Goal: Task Accomplishment & Management: Use online tool/utility

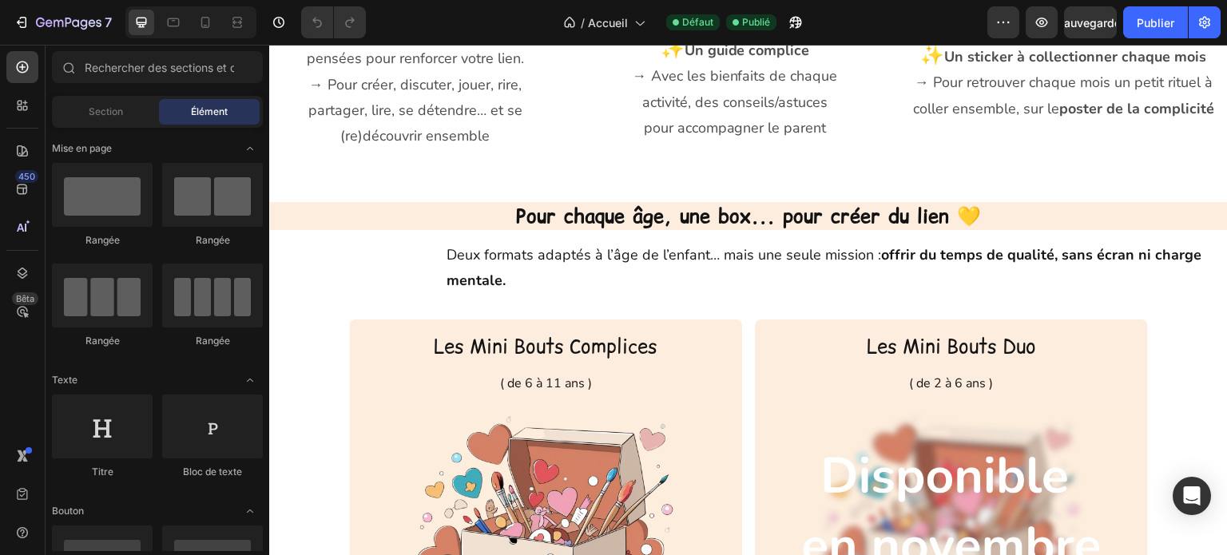
scroll to position [1358, 0]
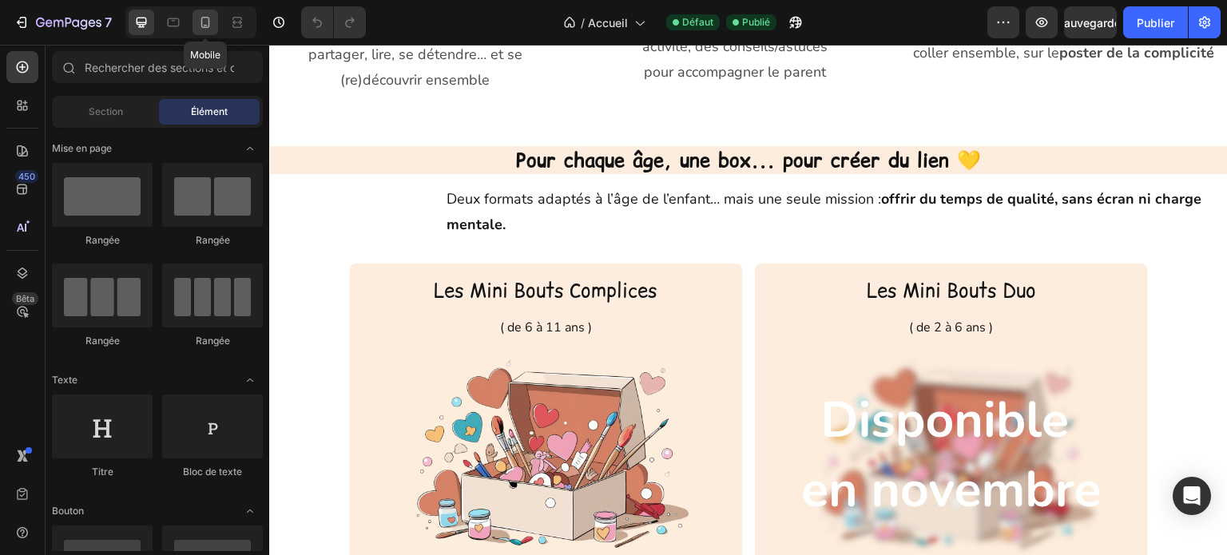
click at [203, 21] on icon at bounding box center [205, 22] width 16 height 16
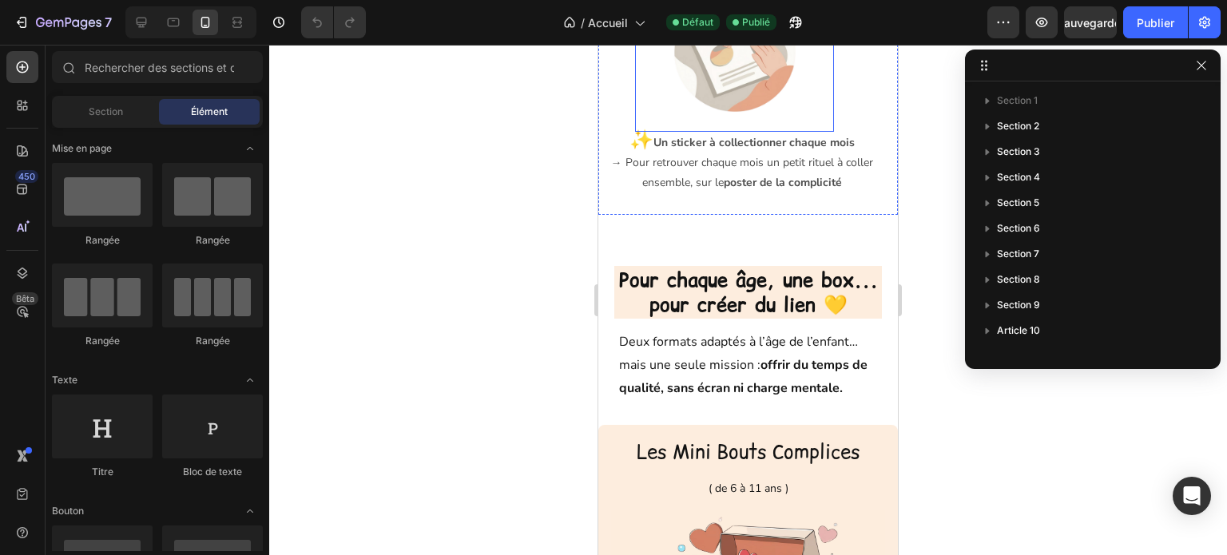
scroll to position [1665, 0]
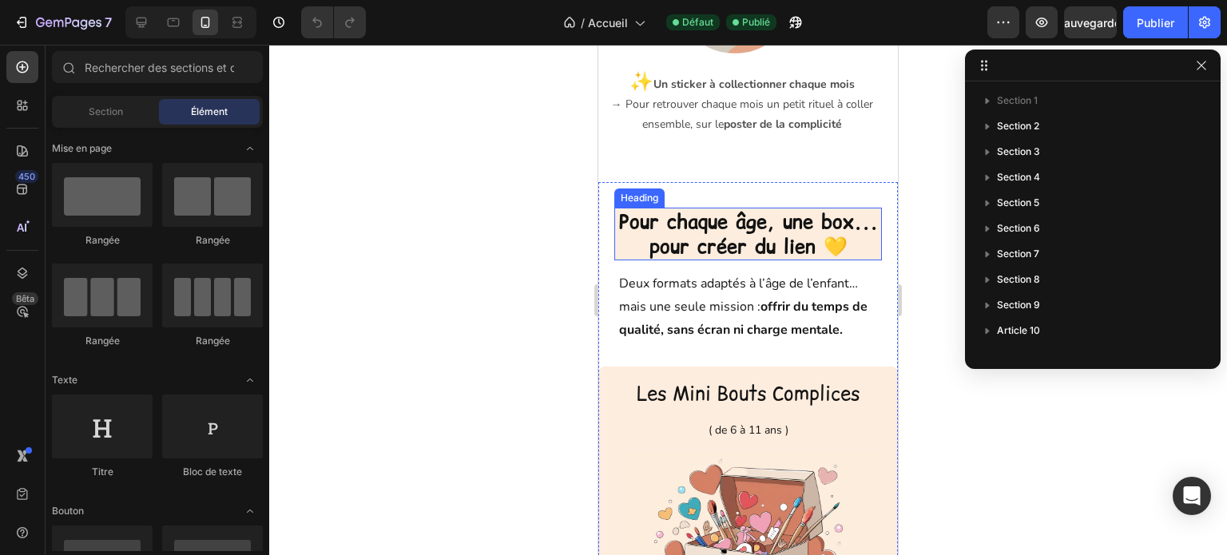
click at [620, 260] on h2 "Pour chaque âge, une box... pour créer du lien 💛" at bounding box center [748, 234] width 268 height 53
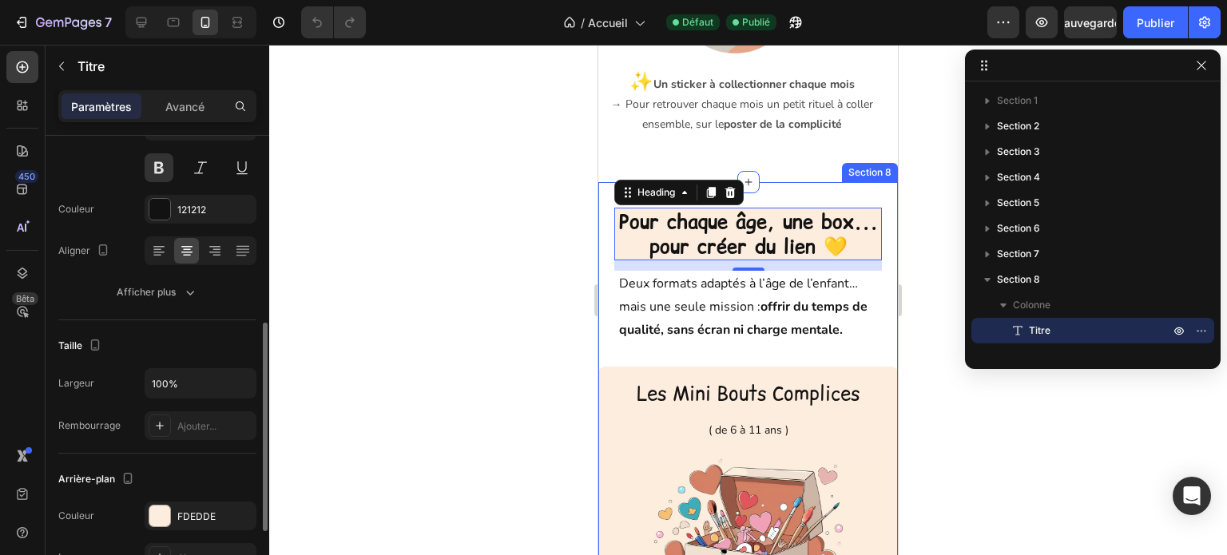
scroll to position [240, 0]
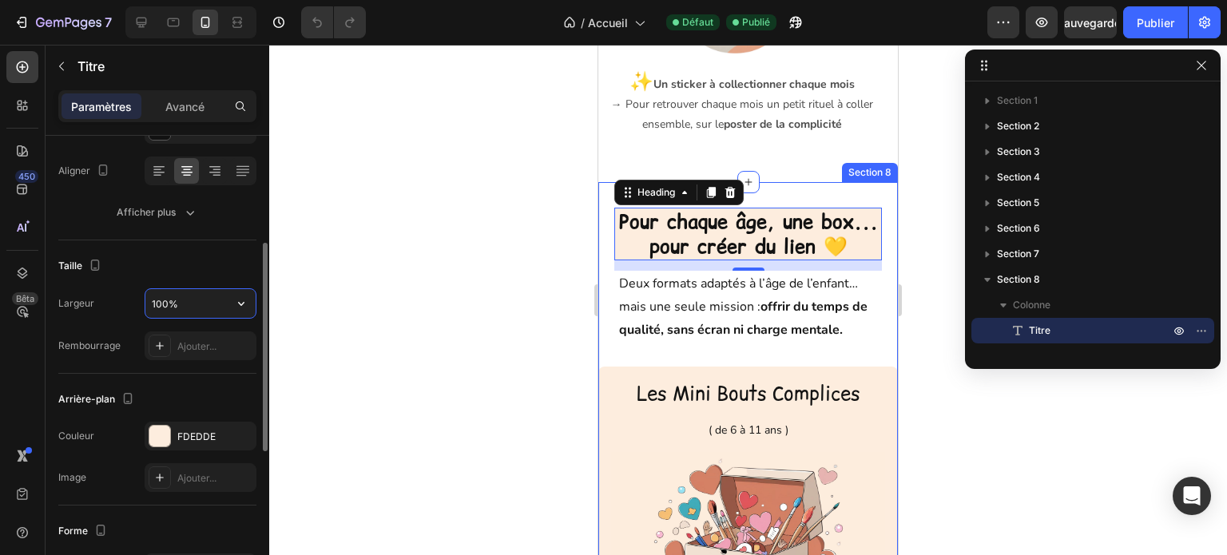
click at [185, 306] on input "100%" at bounding box center [200, 303] width 110 height 29
click at [237, 307] on icon "button" at bounding box center [241, 304] width 16 height 16
click at [197, 256] on div "Taille" at bounding box center [157, 266] width 198 height 26
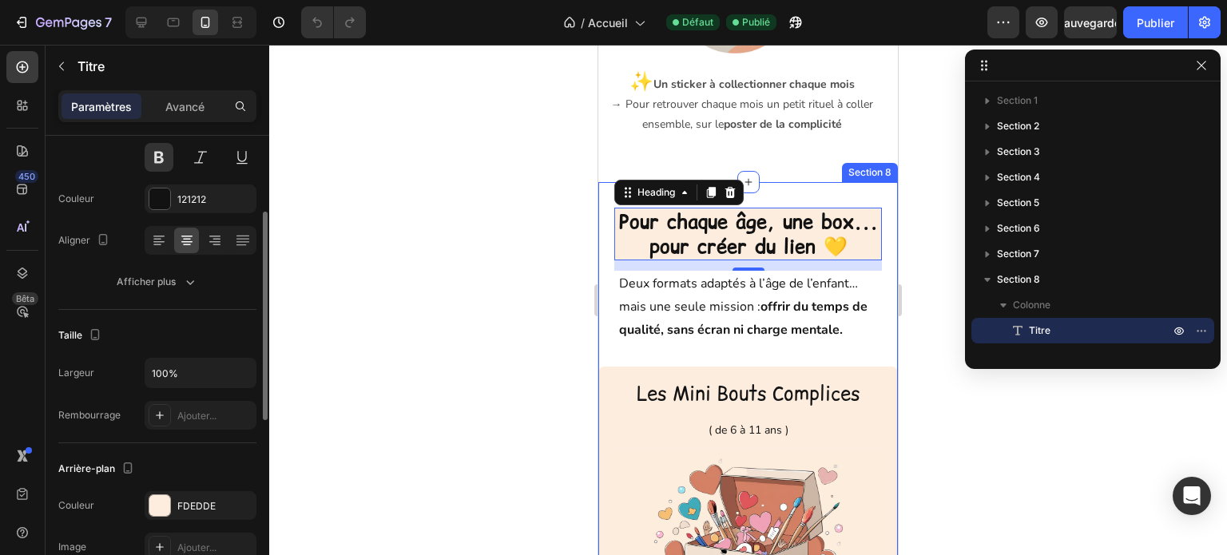
scroll to position [0, 0]
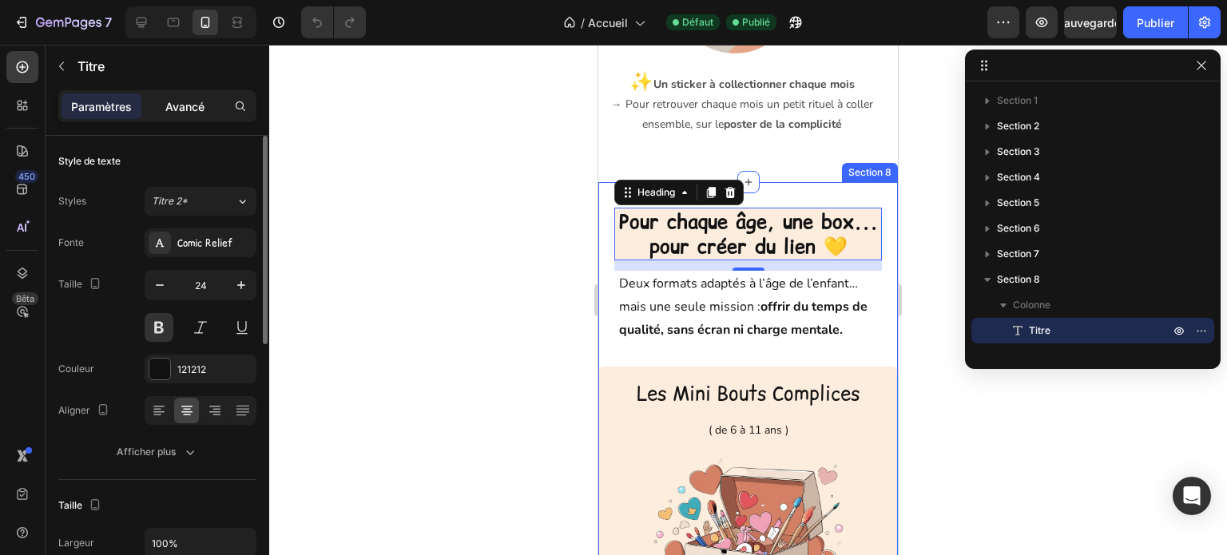
click at [179, 104] on font "Avancé" at bounding box center [184, 107] width 39 height 14
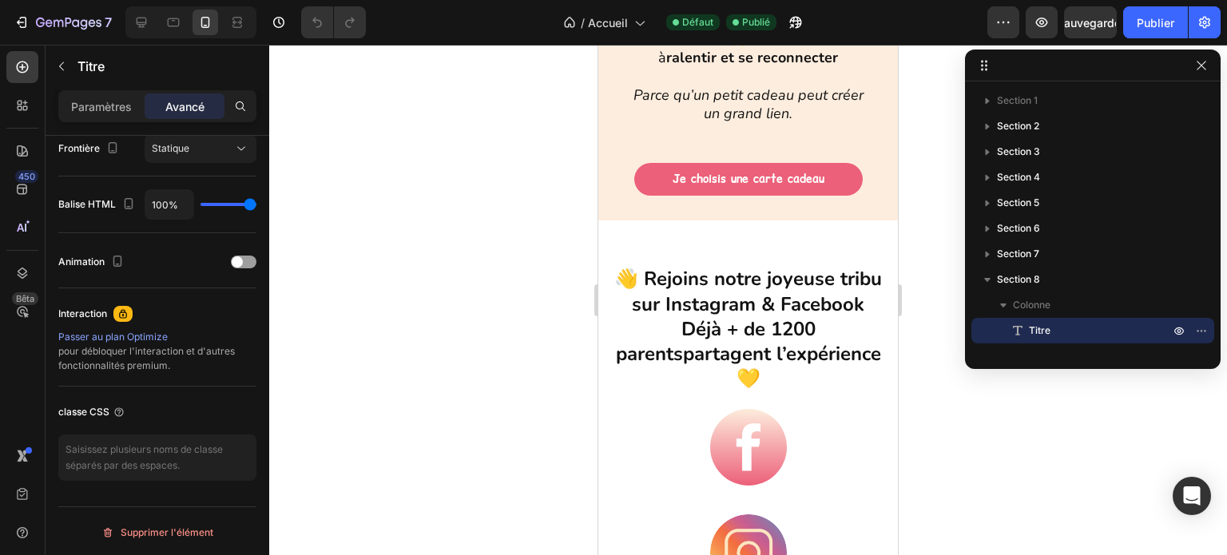
scroll to position [5661, 0]
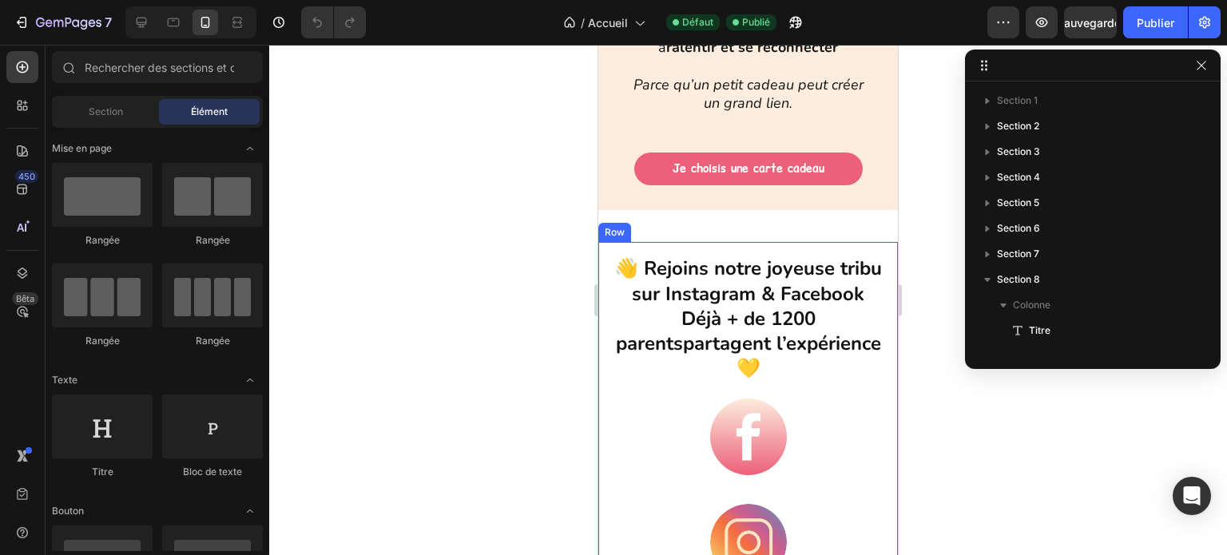
click at [769, 249] on div "👋 Rejoins notre joyeuse tribu sur Instagram & Facebook Déjà + de 1200 parents p…" at bounding box center [748, 418] width 300 height 352
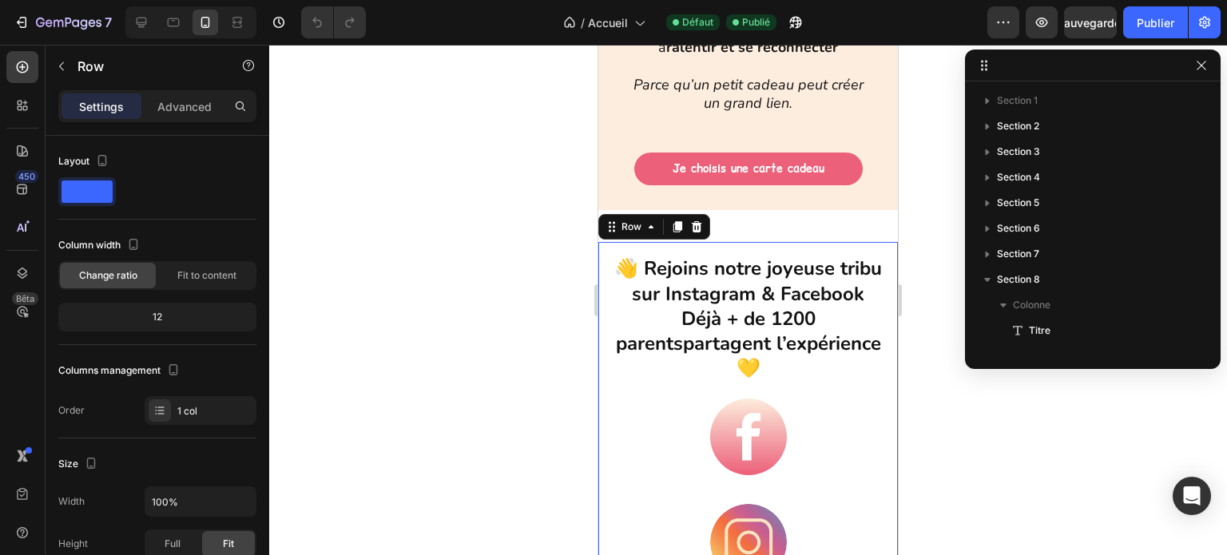
scroll to position [375, 0]
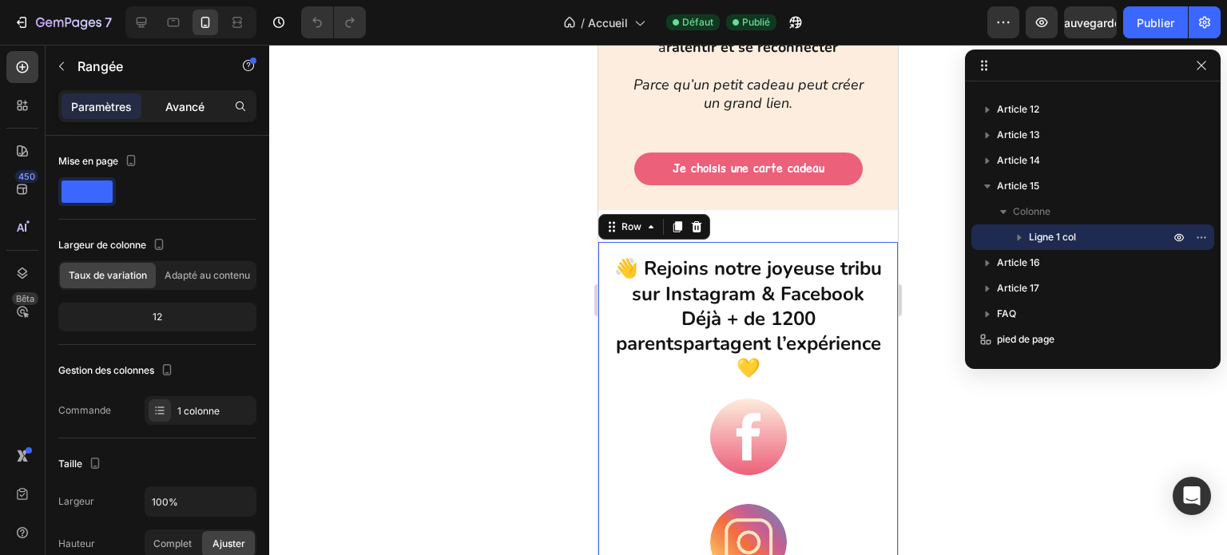
click at [185, 103] on font "Avancé" at bounding box center [184, 107] width 39 height 14
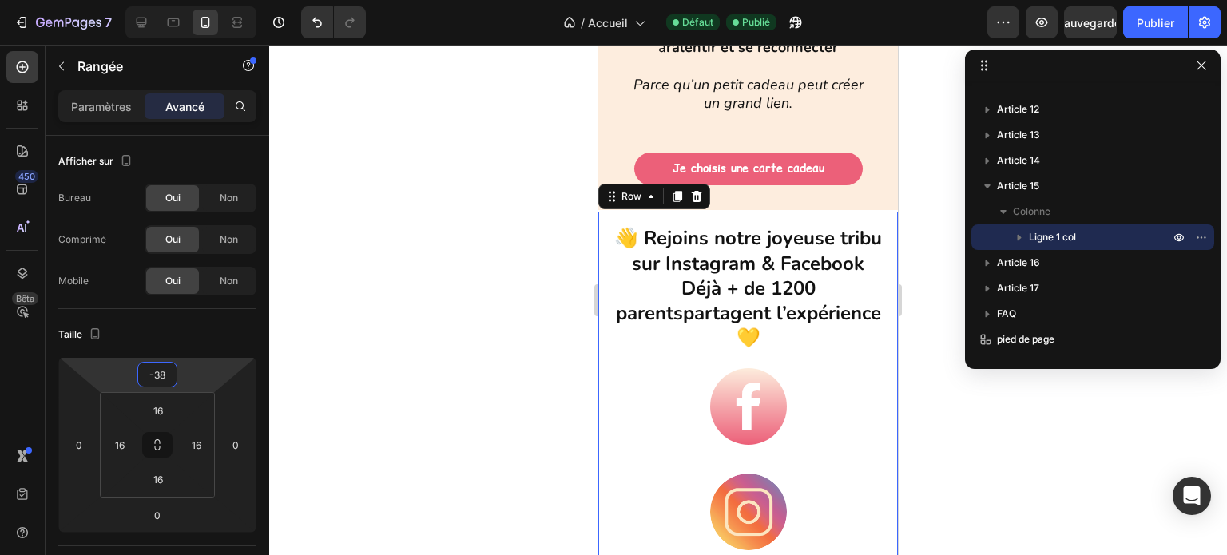
type input "-40"
drag, startPoint x: 197, startPoint y: 384, endPoint x: 206, endPoint y: 400, distance: 18.2
click at [206, 0] on html "7 Version history / Accueil Défaut Publié Aperçu Sauvegarder Publier 450 Bêta S…" at bounding box center [613, 0] width 1227 height 0
click at [461, 384] on div at bounding box center [748, 300] width 958 height 511
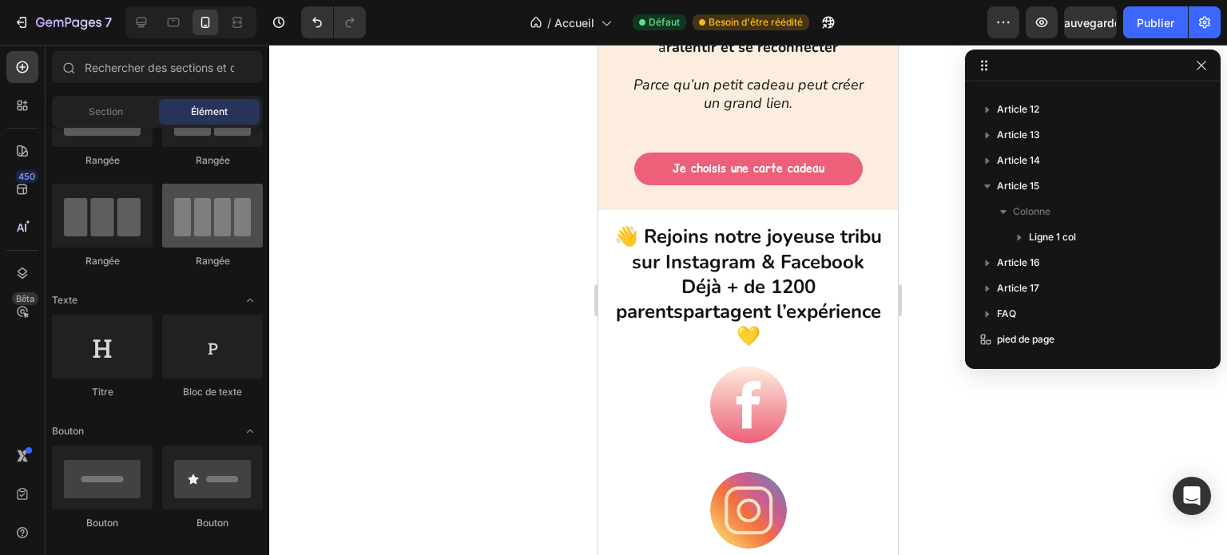
scroll to position [0, 0]
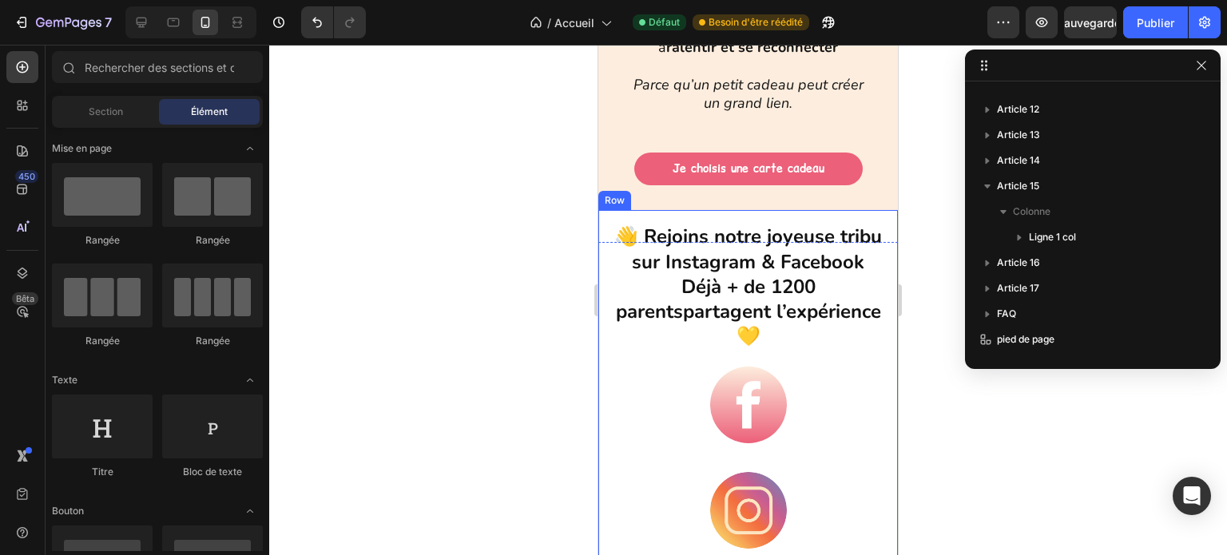
click at [606, 224] on div "👋 Rejoins notre joyeuse tribu sur Instagram & Facebook Déjà + de 1200 parents p…" at bounding box center [748, 386] width 300 height 352
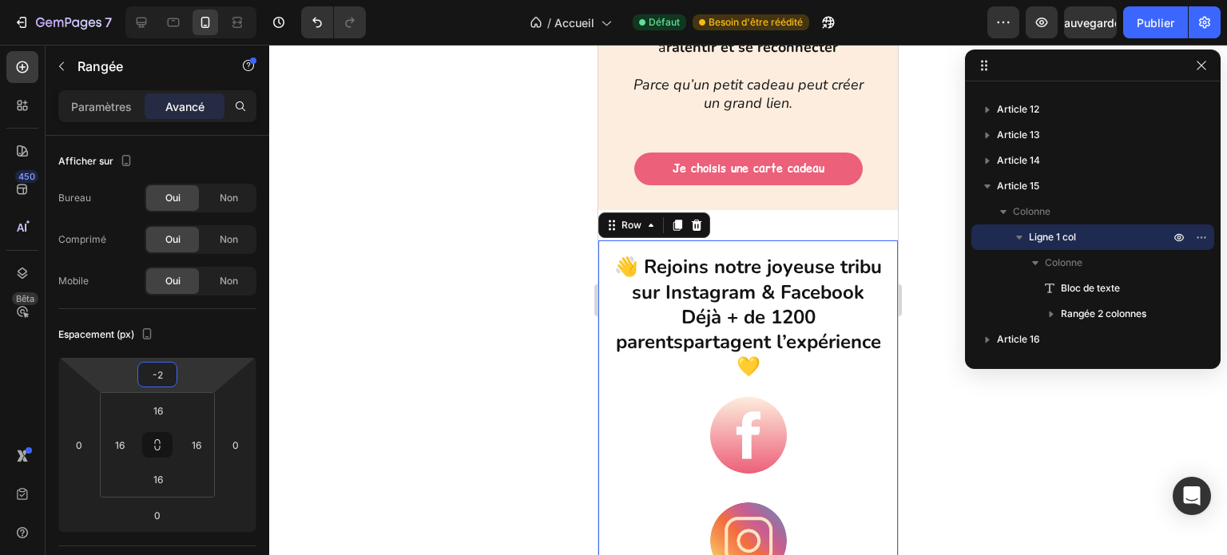
type input "0"
drag, startPoint x: 188, startPoint y: 370, endPoint x: 178, endPoint y: 354, distance: 18.6
click at [178, 0] on html "7 Version history / Accueil Défaut Besoin d'être réédité Aperçu Sauvegarder Pub…" at bounding box center [613, 0] width 1227 height 0
click at [493, 303] on div at bounding box center [748, 300] width 958 height 511
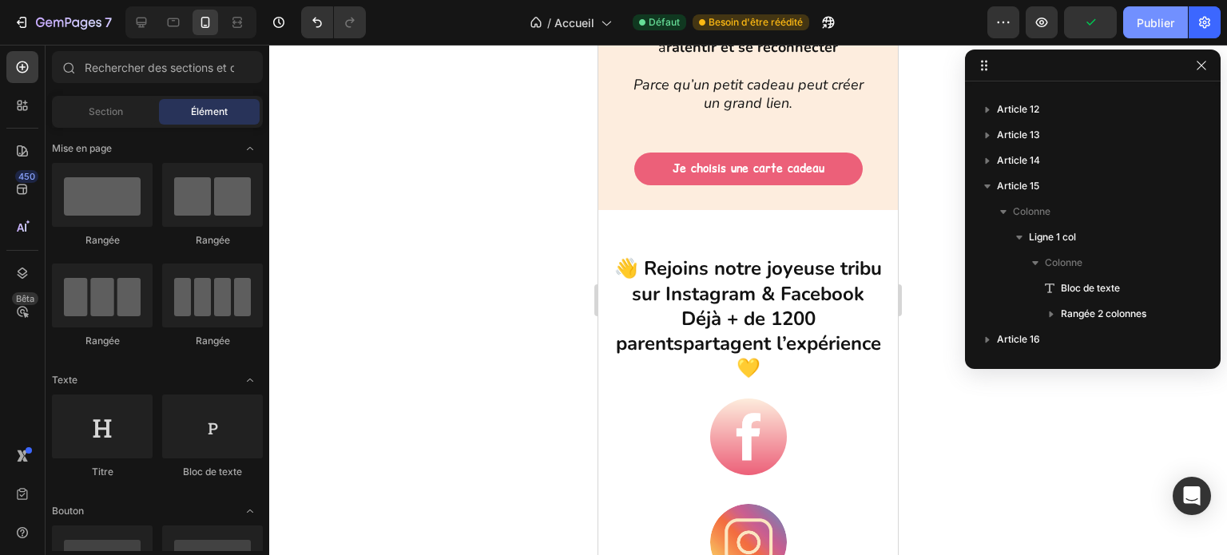
click at [1139, 18] on font "Publier" at bounding box center [1156, 23] width 38 height 14
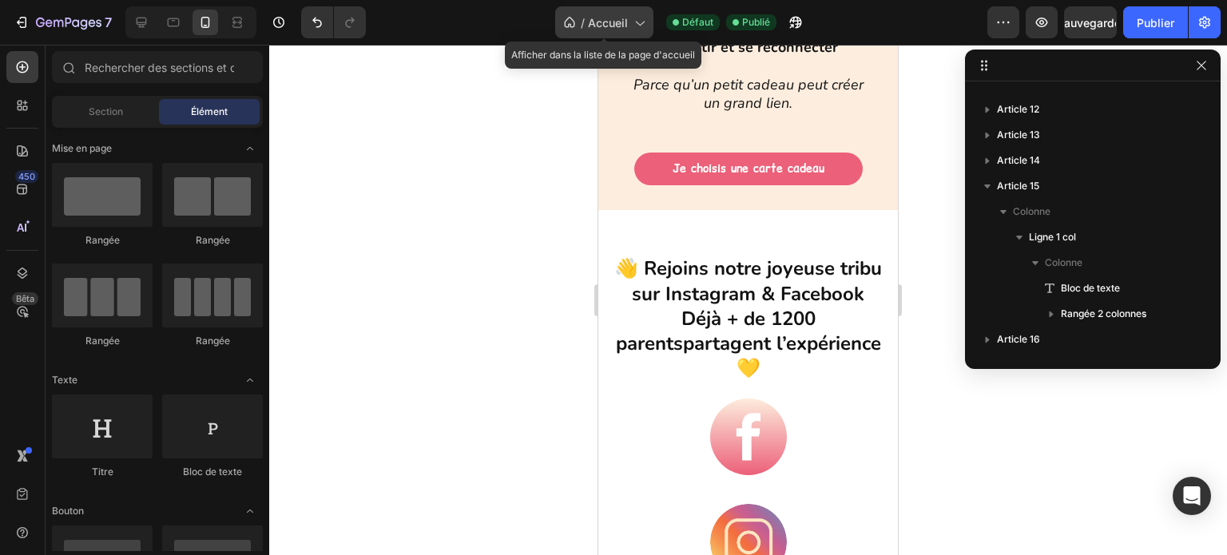
click at [633, 34] on div "/ Accueil" at bounding box center [604, 22] width 98 height 32
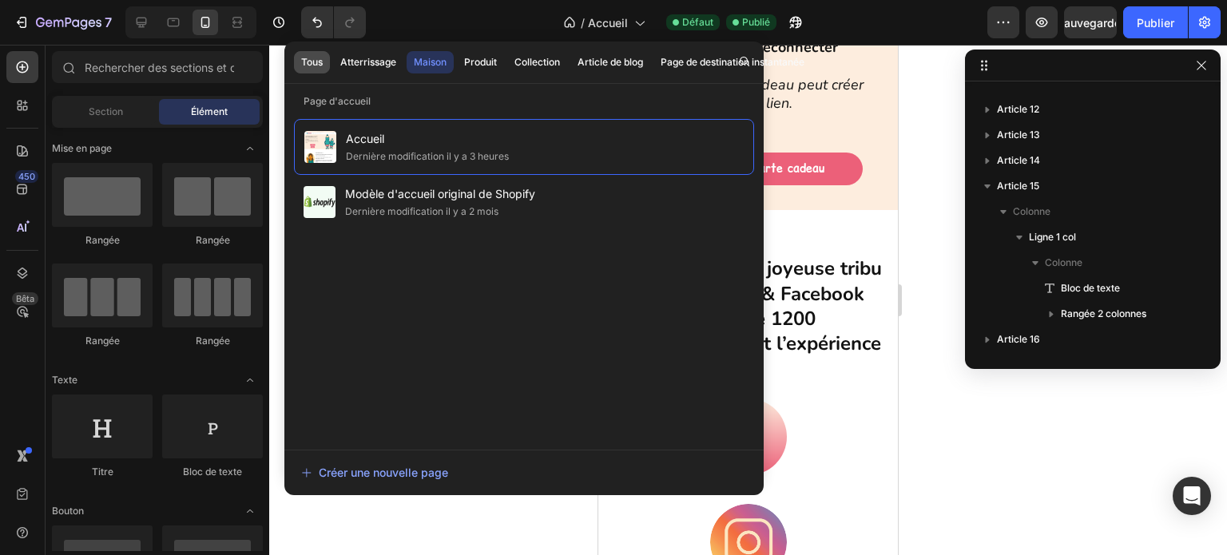
click at [312, 68] on font "Tous" at bounding box center [312, 62] width 22 height 14
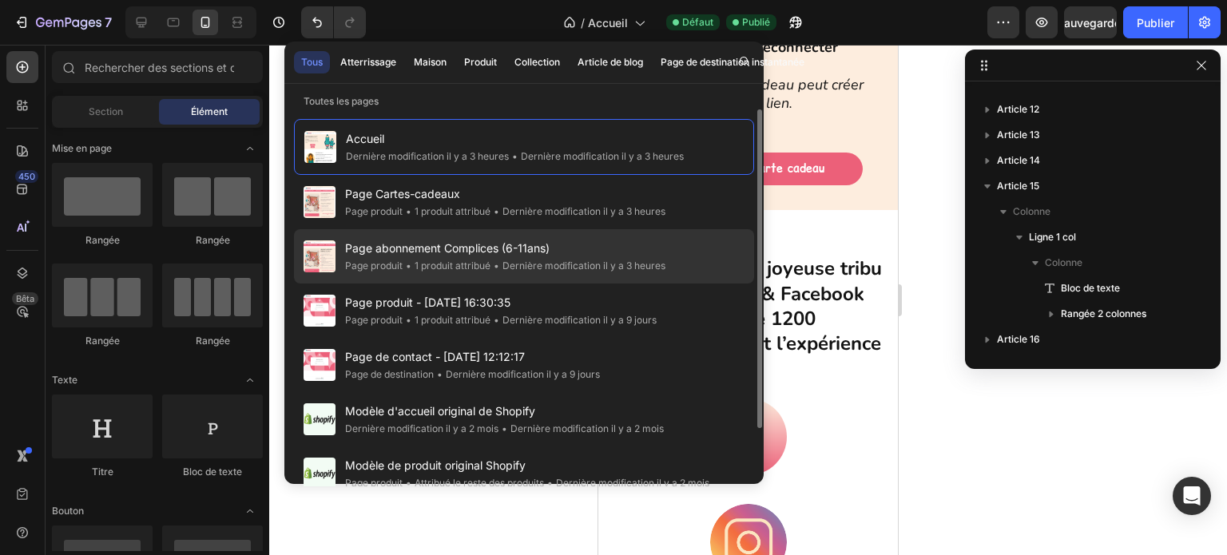
click at [425, 252] on font "Page abonnement Complices (6-11ans)" at bounding box center [447, 248] width 205 height 14
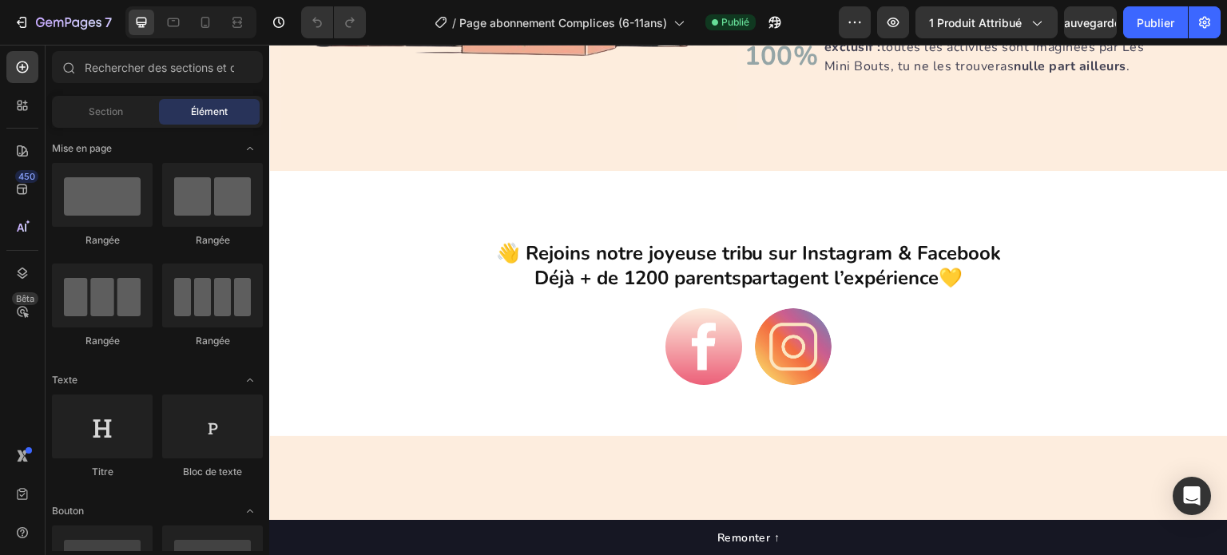
scroll to position [2877, 0]
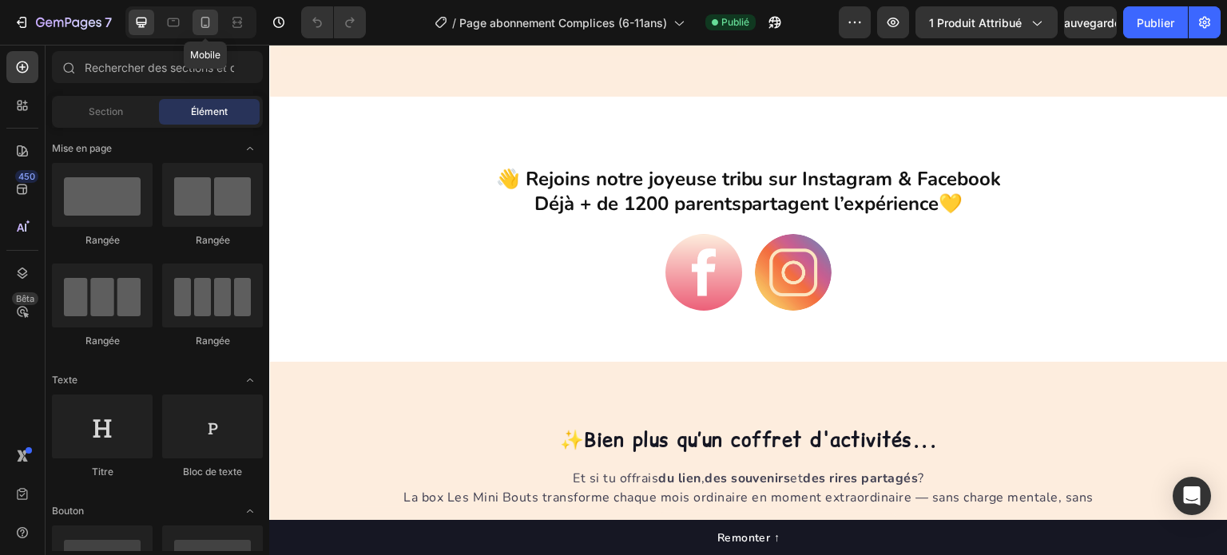
click at [216, 28] on div at bounding box center [206, 23] width 26 height 26
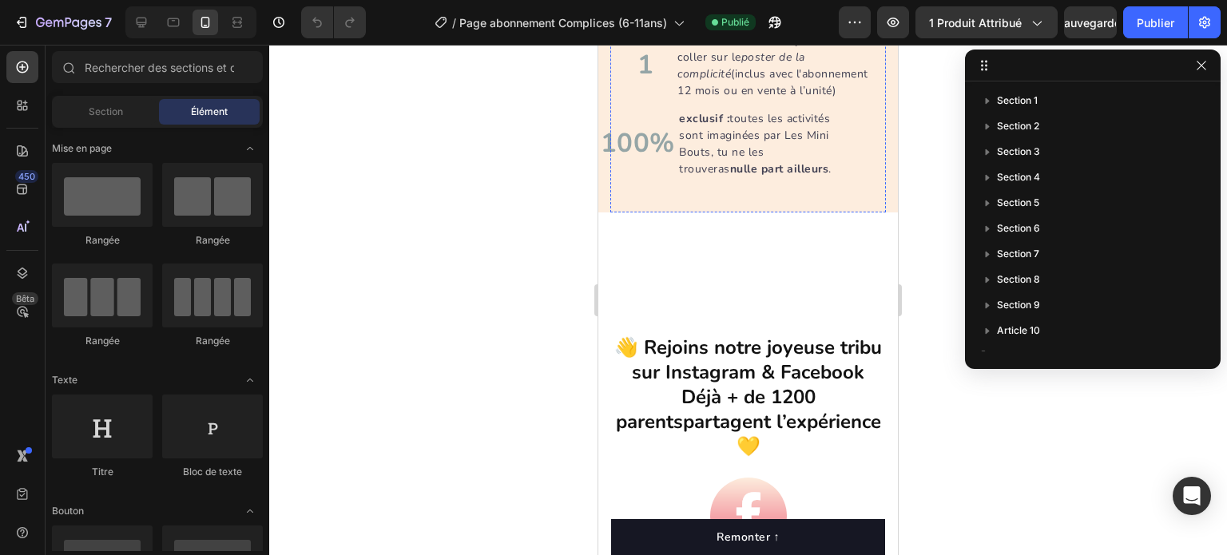
scroll to position [3006, 0]
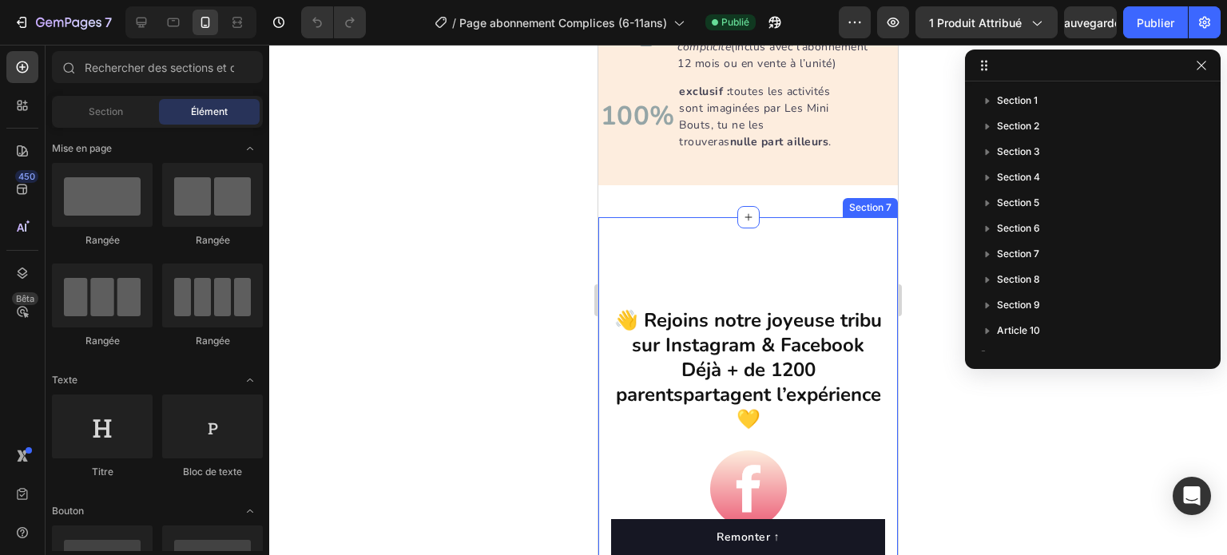
click at [714, 312] on div "👋 Rejoins notre joyeuse tribu sur Instagram & Facebook Déjà + de 1200 parents p…" at bounding box center [748, 454] width 300 height 384
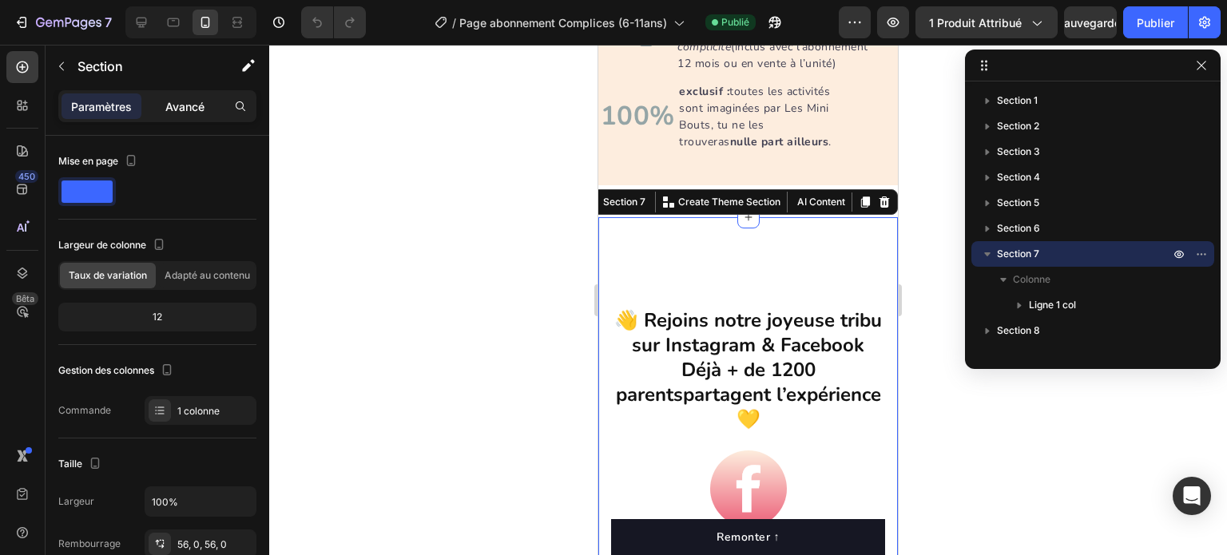
click at [189, 106] on font "Avancé" at bounding box center [184, 107] width 39 height 14
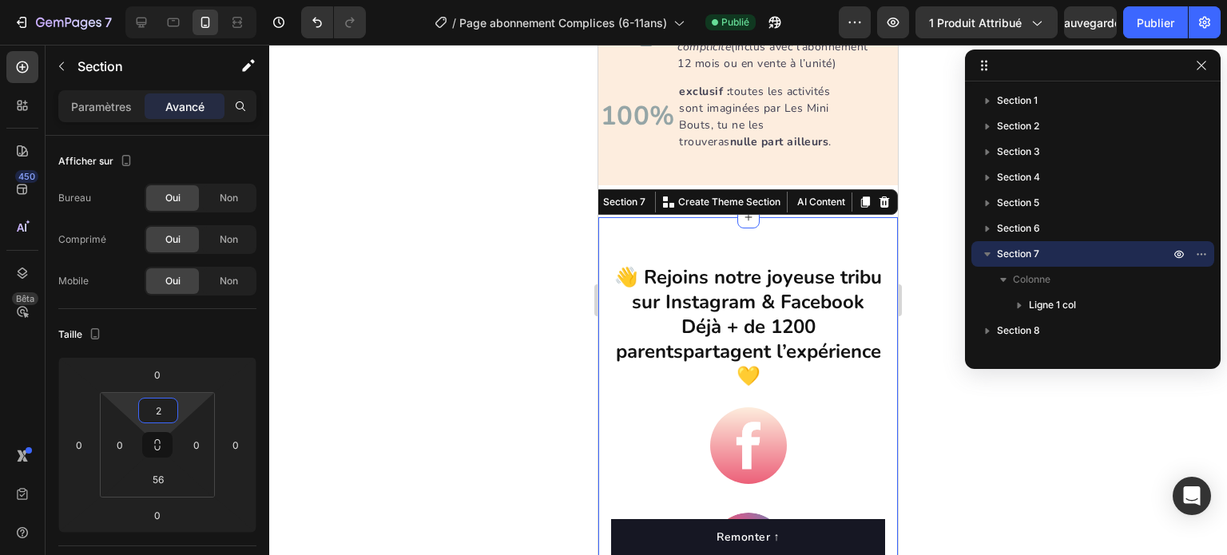
type input "0"
drag, startPoint x: 182, startPoint y: 409, endPoint x: 189, endPoint y: 454, distance: 45.3
click at [189, 0] on html "7 Version history / Page abonnement Complices (6-11ans) Publié Aperçu 1 produit…" at bounding box center [613, 0] width 1227 height 0
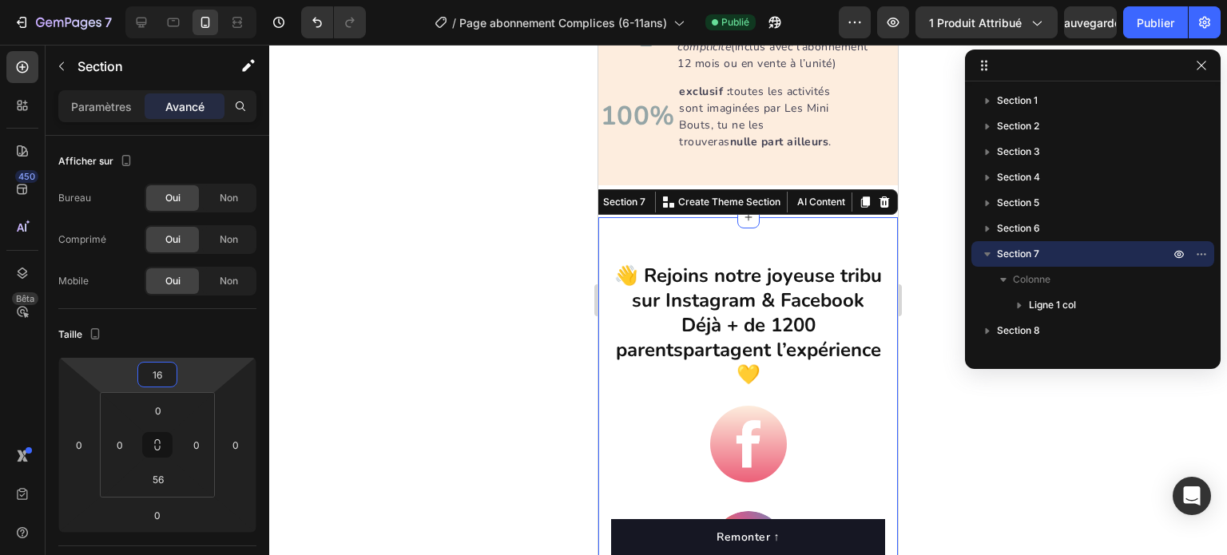
type input "14"
click at [181, 0] on html "7 Version history / Page abonnement Complices (6-11ans) Publié Aperçu 1 produit…" at bounding box center [613, 0] width 1227 height 0
click at [540, 303] on div at bounding box center [748, 300] width 958 height 511
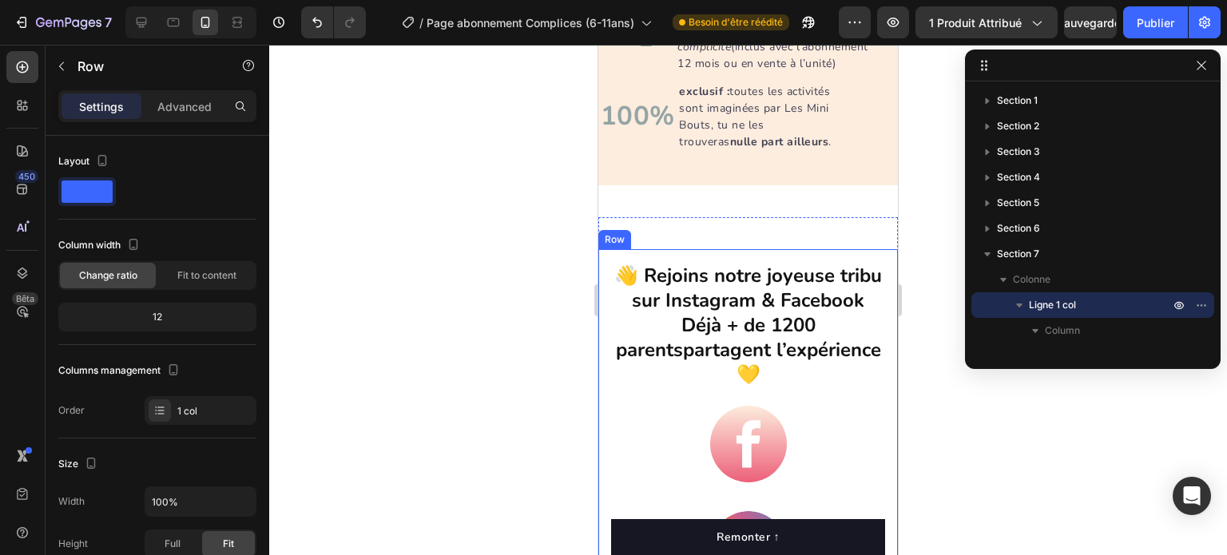
click at [610, 312] on div "👋 Rejoins notre joyeuse tribu sur Instagram & Facebook Déjà + de 1200 parents p…" at bounding box center [748, 425] width 300 height 352
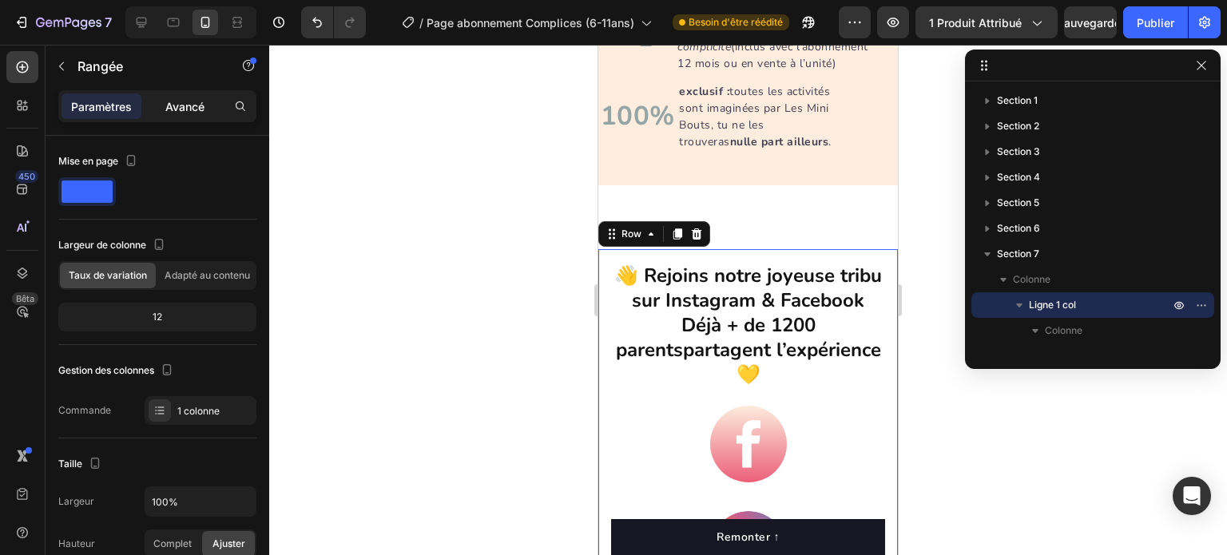
click at [186, 113] on p "Avancé" at bounding box center [184, 106] width 39 height 17
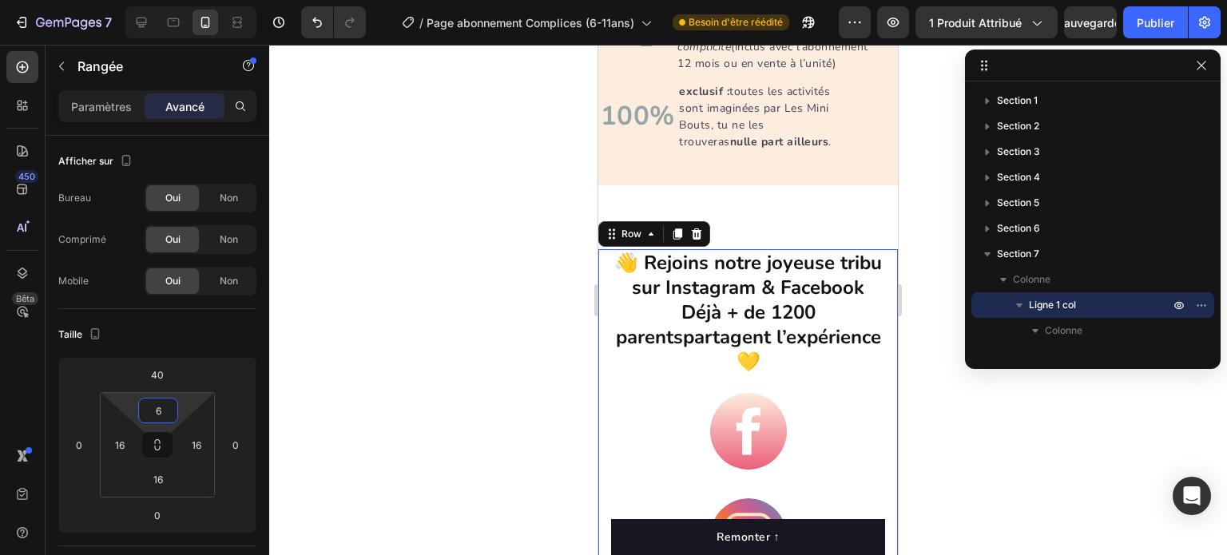
type input "8"
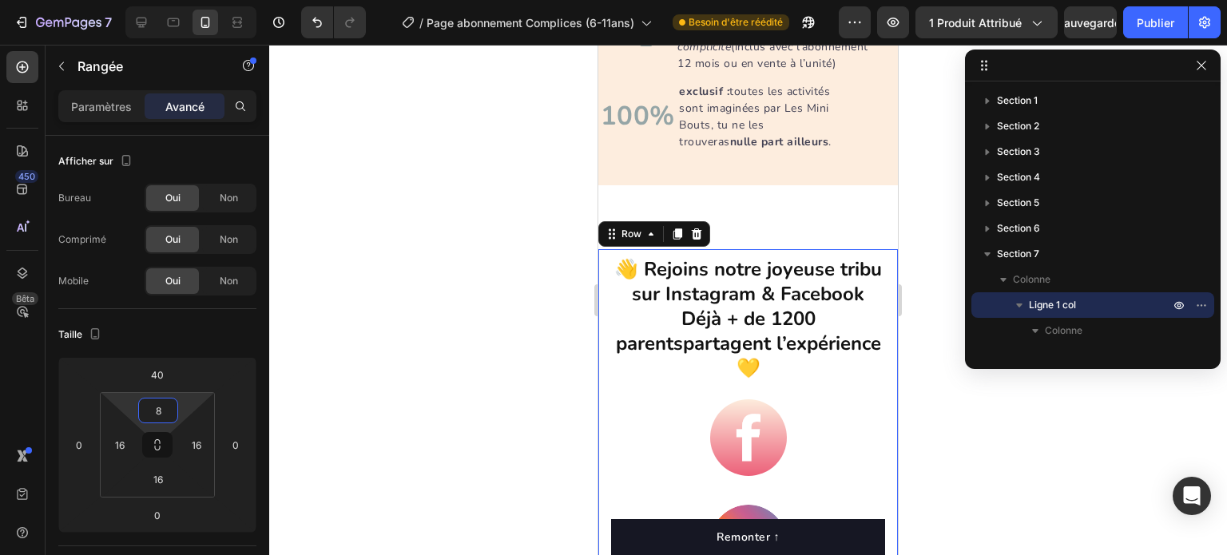
drag, startPoint x: 184, startPoint y: 400, endPoint x: 169, endPoint y: 404, distance: 14.7
click at [169, 0] on html "7 Version history / Page abonnement Complices (6-11ans) Besoin d'être réédité A…" at bounding box center [613, 0] width 1227 height 0
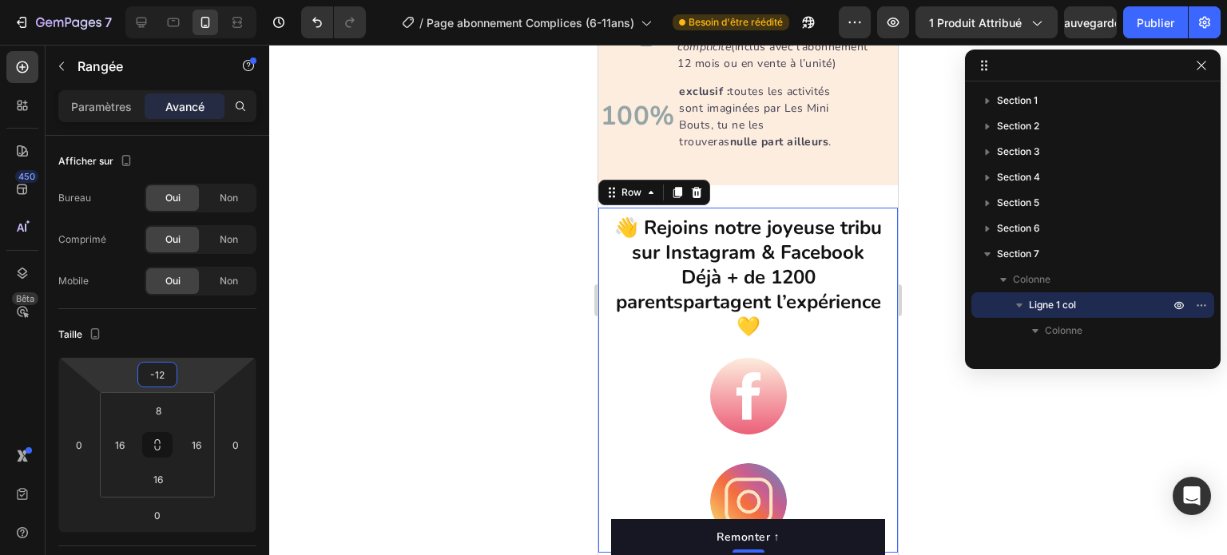
type input "-14"
drag, startPoint x: 181, startPoint y: 377, endPoint x: 185, endPoint y: 399, distance: 21.9
click at [185, 0] on html "7 Version history / Page abonnement Complices (6-11ans) Besoin d'être réédité A…" at bounding box center [613, 0] width 1227 height 0
click at [518, 335] on div at bounding box center [748, 300] width 958 height 511
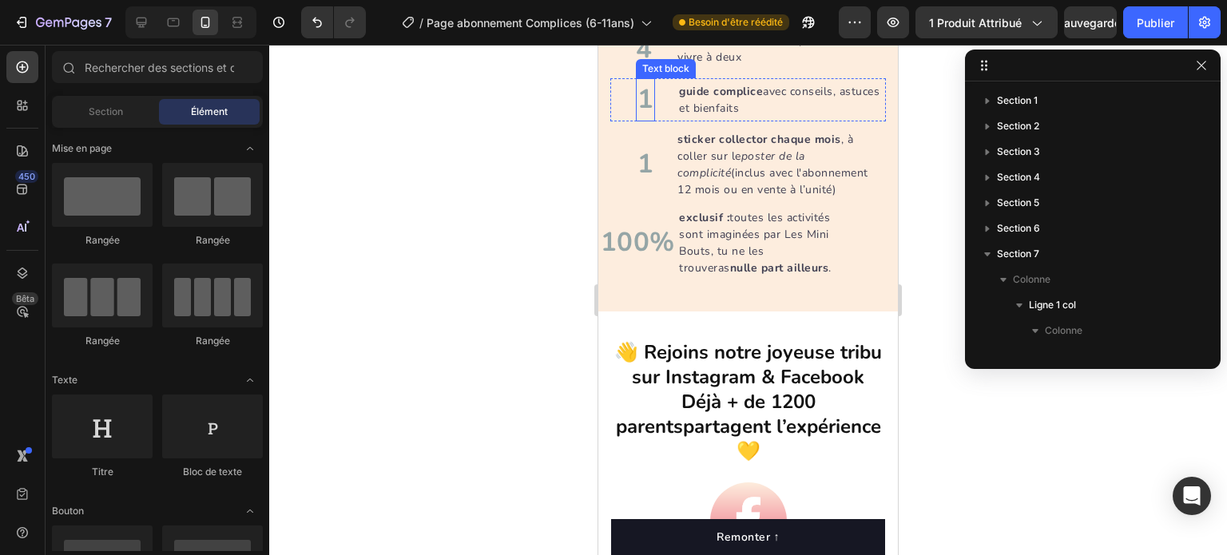
scroll to position [2846, 0]
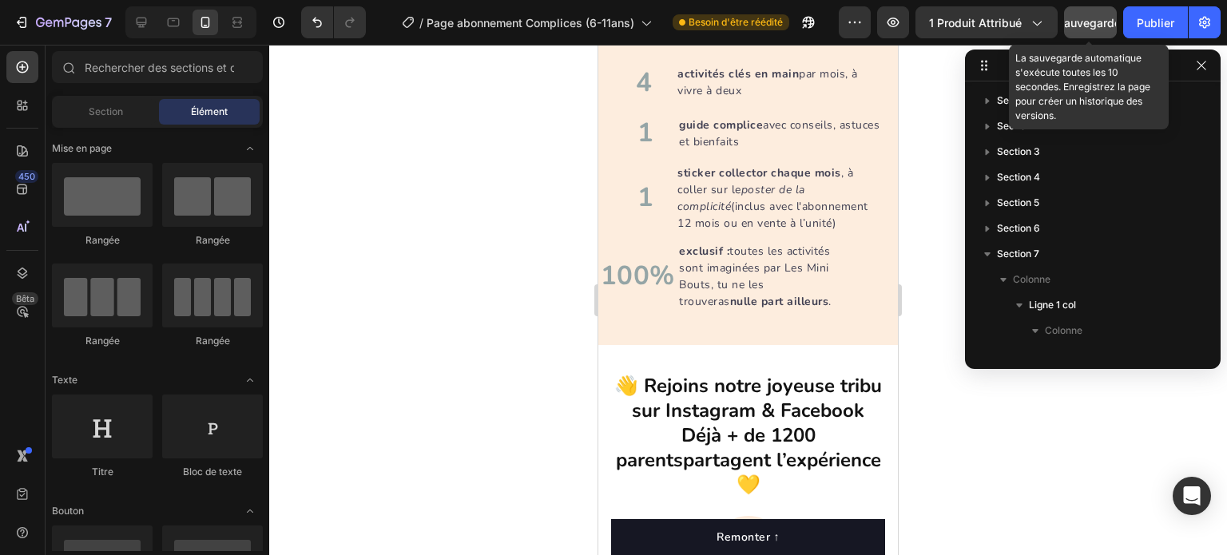
click at [1100, 23] on font "Sauvegarder" at bounding box center [1091, 23] width 68 height 14
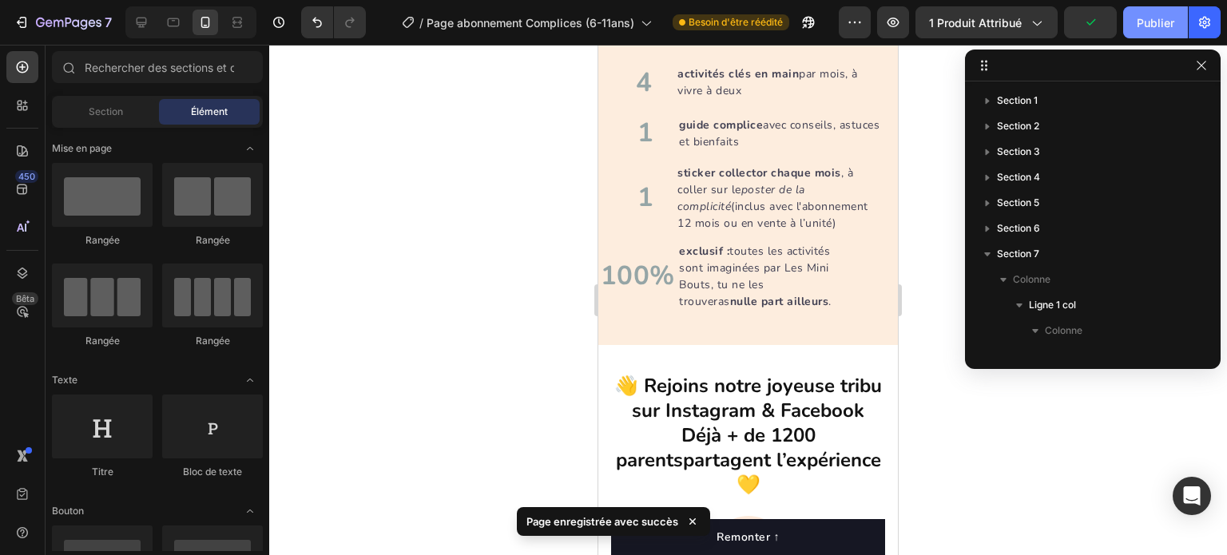
click at [1147, 20] on font "Publier" at bounding box center [1156, 23] width 38 height 14
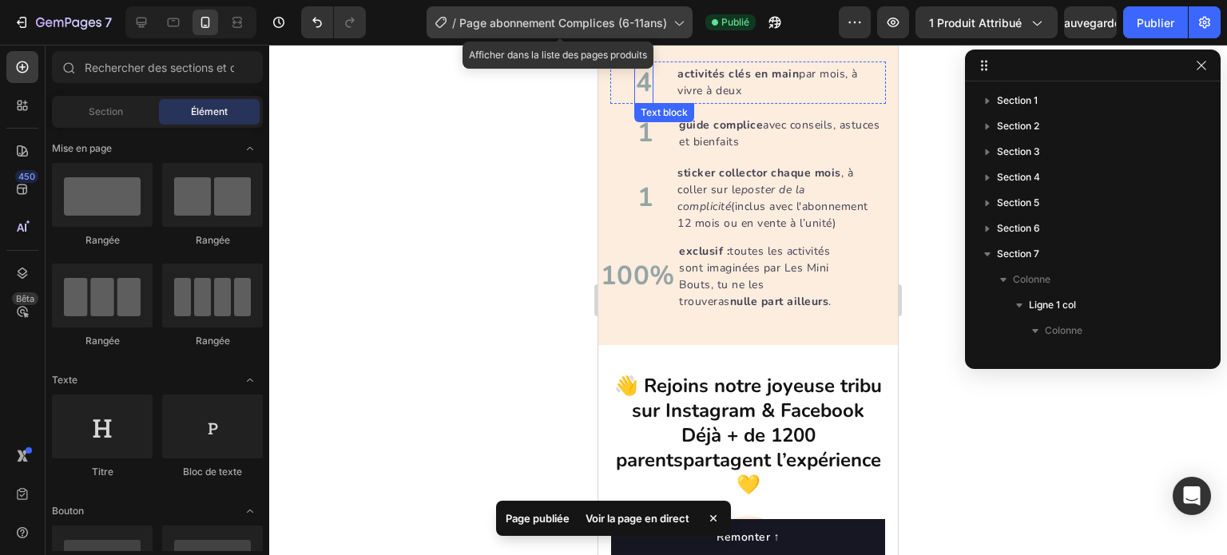
click at [514, 21] on font "Page abonnement Complices (6-11ans)" at bounding box center [563, 23] width 208 height 14
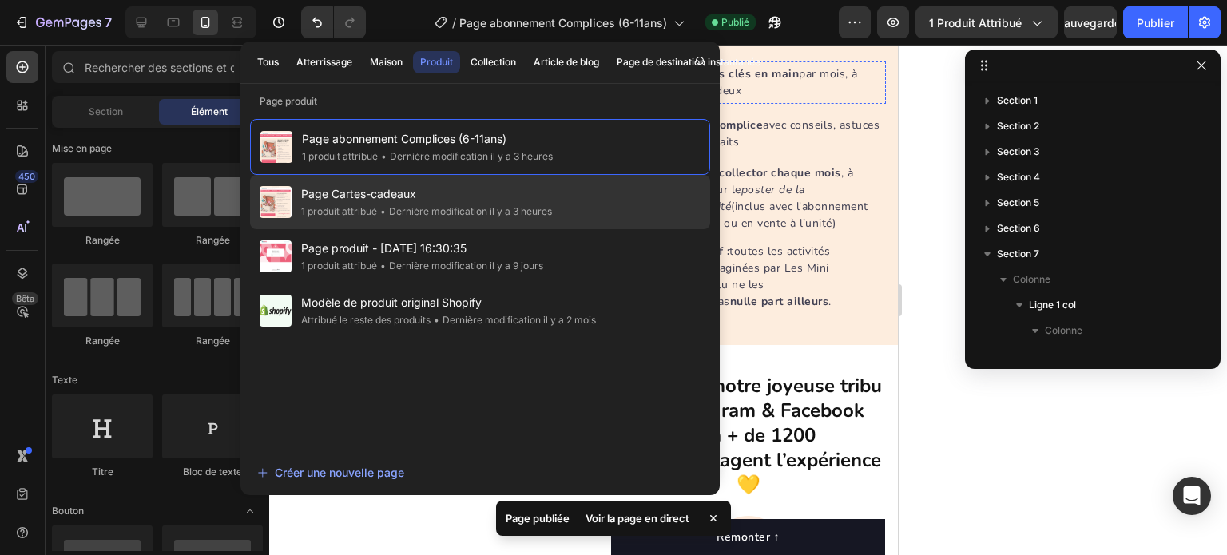
click at [380, 229] on div "Page Cartes-cadeaux 1 produit attribué • Dernière modification il y a 3 heures" at bounding box center [480, 256] width 460 height 54
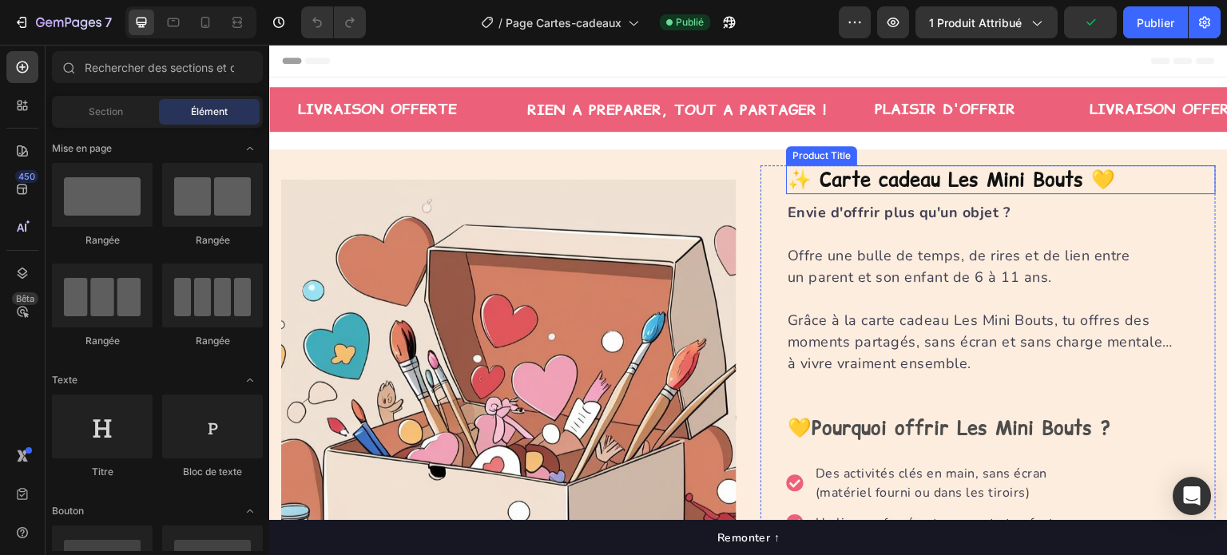
click at [874, 183] on h1 "✨ Carte cadeau Les Mini Bouts 💛" at bounding box center [1001, 179] width 430 height 28
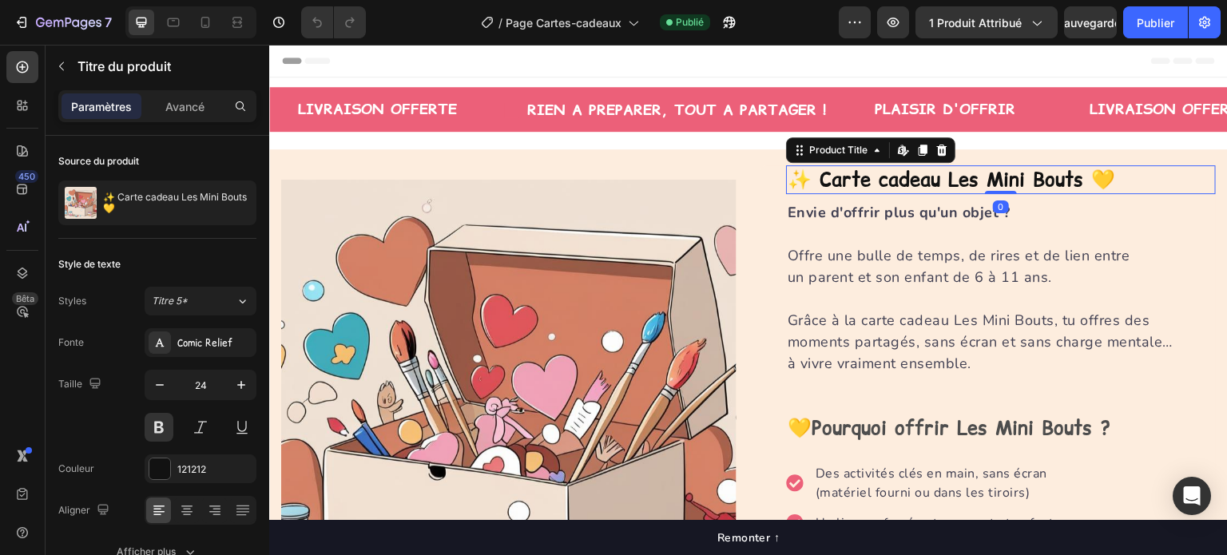
click at [874, 183] on h1 "✨ Carte cadeau Les Mini Bouts 💛" at bounding box center [1001, 179] width 430 height 28
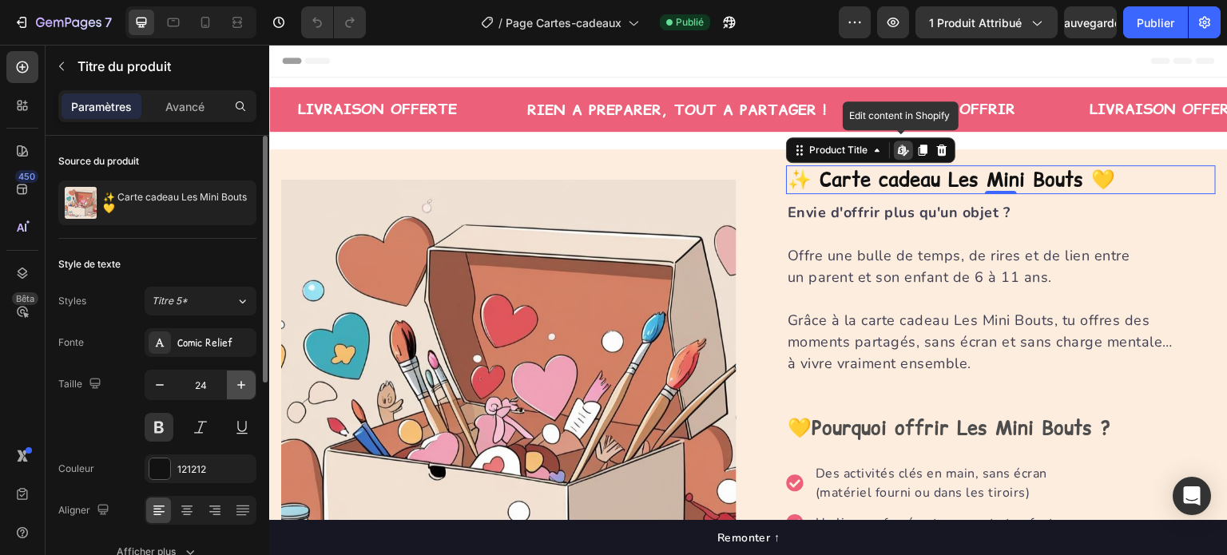
click at [237, 380] on icon "button" at bounding box center [241, 385] width 16 height 16
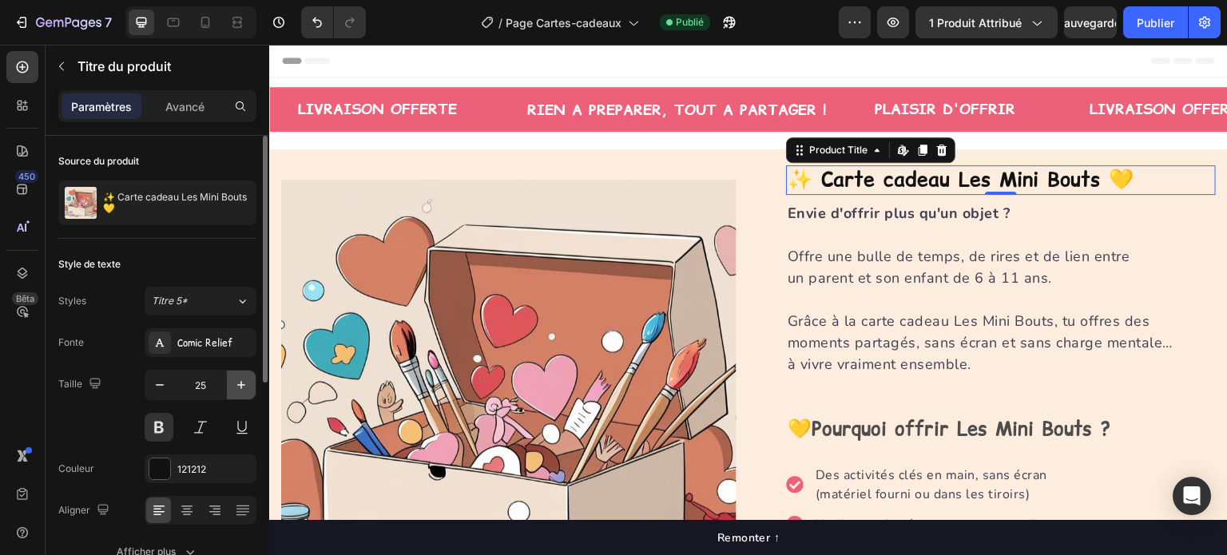
click at [237, 380] on icon "button" at bounding box center [241, 385] width 16 height 16
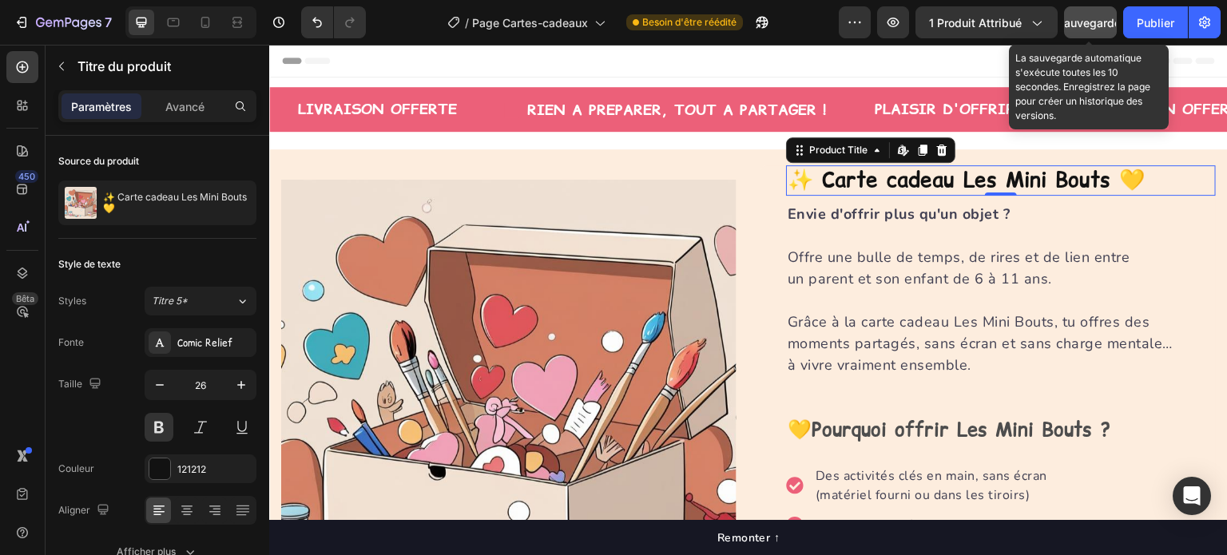
click at [1083, 27] on font "Sauvegarder" at bounding box center [1091, 23] width 68 height 14
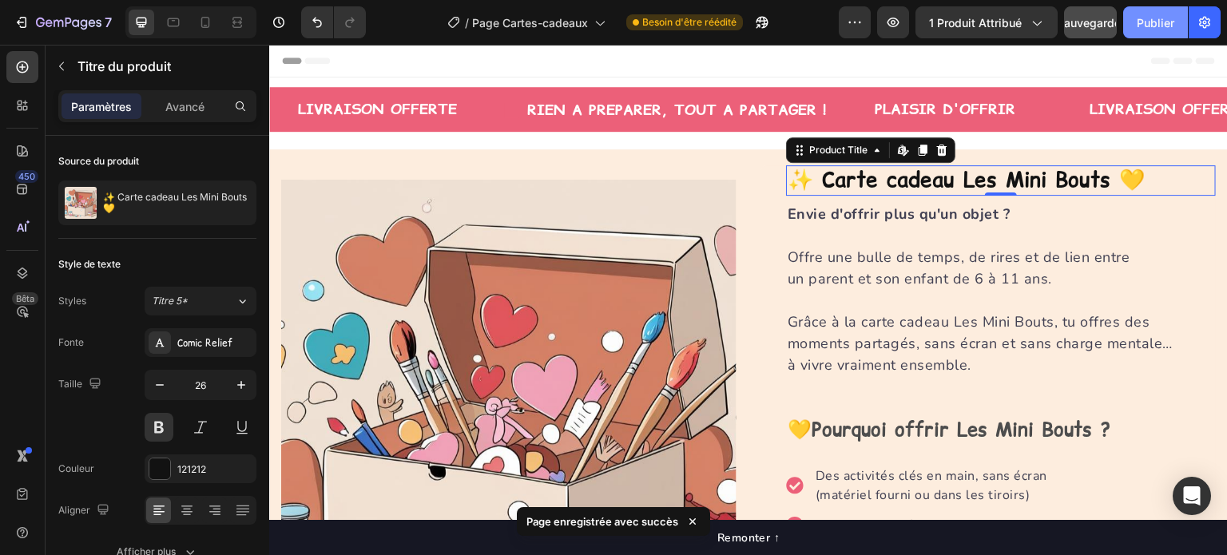
click at [1148, 10] on button "Publier" at bounding box center [1155, 22] width 65 height 32
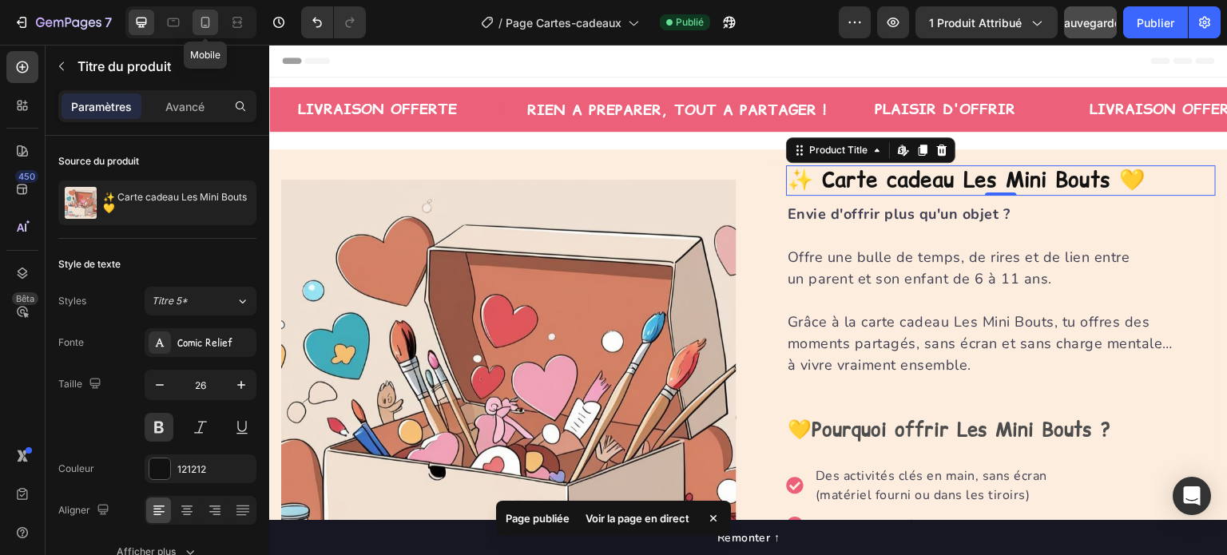
click at [200, 25] on icon at bounding box center [205, 22] width 16 height 16
type input "23"
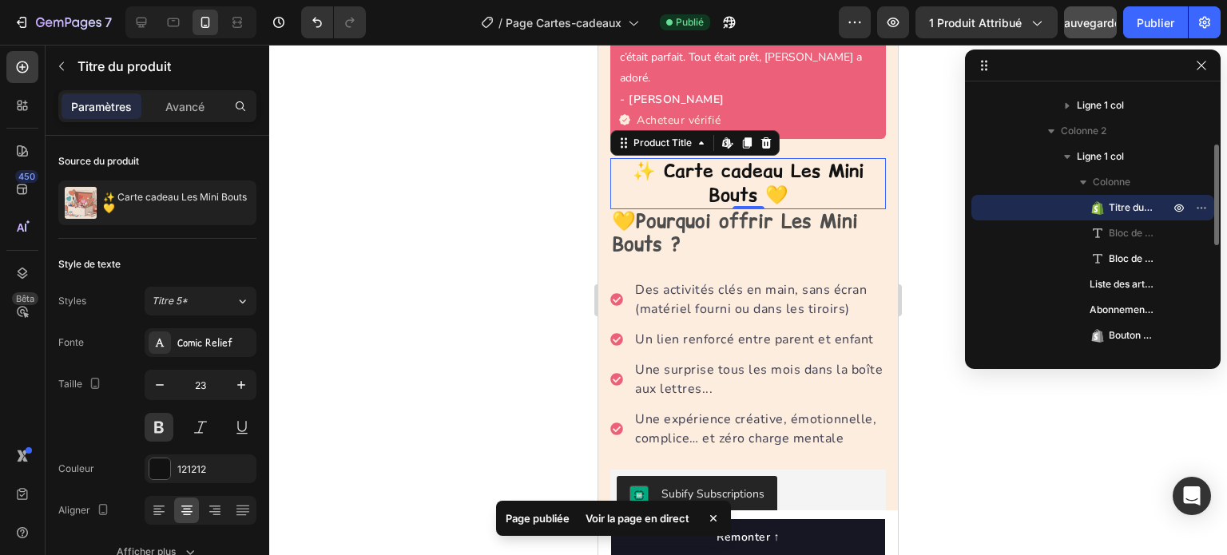
scroll to position [336, 0]
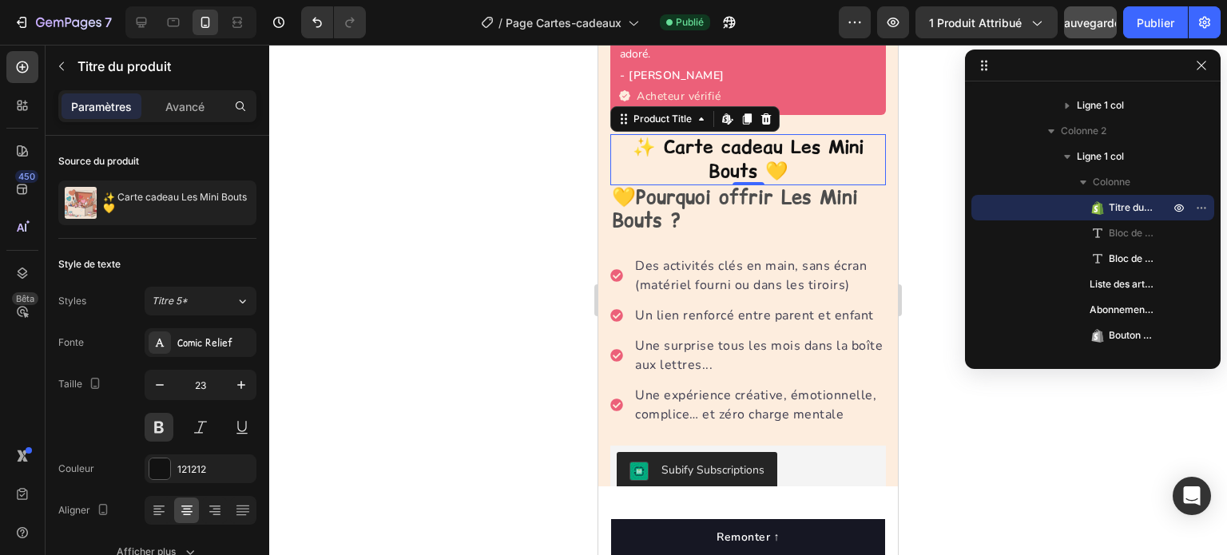
click at [782, 134] on h1 "✨ Carte cadeau Les Mini Bouts 💛" at bounding box center [748, 159] width 276 height 51
click at [1201, 205] on icon "button" at bounding box center [1201, 207] width 13 height 13
click at [933, 160] on div at bounding box center [748, 300] width 958 height 511
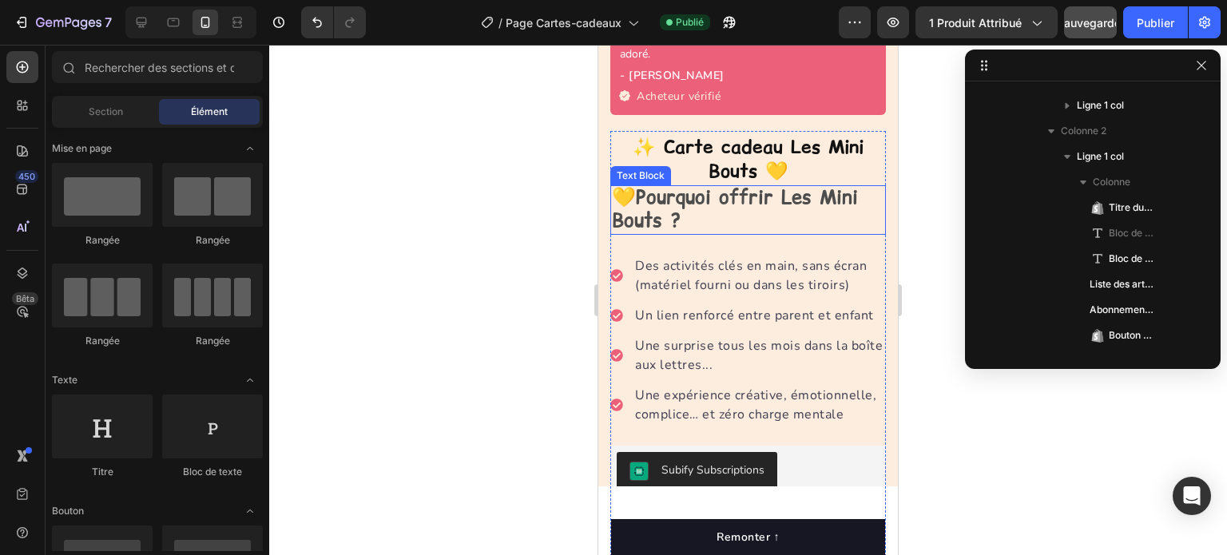
click at [643, 184] on strong "Pourquoi offrir Les Mini Bouts ?" at bounding box center [735, 209] width 246 height 50
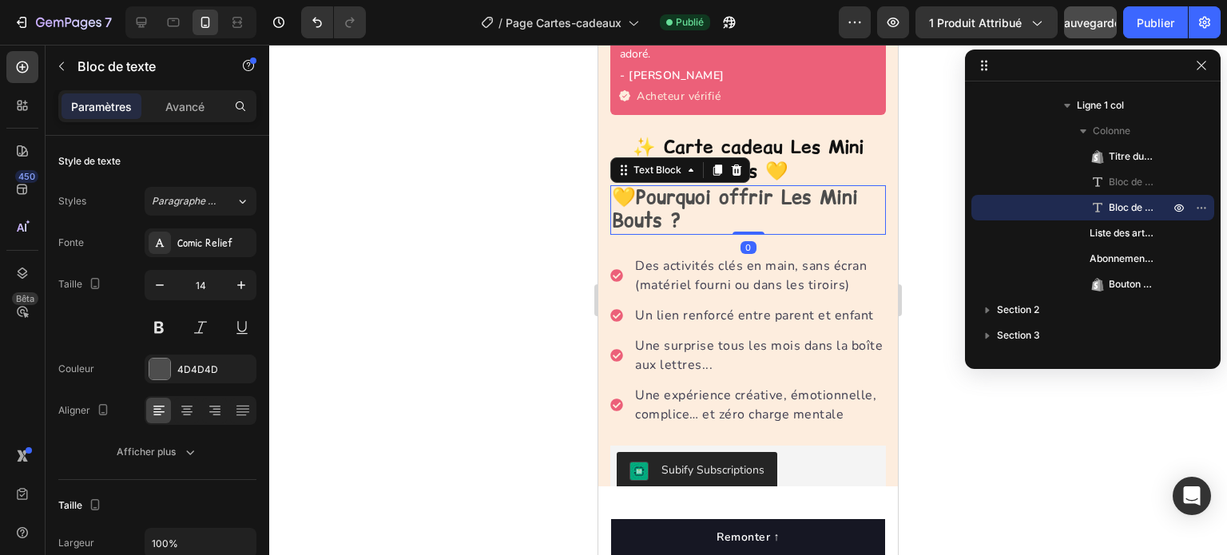
click at [647, 184] on strong "Pourquoi offrir Les Mini Bouts ?" at bounding box center [735, 209] width 246 height 50
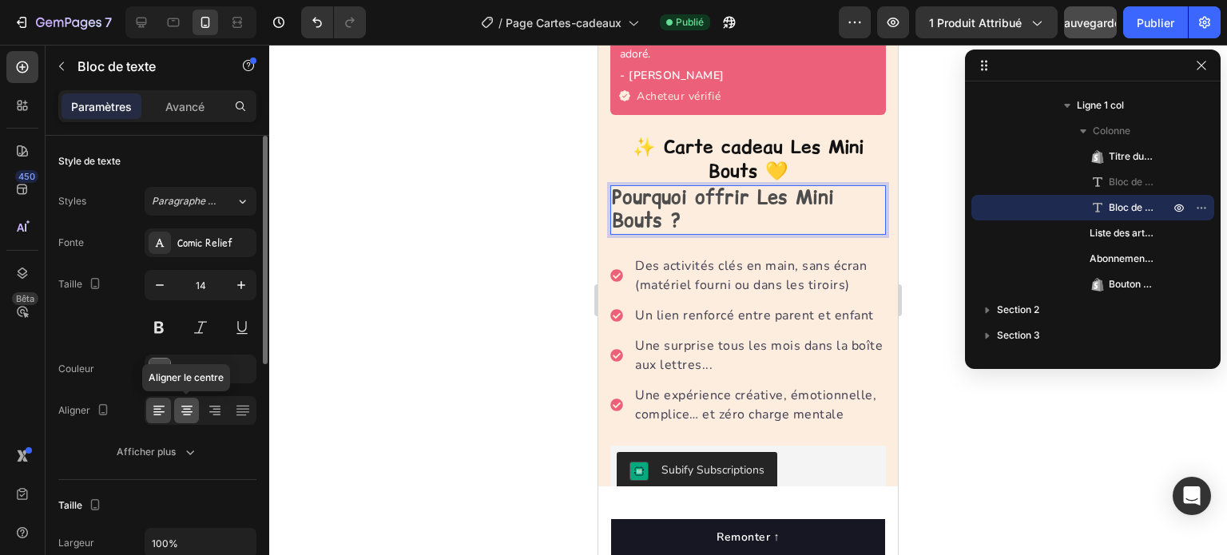
click at [185, 406] on icon at bounding box center [186, 407] width 11 height 2
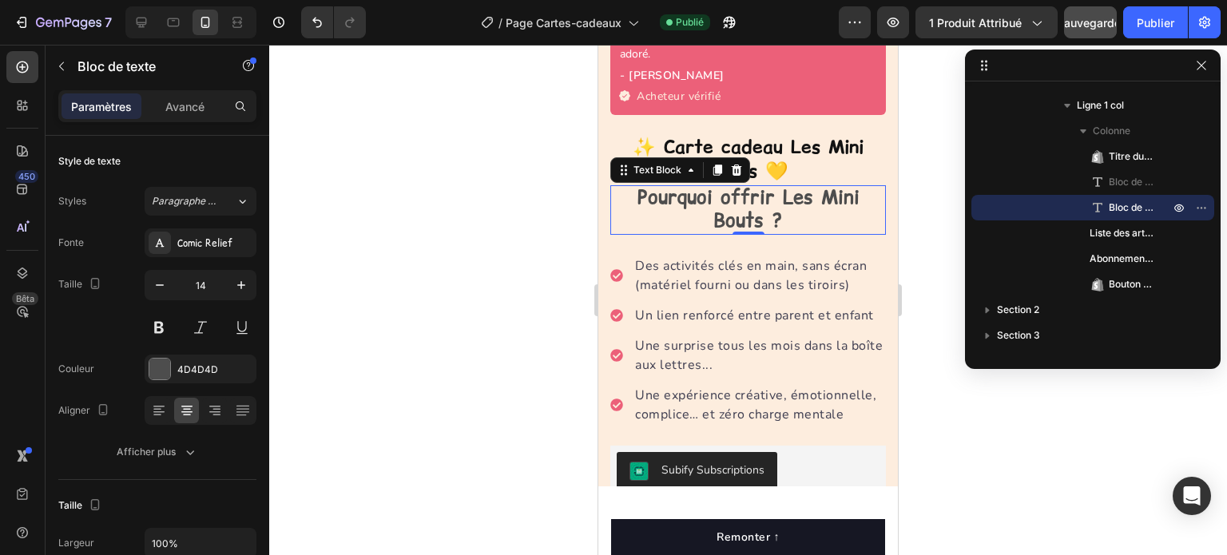
click at [778, 184] on strong "Pourquoi offrir Les Mini Bouts ?" at bounding box center [749, 209] width 222 height 50
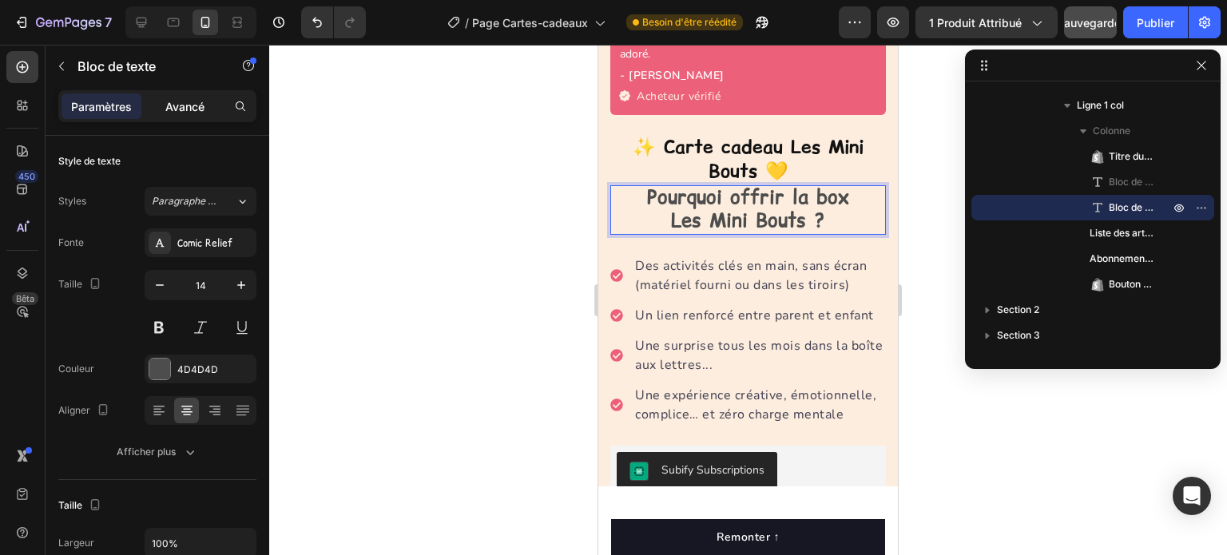
click at [184, 105] on font "Avancé" at bounding box center [184, 107] width 39 height 14
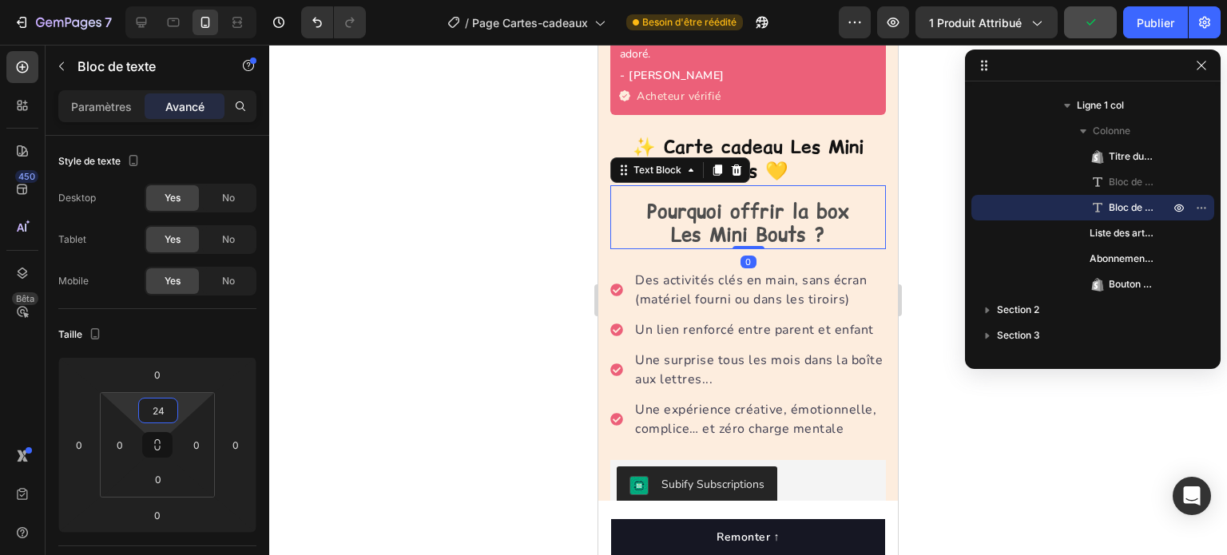
type input "26"
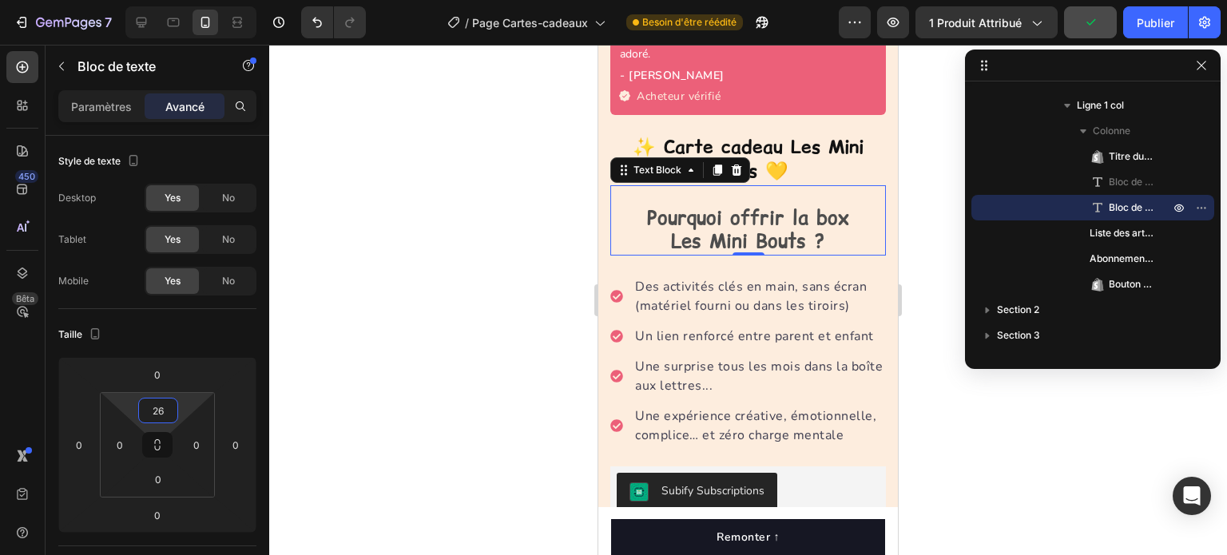
drag, startPoint x: 186, startPoint y: 403, endPoint x: 189, endPoint y: 392, distance: 10.9
click at [189, 0] on html "7 Version history / Page Cartes-cadeaux Besoin d'être réédité Aperçu 1 produit …" at bounding box center [613, 0] width 1227 height 0
click at [459, 300] on div at bounding box center [748, 300] width 958 height 511
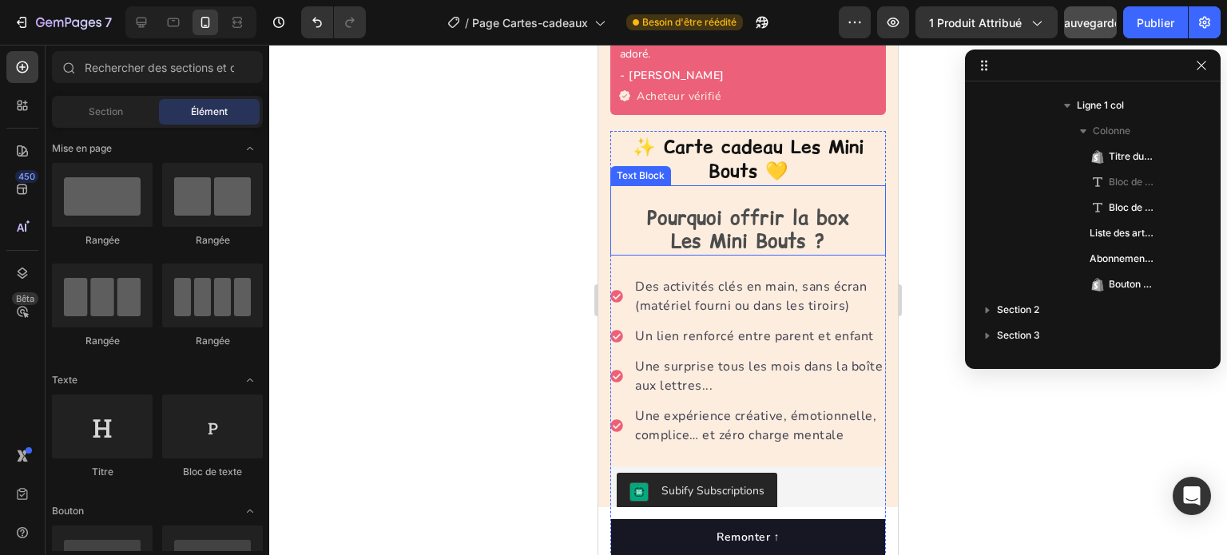
click at [794, 228] on strong "Les Mini Bouts ?" at bounding box center [748, 241] width 154 height 26
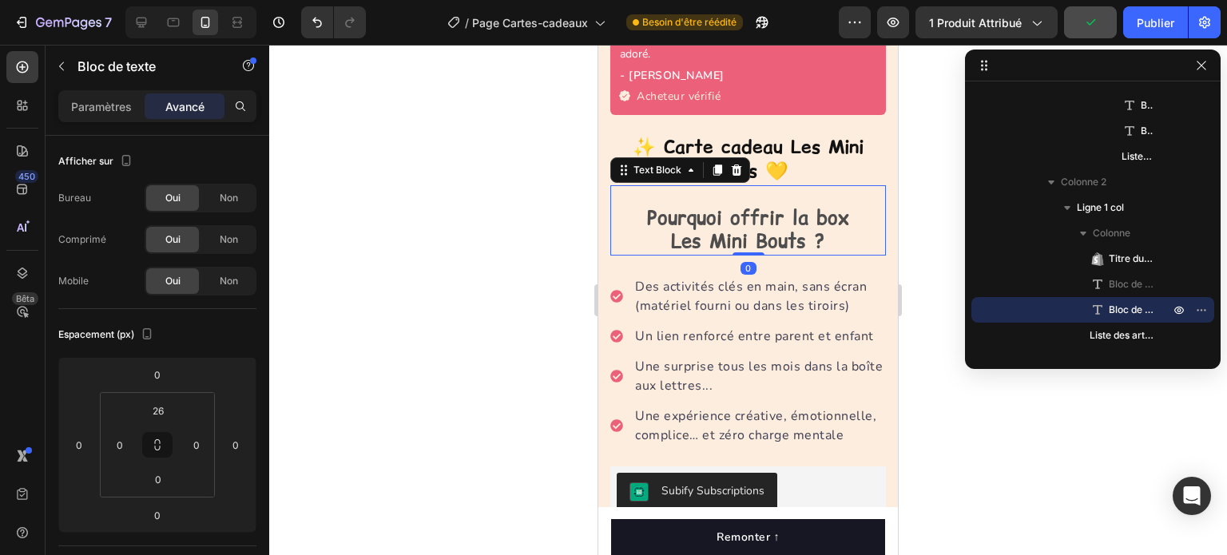
click at [794, 228] on strong "Les Mini Bouts ?" at bounding box center [748, 241] width 154 height 26
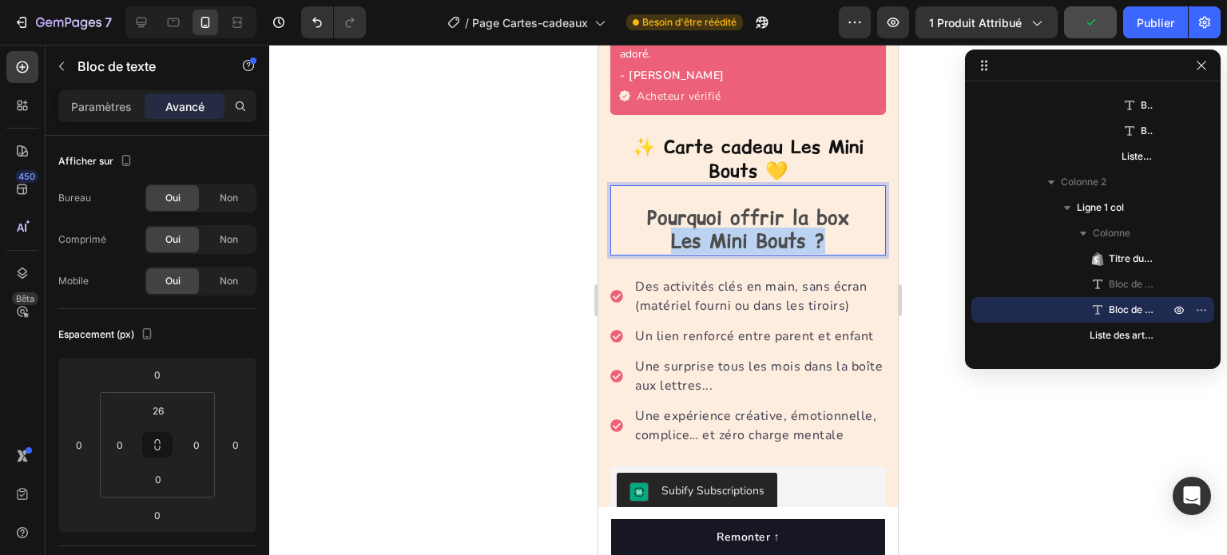
click at [794, 228] on strong "Les Mini Bouts ?" at bounding box center [748, 241] width 154 height 26
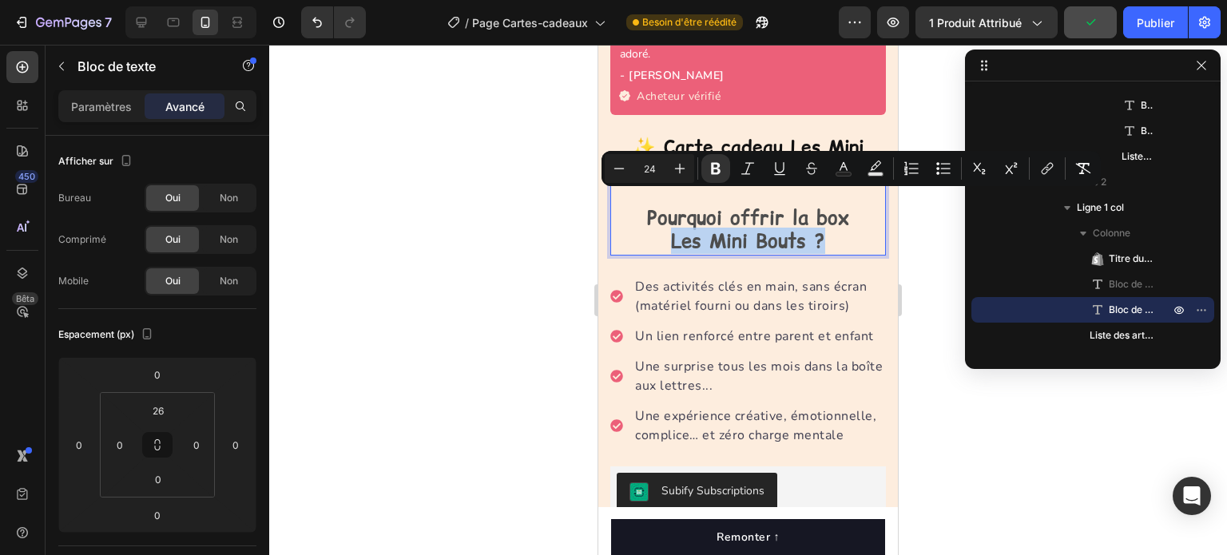
click at [794, 228] on strong "Les Mini Bouts ?" at bounding box center [748, 241] width 154 height 26
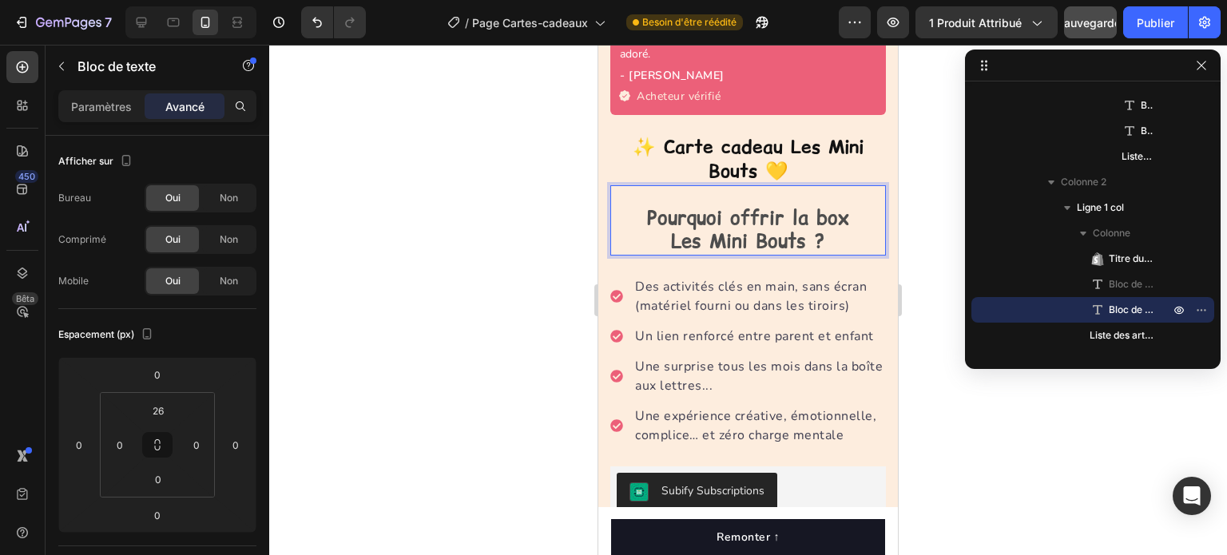
click at [831, 205] on strong "Pourquoi offrir la box" at bounding box center [748, 218] width 202 height 26
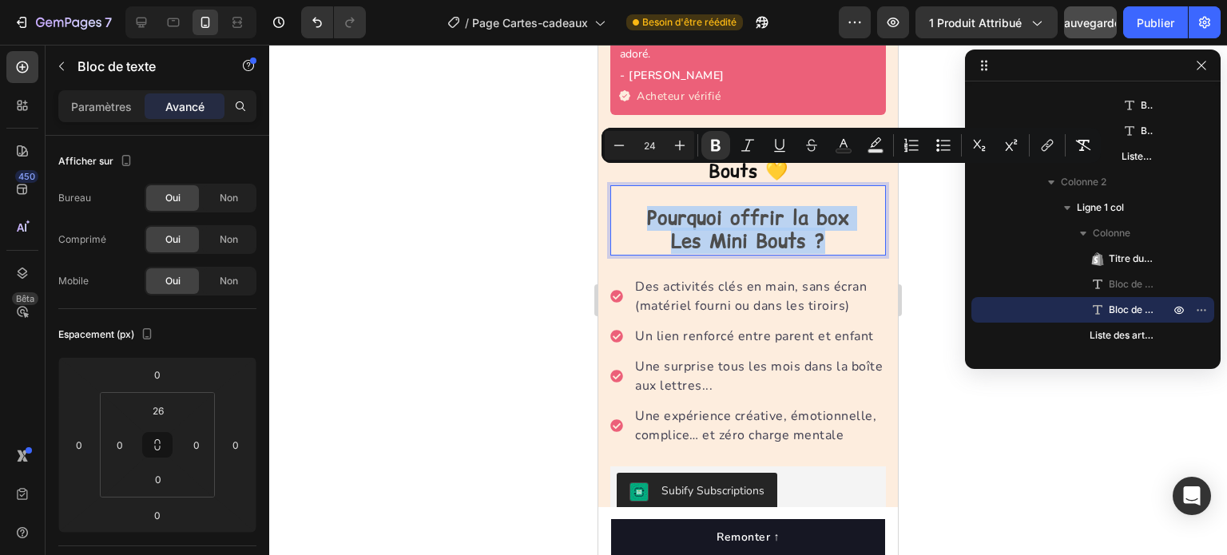
drag, startPoint x: 833, startPoint y: 204, endPoint x: 638, endPoint y: 169, distance: 197.3
click at [638, 185] on div "Pourquoi offrir la box Les Mini Bouts ? Text Block 0" at bounding box center [748, 220] width 276 height 70
click at [840, 144] on icon "Barre d'outils contextuelle de l'éditeur" at bounding box center [844, 145] width 16 height 16
type input "4D4D4D"
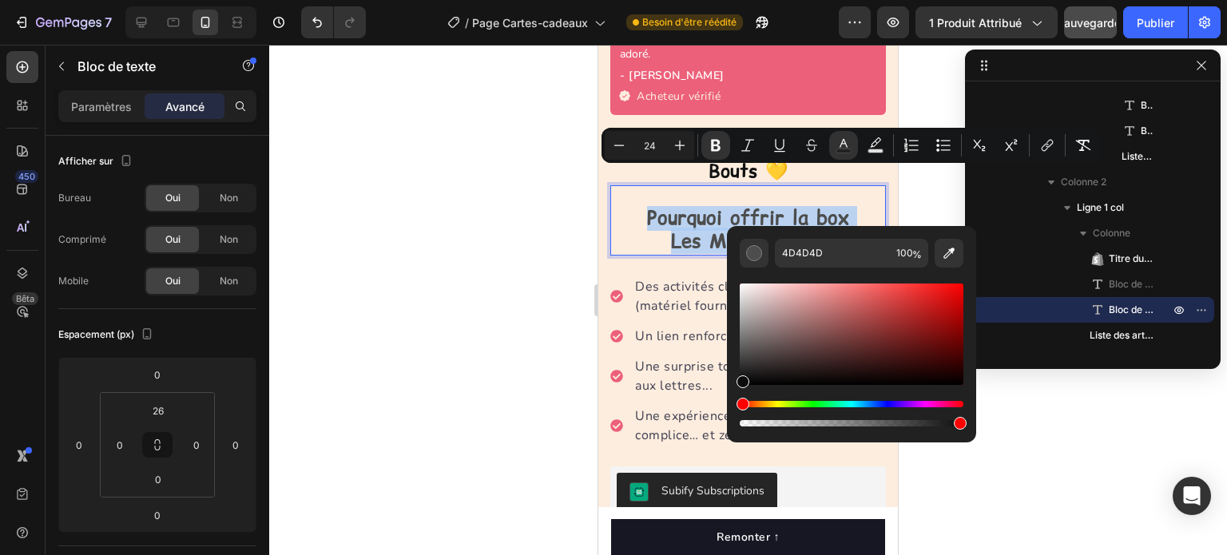
type input "0C0C0C"
drag, startPoint x: 743, startPoint y: 356, endPoint x: 739, endPoint y: 380, distance: 24.3
click at [739, 380] on div "Barre d'outils contextuelle de l'éditeur" at bounding box center [743, 382] width 13 height 13
click at [530, 321] on div at bounding box center [748, 300] width 958 height 511
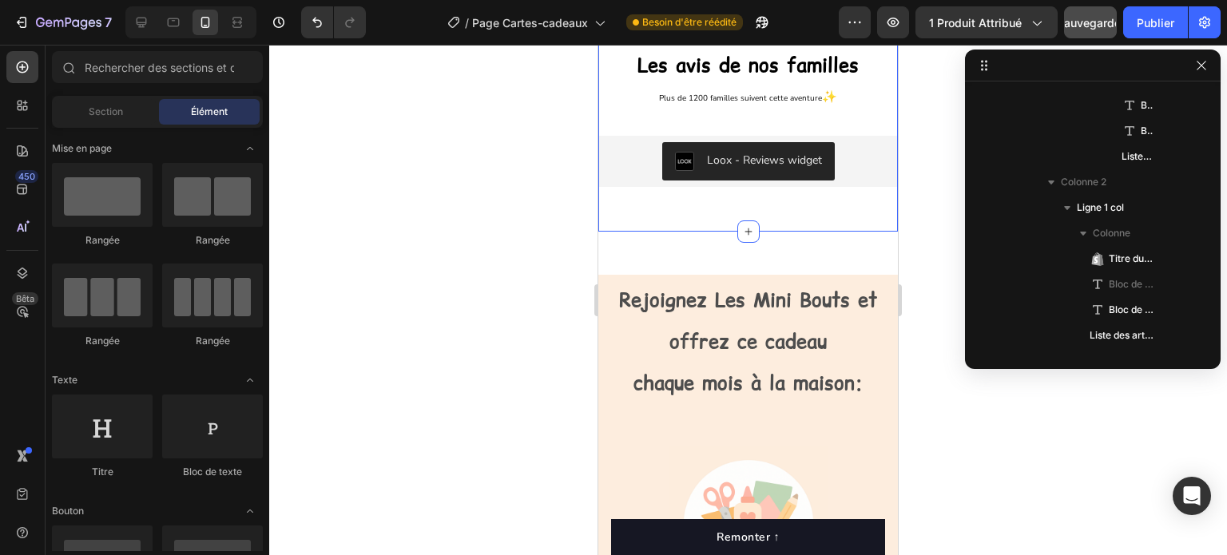
scroll to position [736, 0]
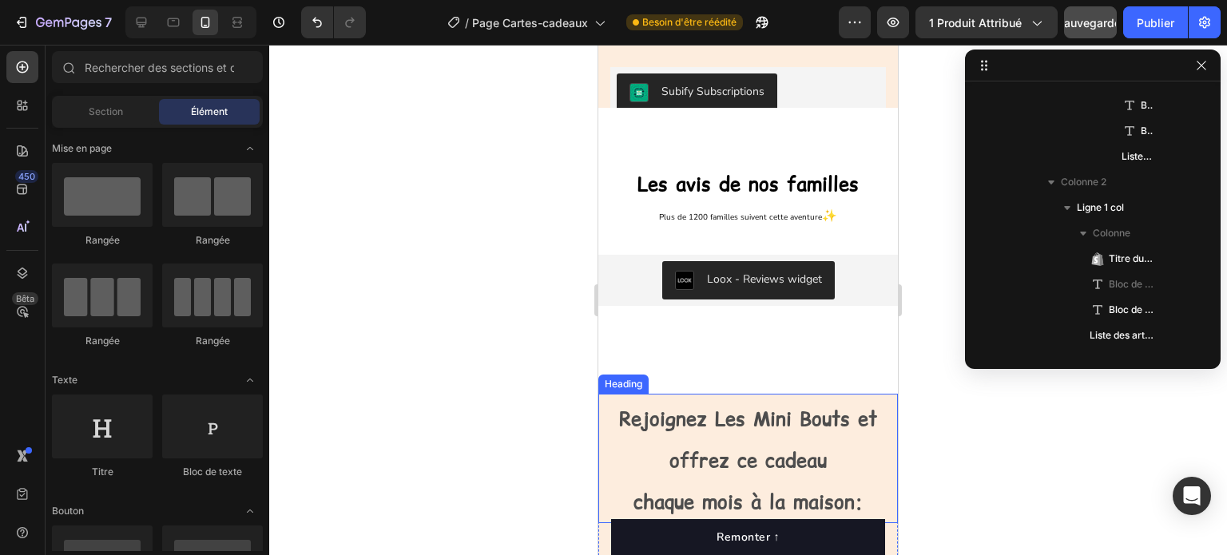
click at [689, 406] on strong "Rejoignez Les Mini Bouts et offrez ce cadeau" at bounding box center [748, 440] width 258 height 68
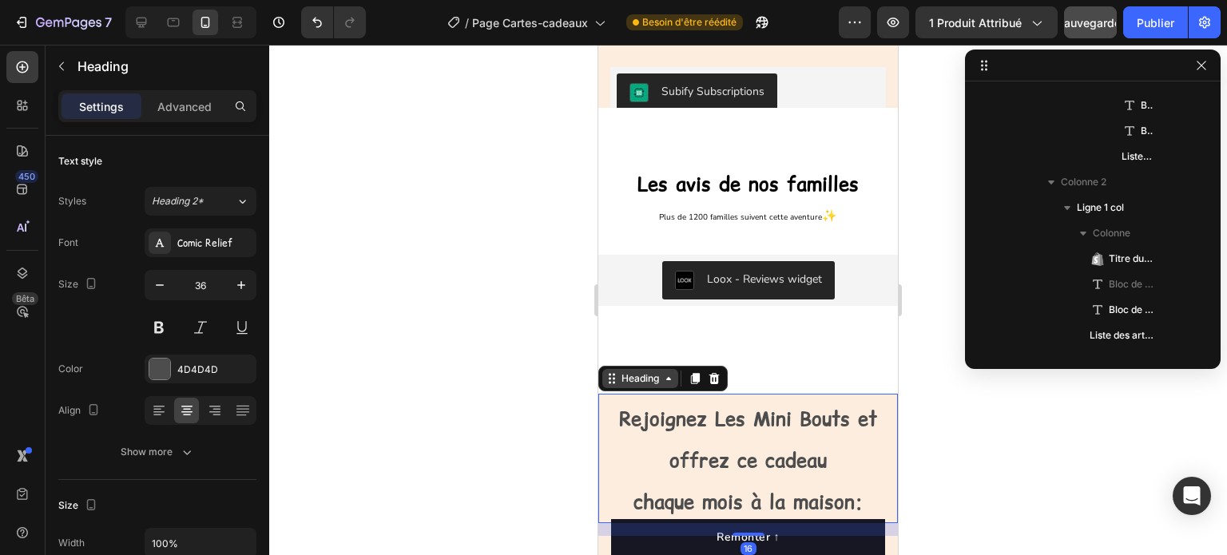
scroll to position [737, 0]
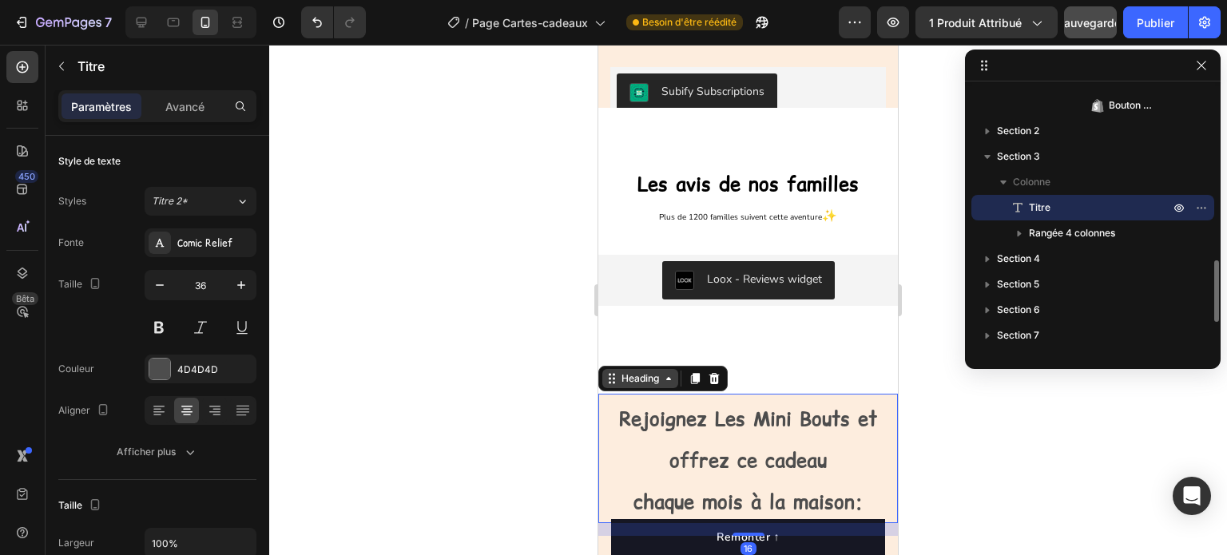
click at [649, 372] on div "Heading" at bounding box center [640, 379] width 44 height 14
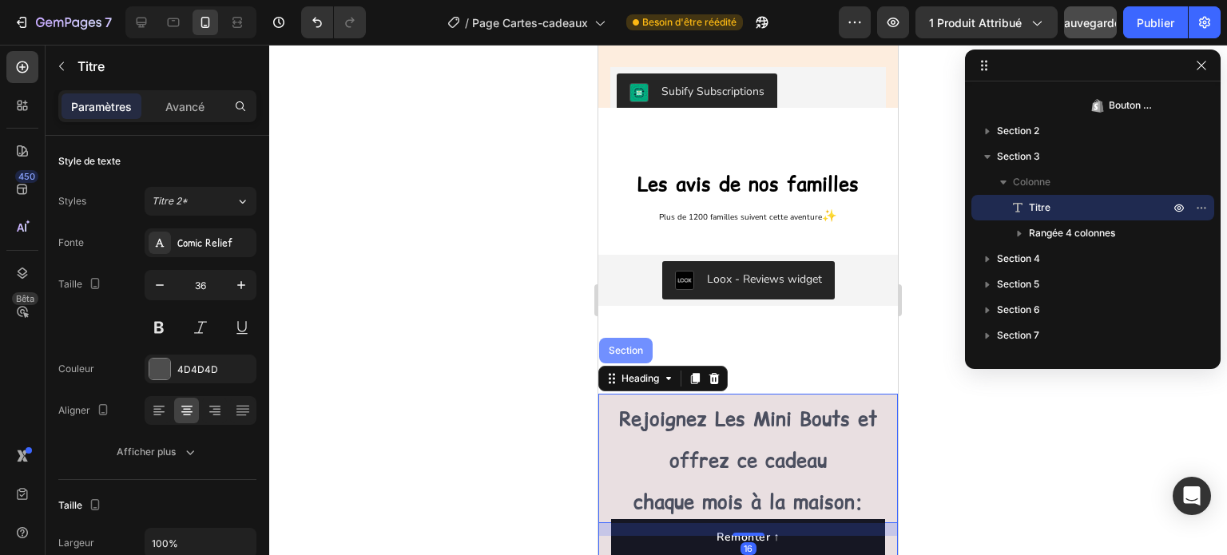
click at [625, 346] on div "Section" at bounding box center [626, 351] width 41 height 10
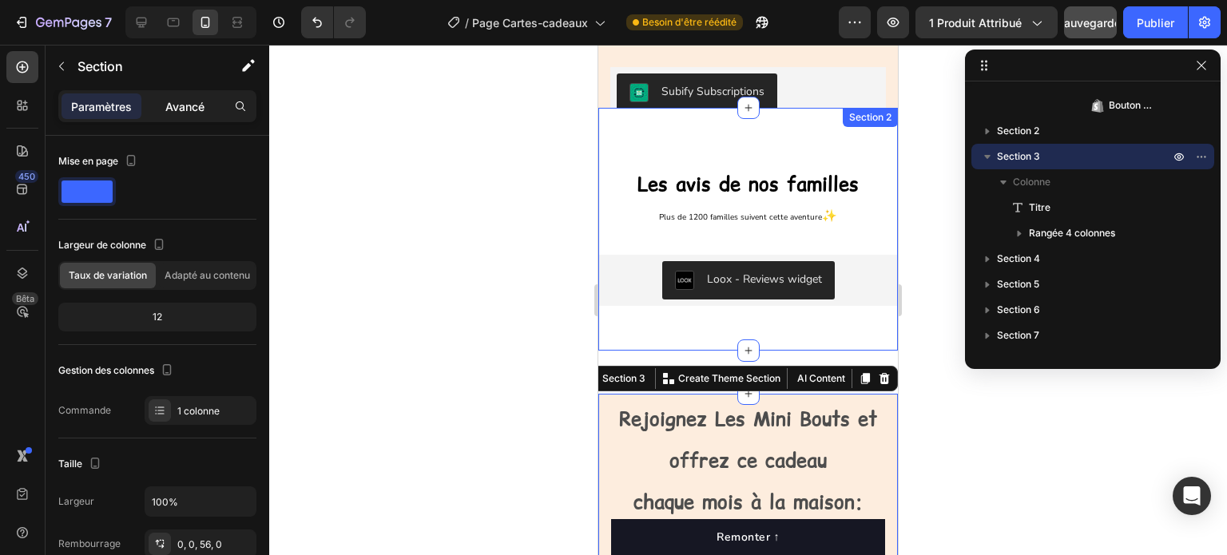
click at [185, 105] on font "Avancé" at bounding box center [184, 107] width 39 height 14
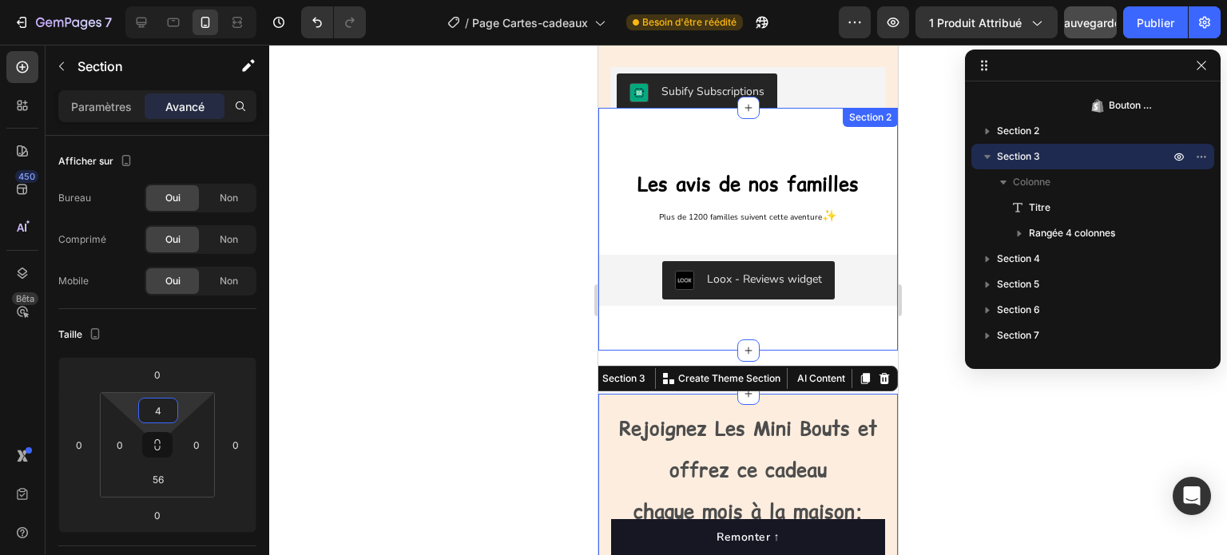
type input "0"
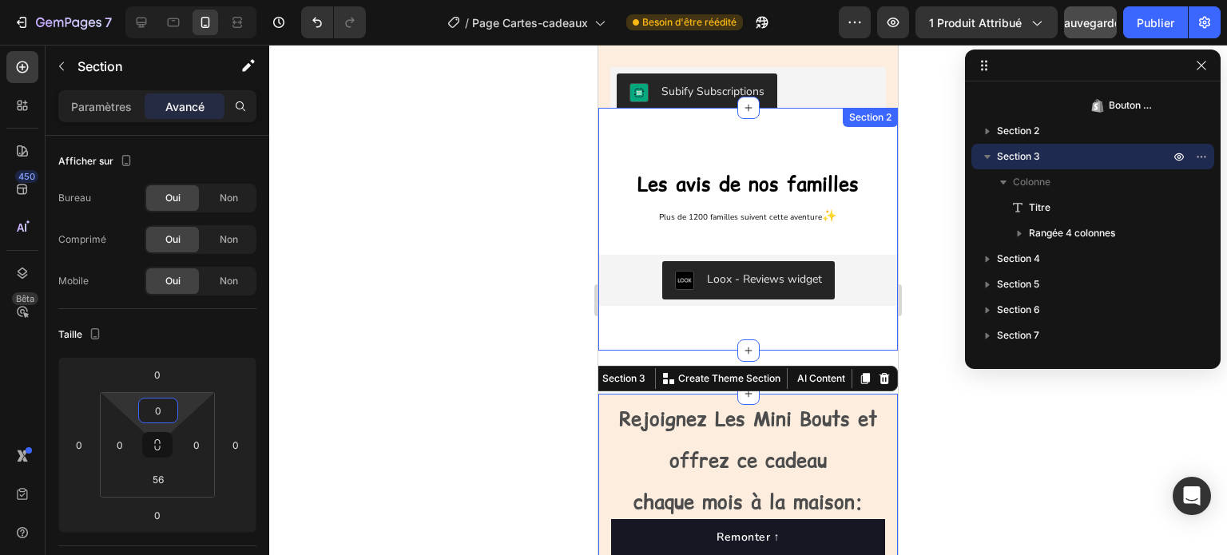
drag, startPoint x: 178, startPoint y: 402, endPoint x: 183, endPoint y: 418, distance: 16.7
click at [183, 0] on html "7 Version history / Page Cartes-cadeaux Besoin d'être réédité Aperçu 1 produit …" at bounding box center [613, 0] width 1227 height 0
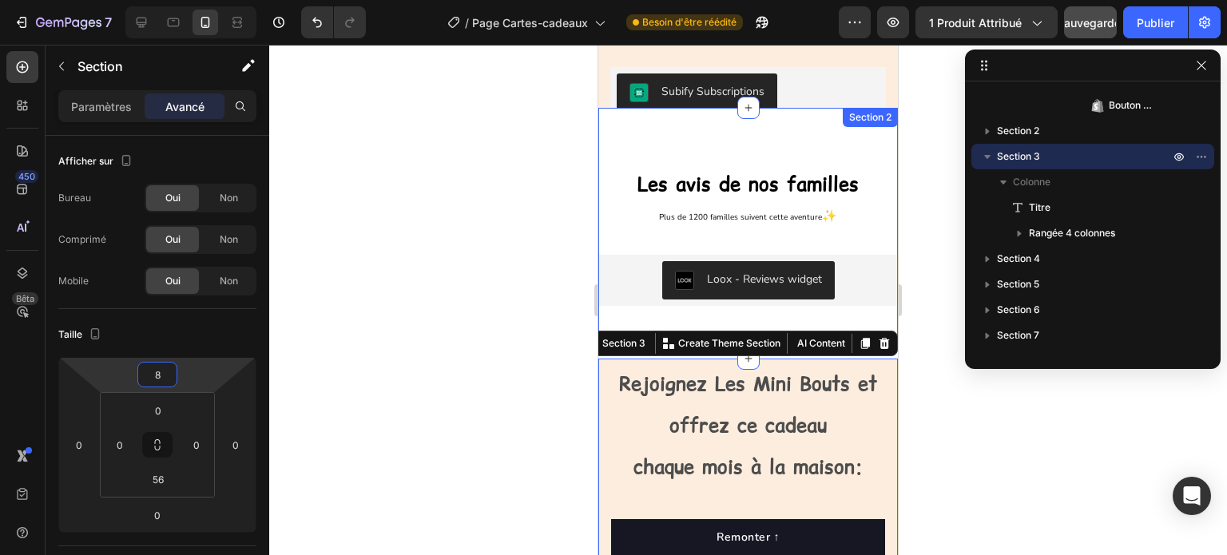
type input "6"
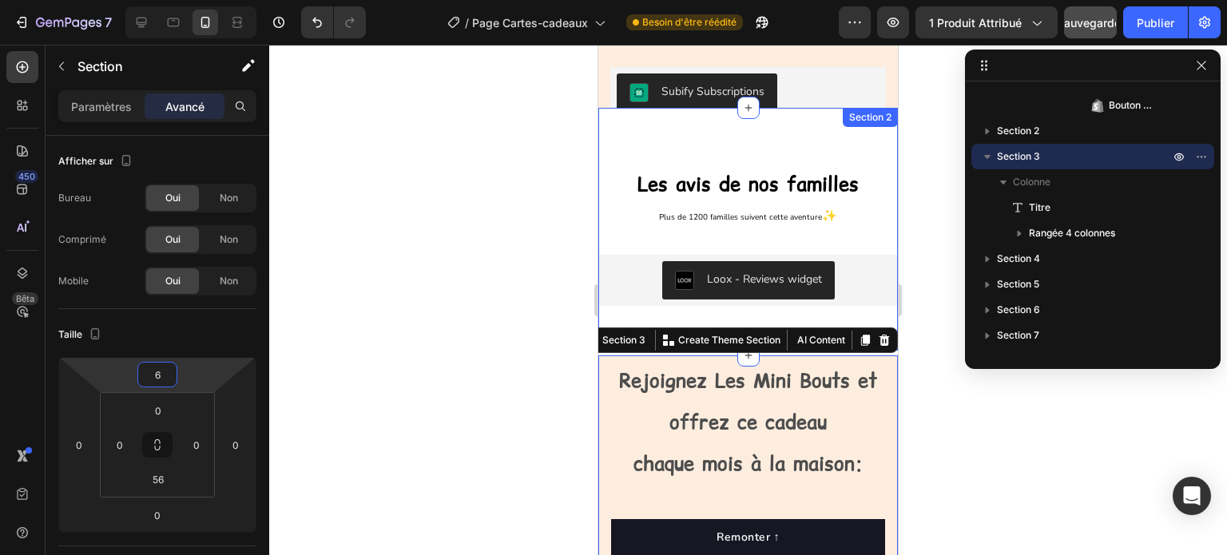
click at [185, 0] on html "7 Version history / Page Cartes-cadeaux Besoin d'être réédité Aperçu 1 produit …" at bounding box center [613, 0] width 1227 height 0
click at [473, 303] on div at bounding box center [748, 300] width 958 height 511
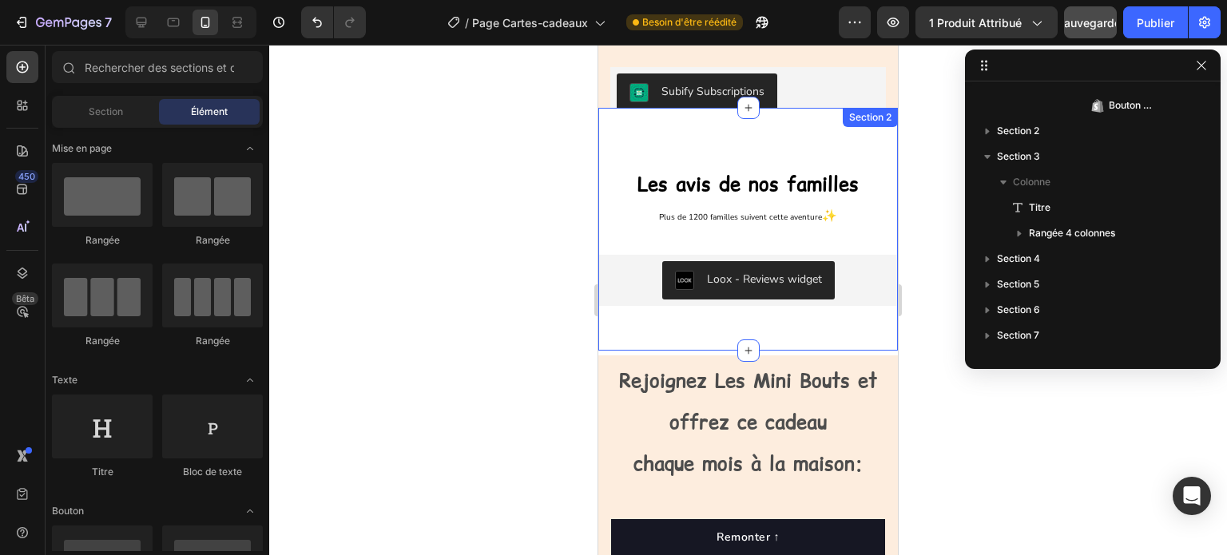
click at [665, 296] on div "Les avis de nos familles Heading Row Plus de 1200 familles suivent cette aventu…" at bounding box center [748, 230] width 300 height 244
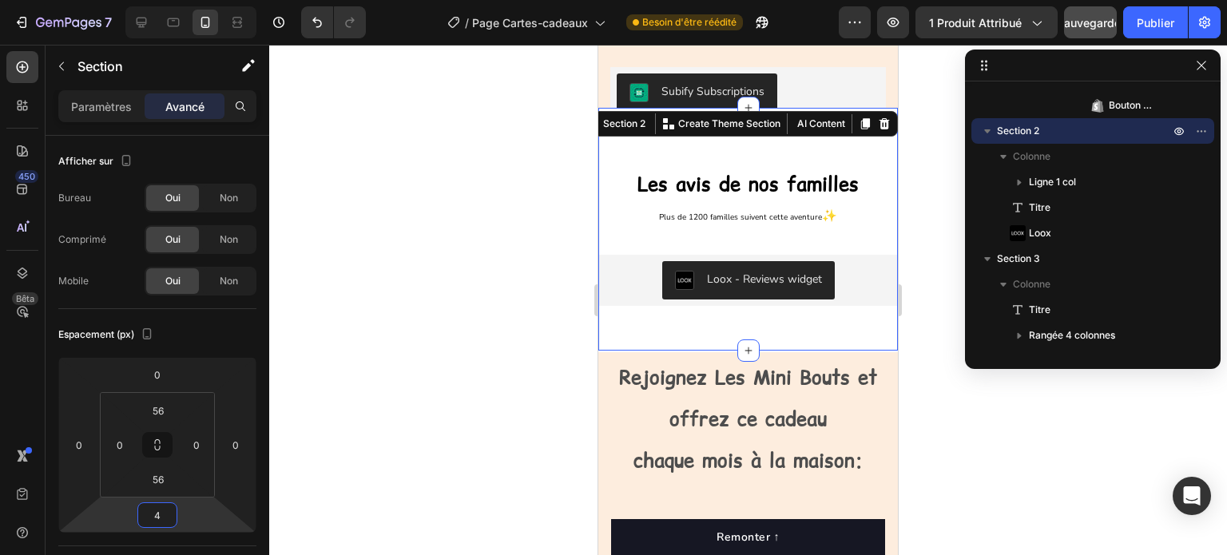
type input "14"
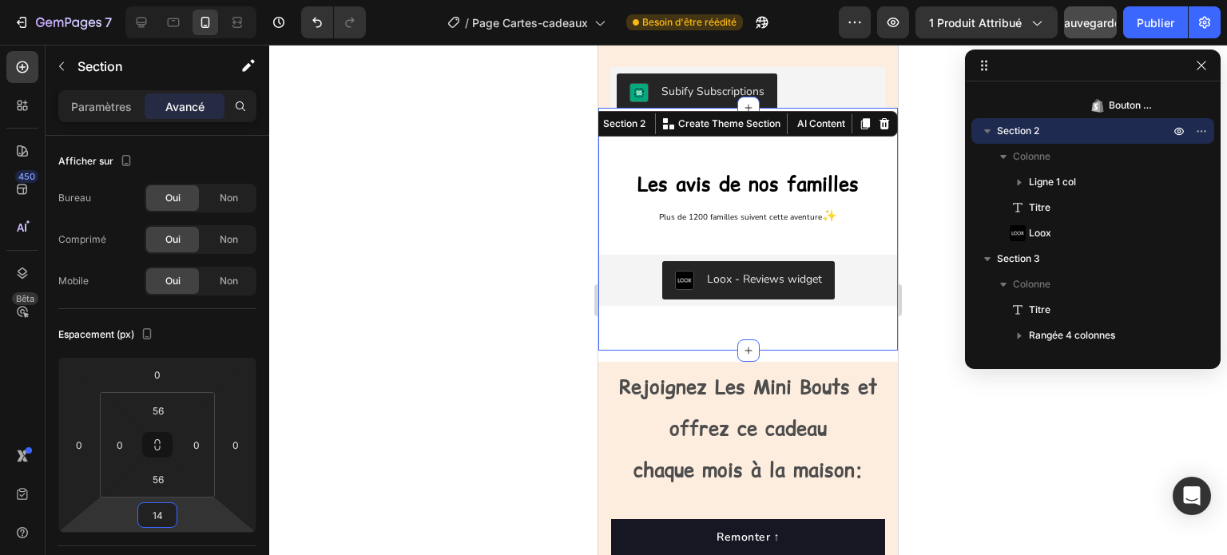
drag, startPoint x: 189, startPoint y: 512, endPoint x: 173, endPoint y: 507, distance: 16.9
click at [173, 0] on html "7 Version history / Page Cartes-cadeaux Besoin d'être réédité Aperçu 1 produit …" at bounding box center [613, 0] width 1227 height 0
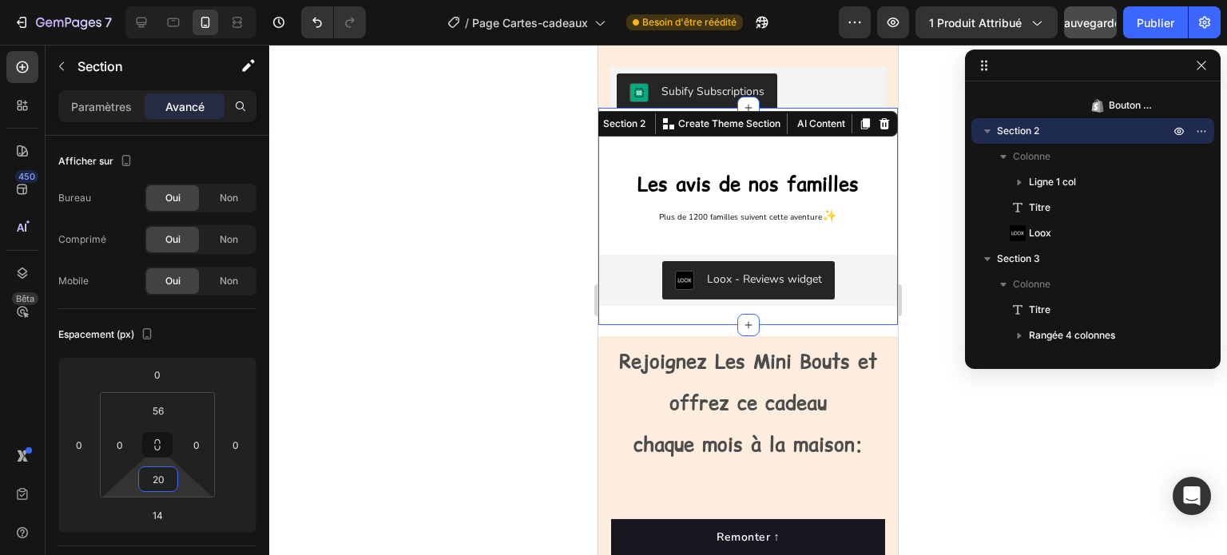
type input "18"
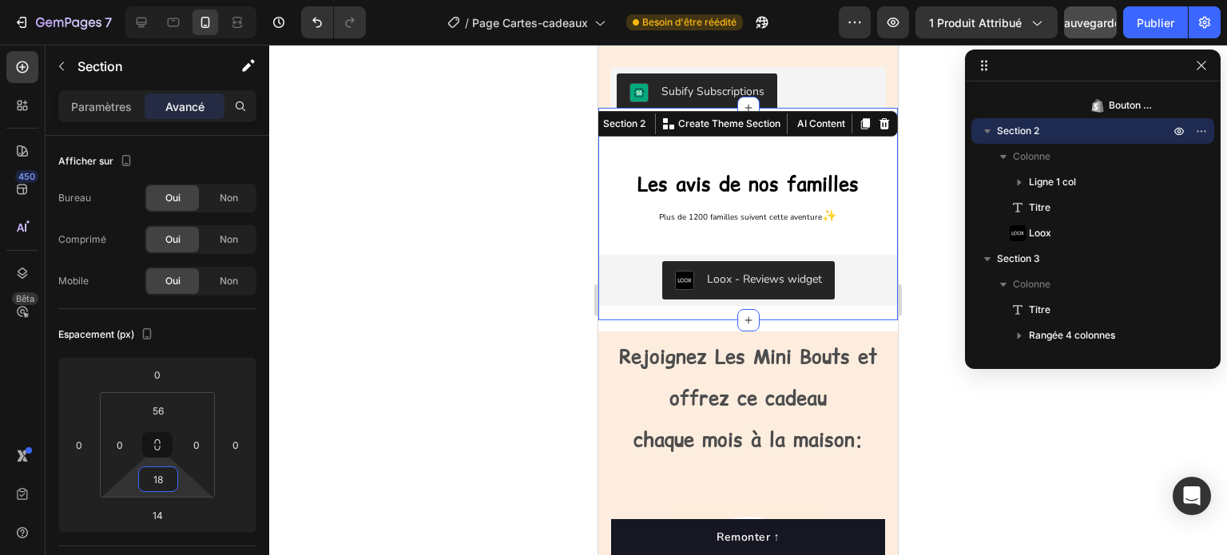
drag, startPoint x: 182, startPoint y: 475, endPoint x: 185, endPoint y: 491, distance: 15.5
click at [185, 0] on html "7 Version history / Page Cartes-cadeaux Besoin d'être réédité Aperçu 1 produit …" at bounding box center [613, 0] width 1227 height 0
click at [504, 354] on div at bounding box center [748, 300] width 958 height 511
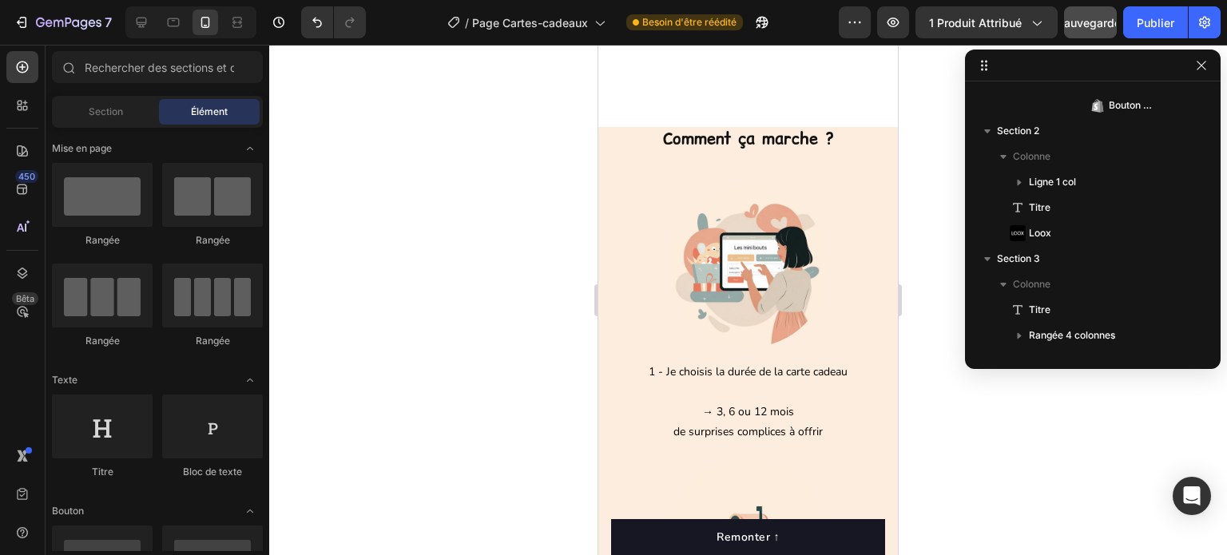
scroll to position [2734, 0]
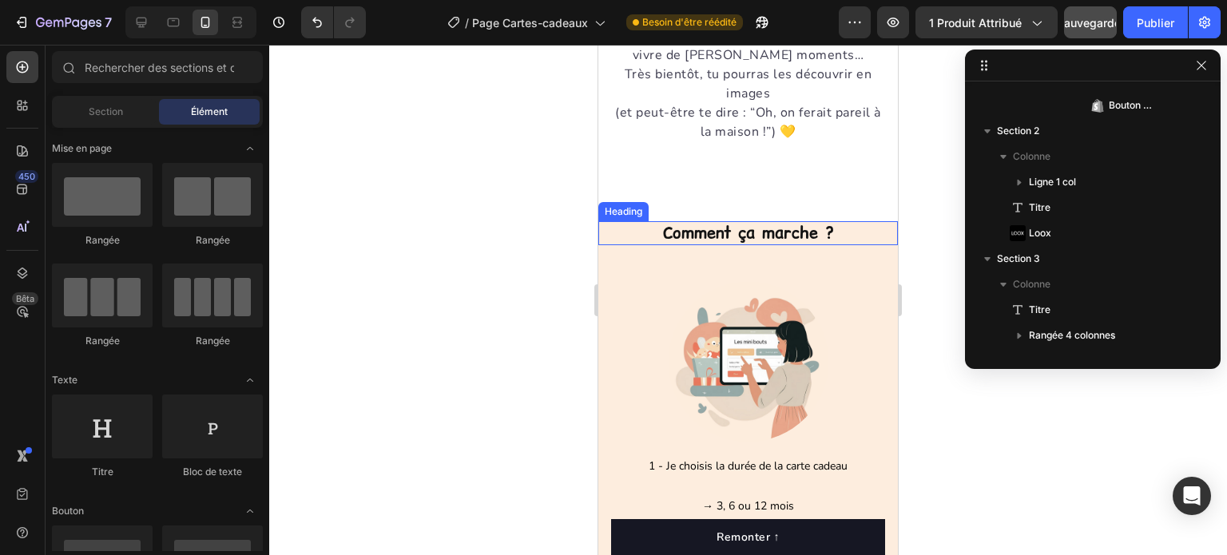
click at [673, 245] on h2 "Comment ça marche ?" at bounding box center [748, 233] width 300 height 24
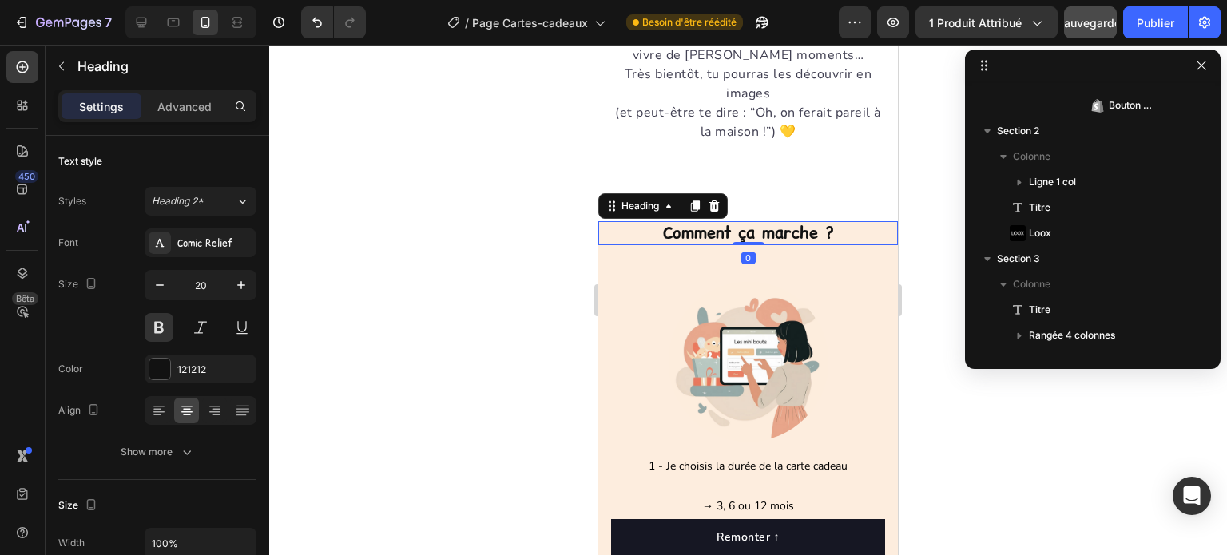
scroll to position [967, 0]
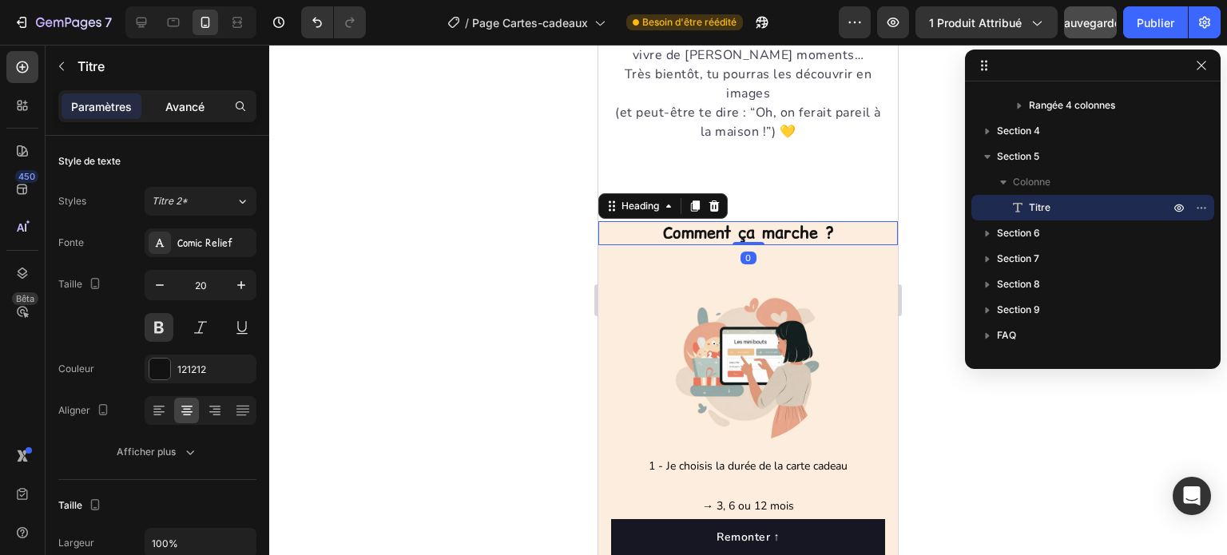
click at [191, 100] on font "Avancé" at bounding box center [184, 107] width 39 height 14
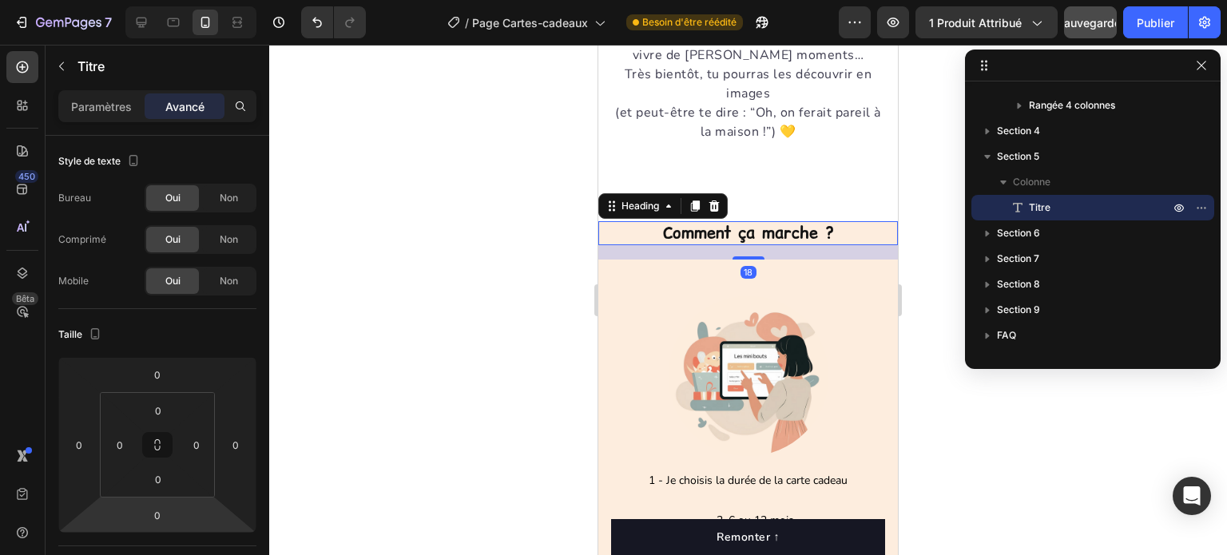
type input "18"
drag, startPoint x: 187, startPoint y: 507, endPoint x: 175, endPoint y: 500, distance: 14.0
click at [175, 0] on html "7 Version history / Page Cartes-cadeaux Besoin d'être réédité Aperçu 1 produit …" at bounding box center [613, 0] width 1227 height 0
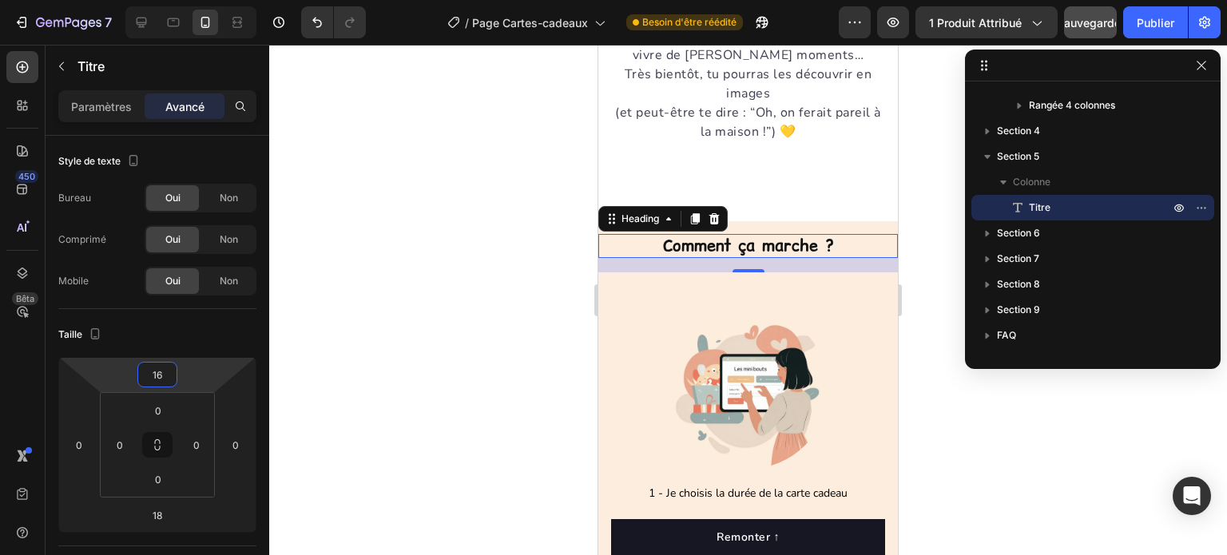
type input "18"
drag, startPoint x: 195, startPoint y: 376, endPoint x: 189, endPoint y: 369, distance: 9.6
click at [189, 0] on html "7 Version history / Page Cartes-cadeaux Besoin d'être réédité Aperçu 1 produit …" at bounding box center [613, 0] width 1227 height 0
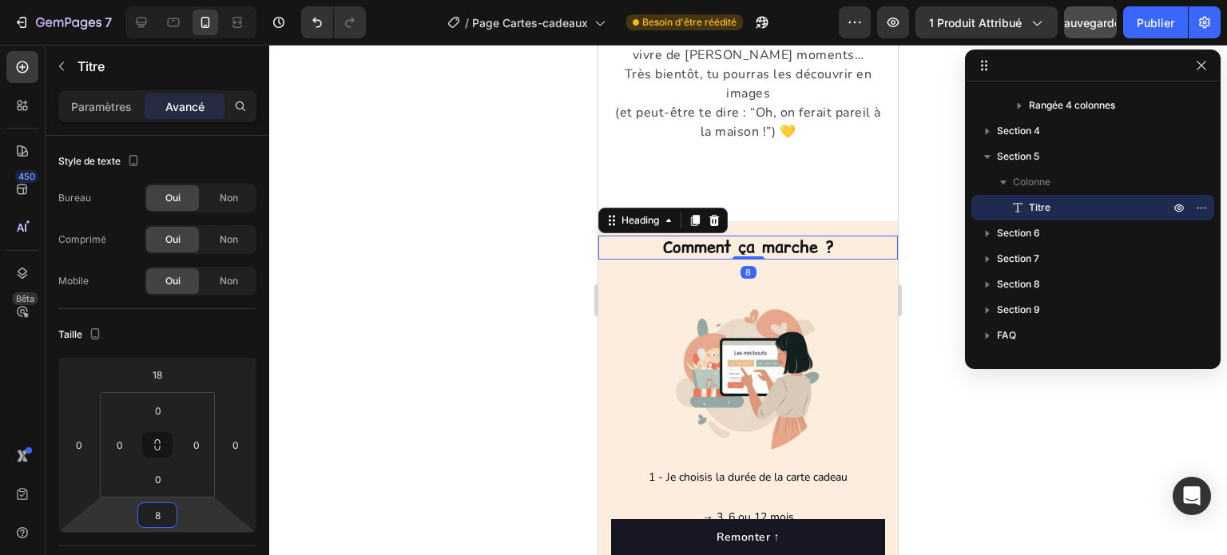
type input "-4"
drag, startPoint x: 189, startPoint y: 505, endPoint x: 185, endPoint y: 514, distance: 10.0
click at [185, 0] on html "7 Version history / Page Cartes-cadeaux Besoin d'être réédité Aperçu 1 produit …" at bounding box center [613, 0] width 1227 height 0
click at [531, 316] on div at bounding box center [748, 300] width 958 height 511
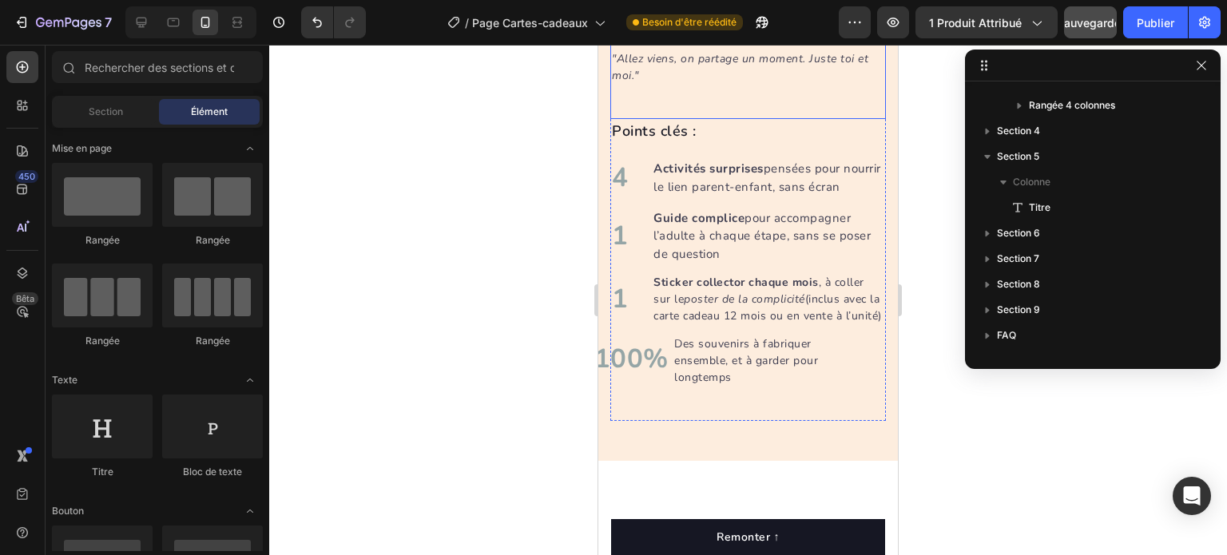
scroll to position [4731, 0]
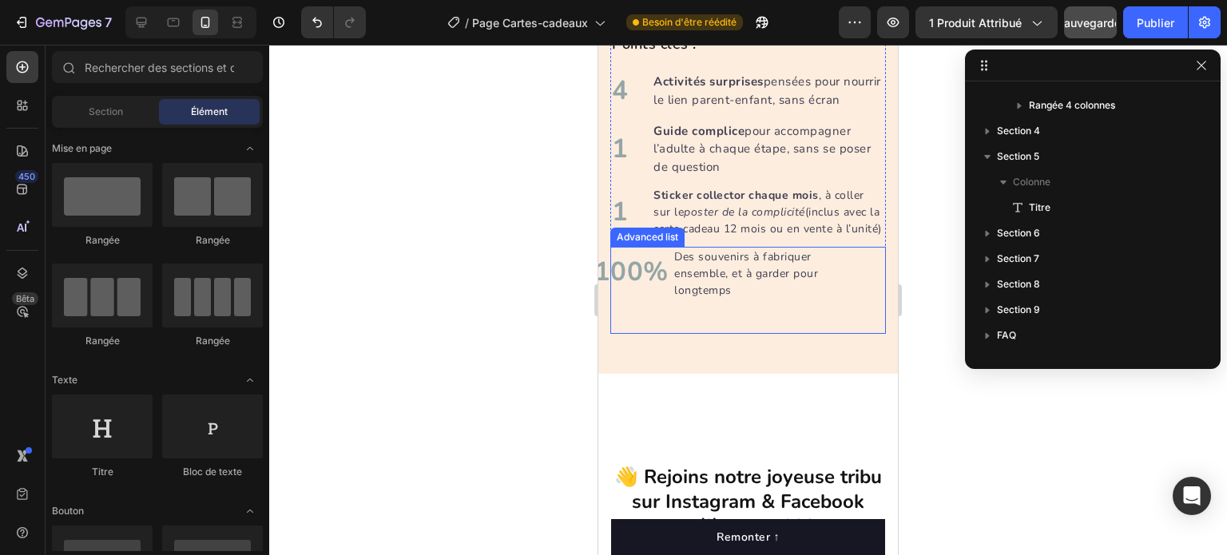
click at [671, 289] on div "100% Text block" at bounding box center [649, 274] width 78 height 30
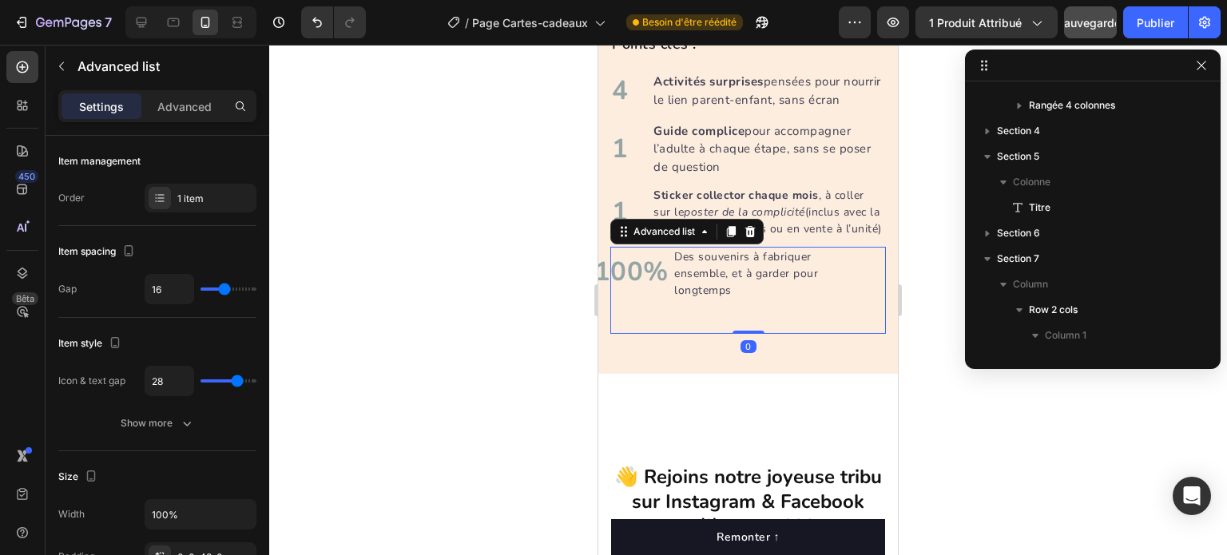
scroll to position [1325, 0]
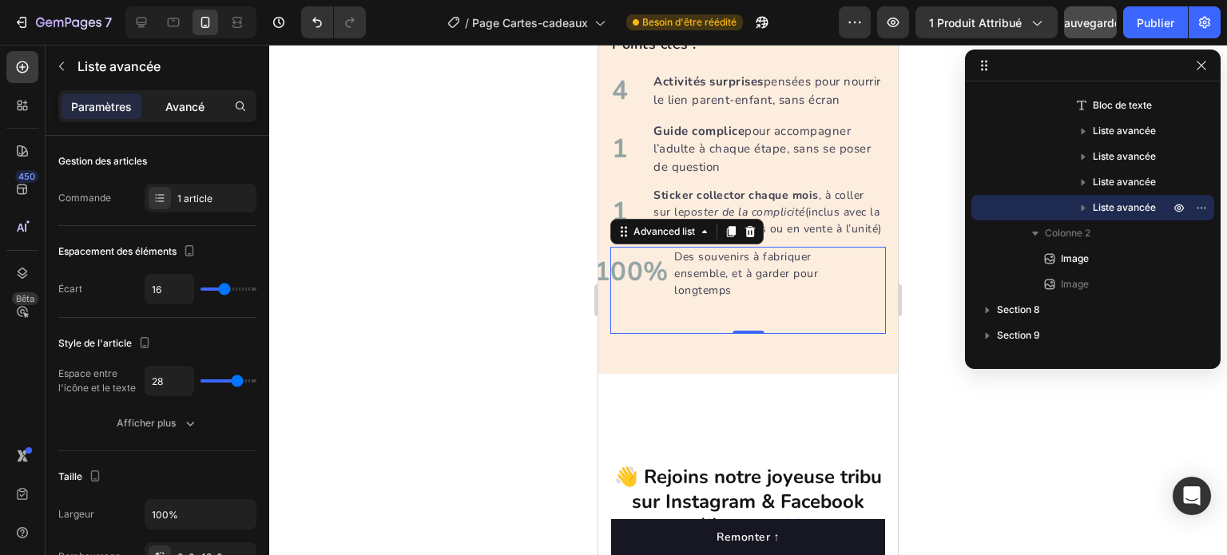
click at [188, 97] on div "Avancé" at bounding box center [185, 106] width 80 height 26
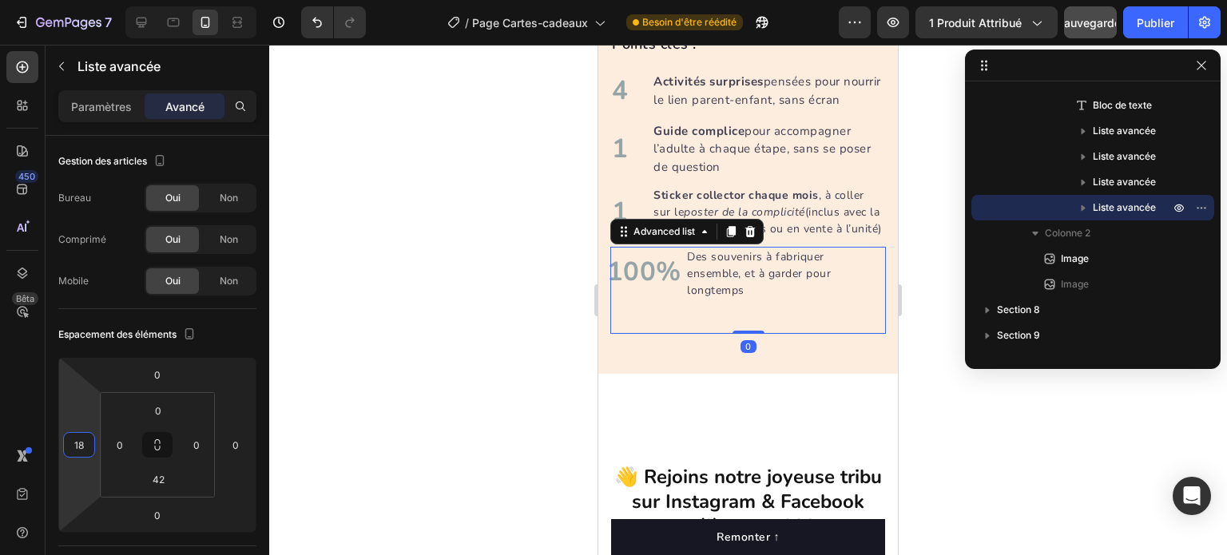
type input "20"
drag, startPoint x: 85, startPoint y: 429, endPoint x: 81, endPoint y: 421, distance: 8.9
click at [81, 0] on html "7 Version history / Page Cartes-cadeaux Besoin d'être réédité Aperçu 1 produit …" at bounding box center [613, 0] width 1227 height 0
click at [635, 217] on li "1 Text block Sticker collector chaque mois , à coller sur le poster de la compl…" at bounding box center [748, 212] width 276 height 54
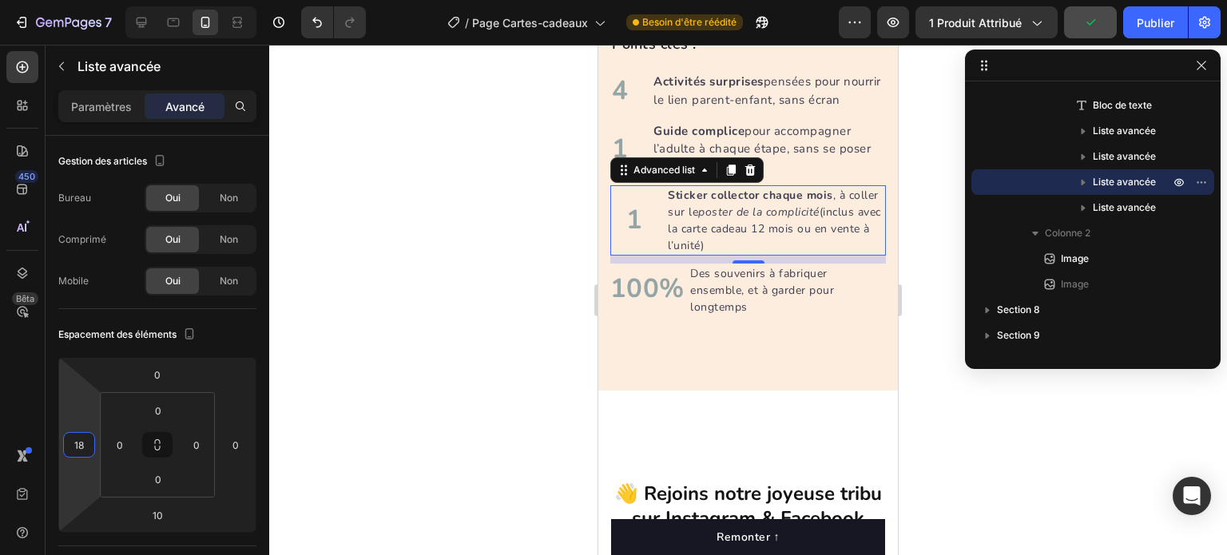
type input "20"
drag, startPoint x: 83, startPoint y: 420, endPoint x: 81, endPoint y: 412, distance: 8.3
click at [81, 0] on html "7 Version history / Page Cartes-cadeaux Besoin d'être réédité Aperçu 1 produit …" at bounding box center [613, 0] width 1227 height 0
click at [706, 231] on p "Sticker collector chaque mois , à coller sur le poster de la complicité (inclus…" at bounding box center [777, 220] width 215 height 67
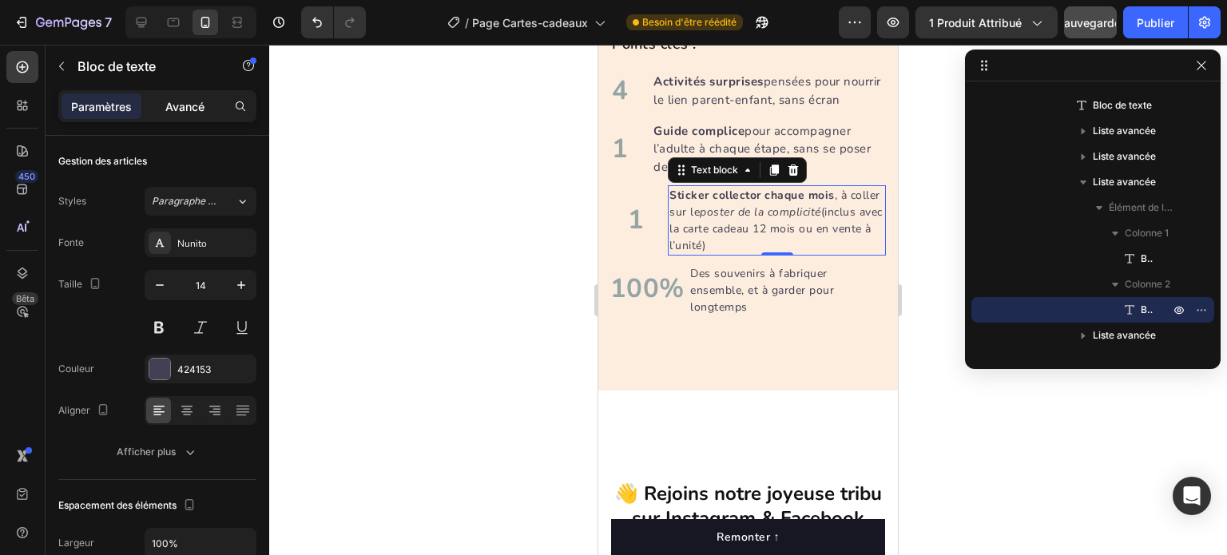
click at [191, 100] on font "Avancé" at bounding box center [184, 107] width 39 height 14
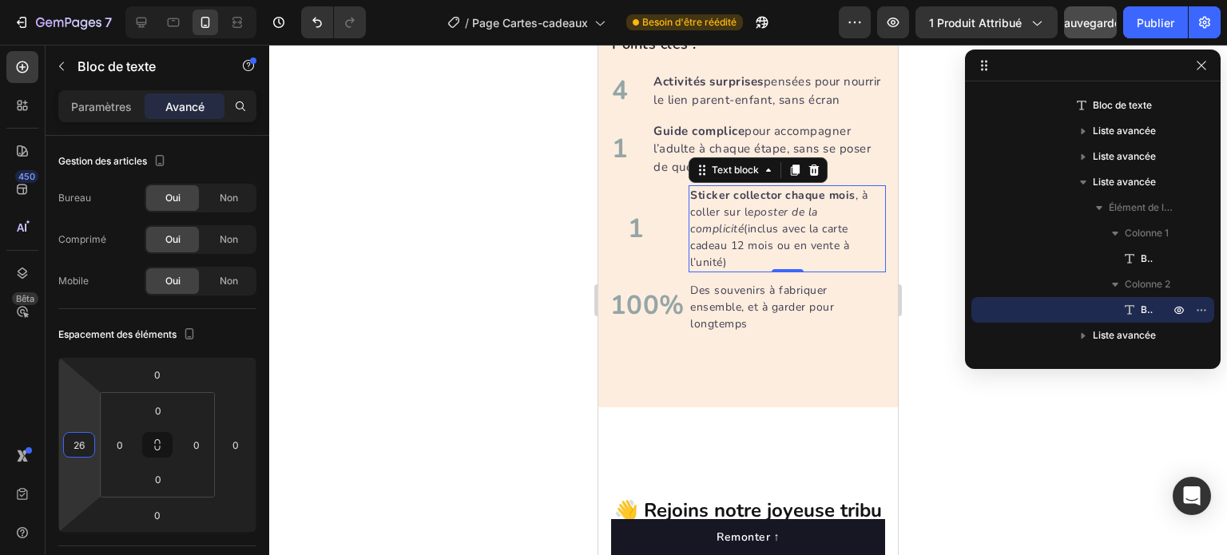
type input "28"
drag, startPoint x: 85, startPoint y: 427, endPoint x: 82, endPoint y: 416, distance: 11.4
click at [82, 0] on html "7 Version history / Page Cartes-cadeaux Besoin d'être réédité Aperçu 1 produit …" at bounding box center [613, 0] width 1227 height 0
click at [633, 169] on li "1 Text block Guide complice pour accompagner l’adulte à chaque étape, sans se p…" at bounding box center [748, 150] width 276 height 58
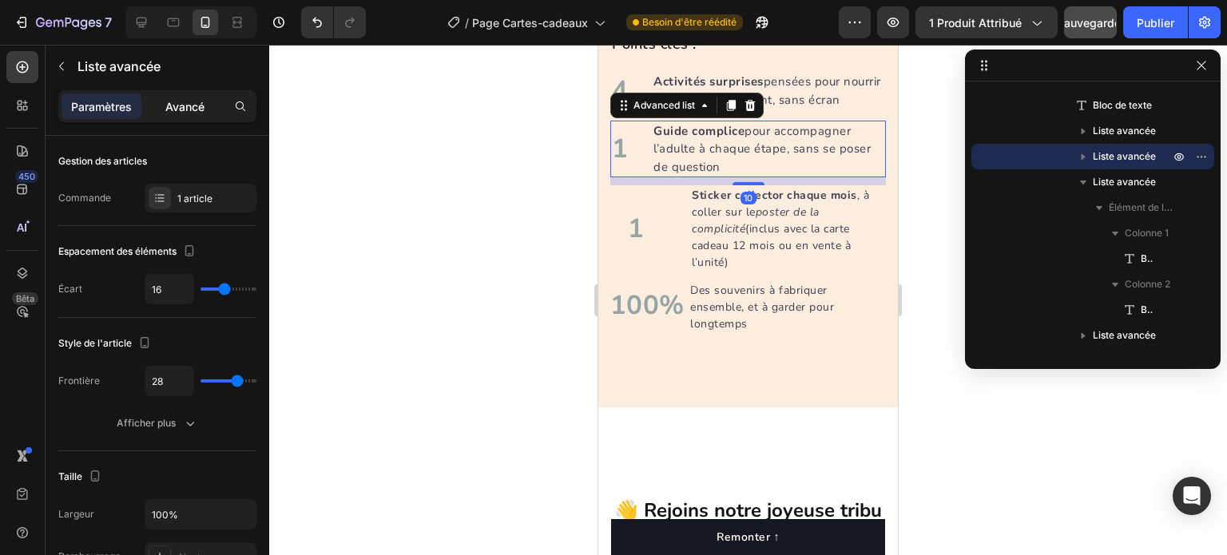
click at [180, 105] on font "Avancé" at bounding box center [184, 107] width 39 height 14
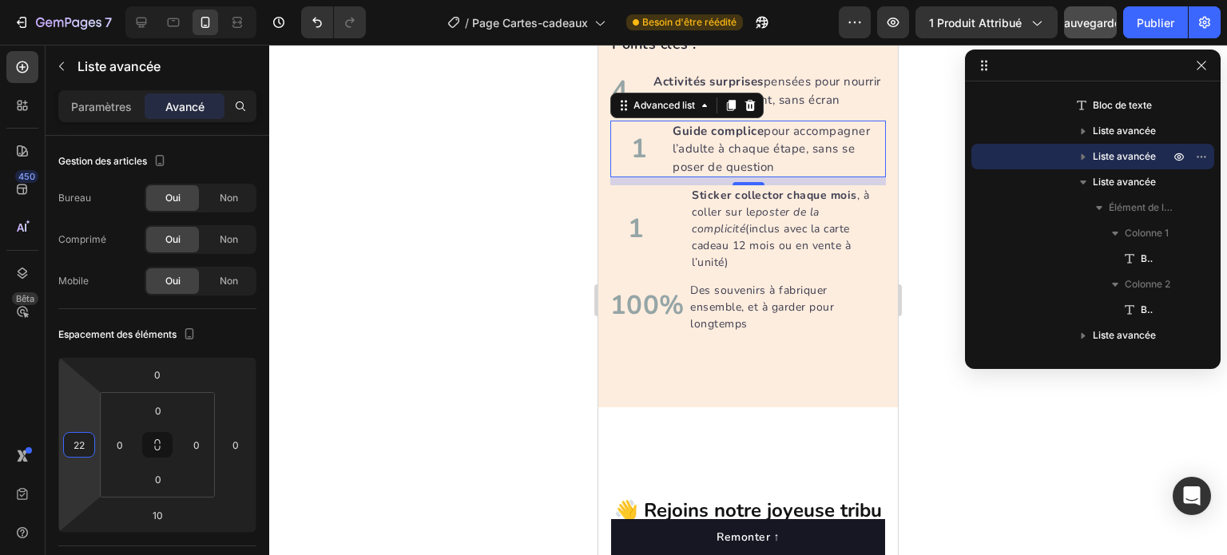
type input "20"
drag, startPoint x: 83, startPoint y: 418, endPoint x: 81, endPoint y: 410, distance: 8.3
click at [81, 0] on html "7 Version history / Page Cartes-cadeaux Besoin d'être réédité Aperçu 1 produit …" at bounding box center [613, 0] width 1227 height 0
click at [631, 84] on div "4 Text block Activités surprises pensées pour nourrir le lien parent-enfant, sa…" at bounding box center [748, 91] width 276 height 43
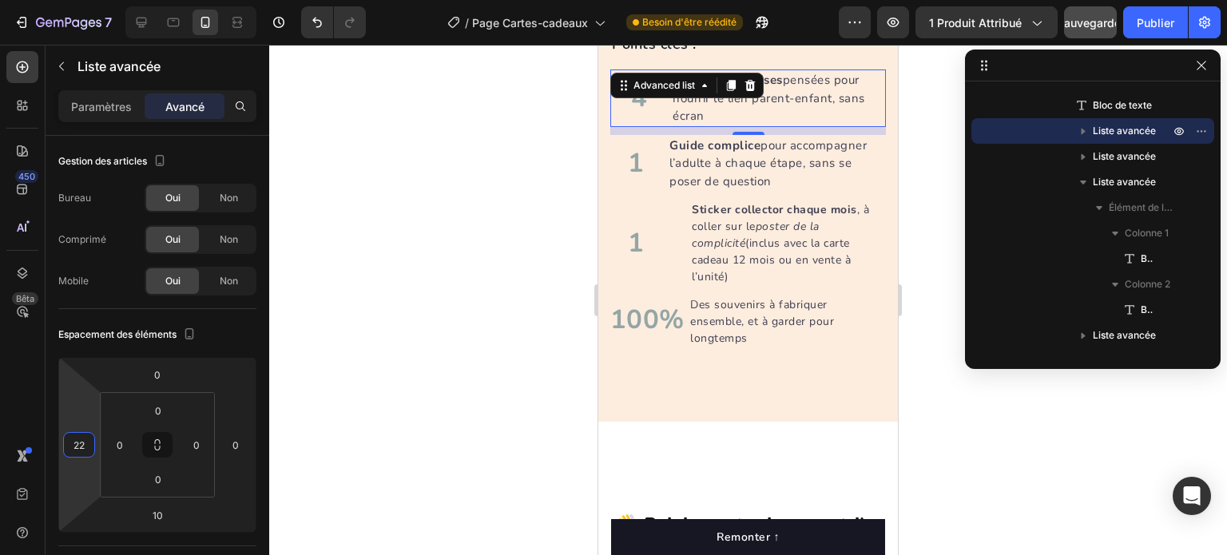
type input "20"
drag, startPoint x: 86, startPoint y: 412, endPoint x: 85, endPoint y: 404, distance: 8.1
click at [85, 0] on html "7 Version history / Page Cartes-cadeaux Besoin d'être réédité Aperçu 1 produit …" at bounding box center [613, 0] width 1227 height 0
click at [718, 154] on p "Guide complice pour accompagner l’adulte à chaque étape, sans se poser de quest…" at bounding box center [777, 164] width 215 height 54
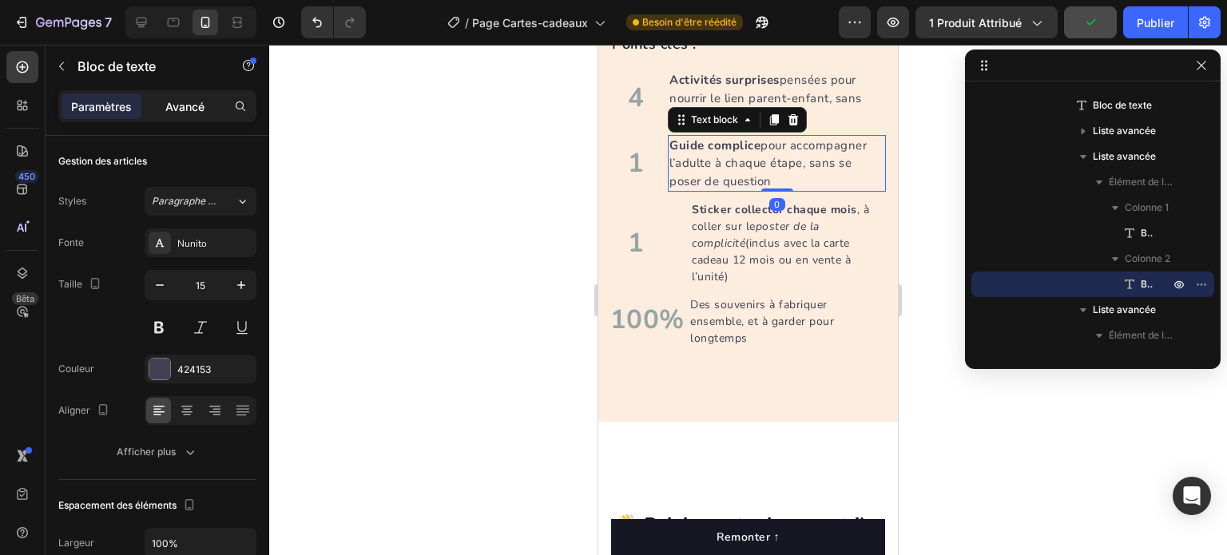
click at [185, 101] on font "Avancé" at bounding box center [184, 107] width 39 height 14
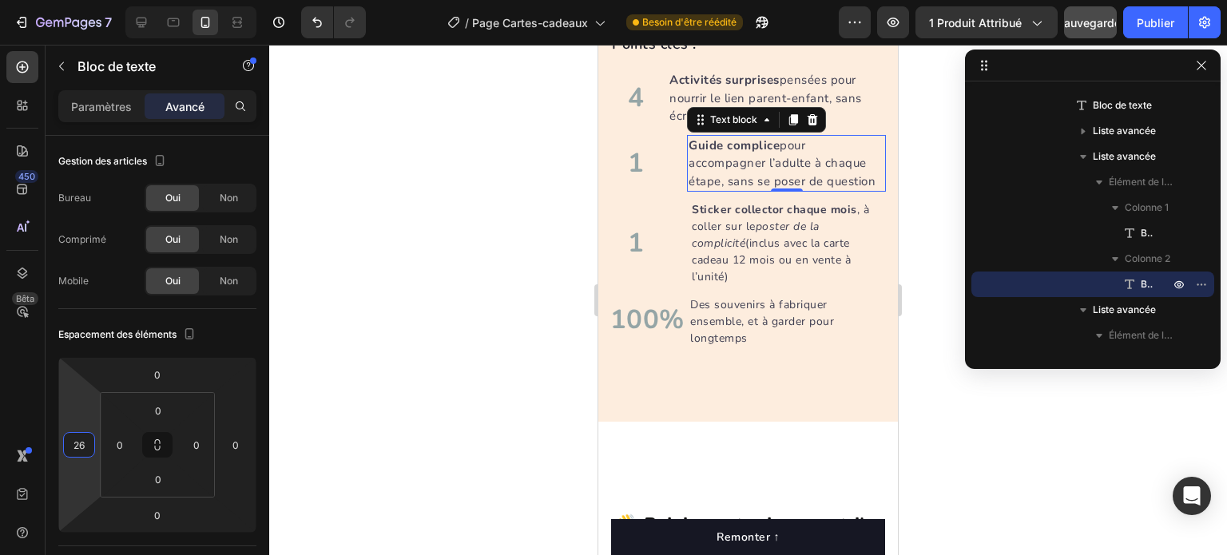
type input "28"
drag, startPoint x: 74, startPoint y: 411, endPoint x: 61, endPoint y: 400, distance: 17.0
click at [61, 0] on html "7 Version history / Page Cartes-cadeaux Besoin d'être réédité Aperçu 1 produit …" at bounding box center [613, 0] width 1227 height 0
click at [682, 96] on p "Activités surprises pensées pour nourrir le lien parent-enfant, sans écran" at bounding box center [777, 98] width 215 height 54
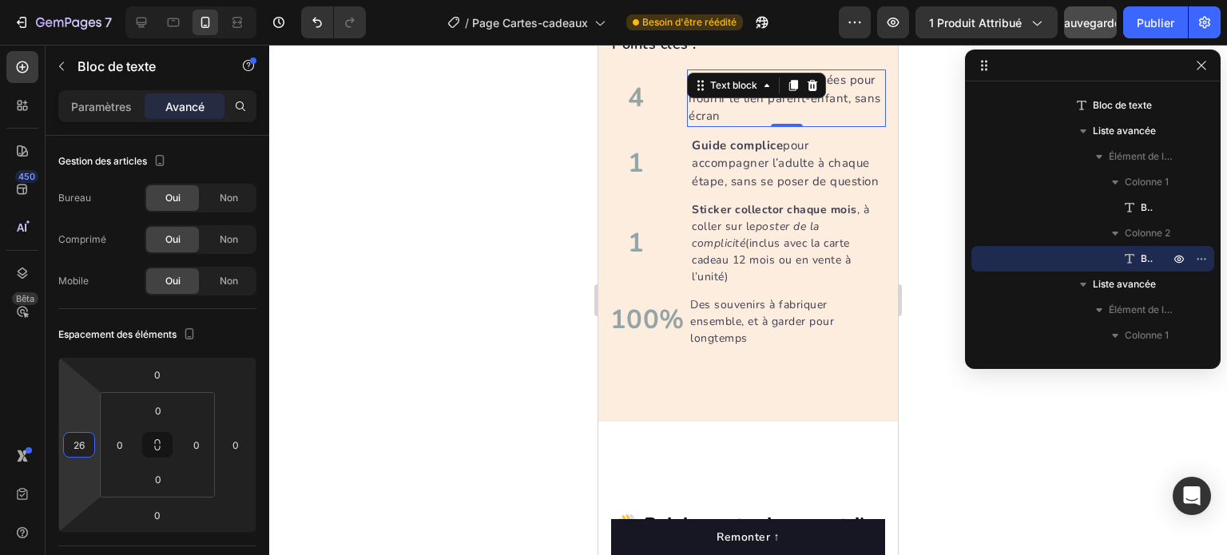
type input "28"
drag, startPoint x: 88, startPoint y: 421, endPoint x: 77, endPoint y: 410, distance: 15.8
click at [77, 0] on html "7 Version history / Page Cartes-cadeaux Besoin d'être réédité Aperçu 1 produit …" at bounding box center [613, 0] width 1227 height 0
click at [459, 264] on div at bounding box center [748, 300] width 958 height 511
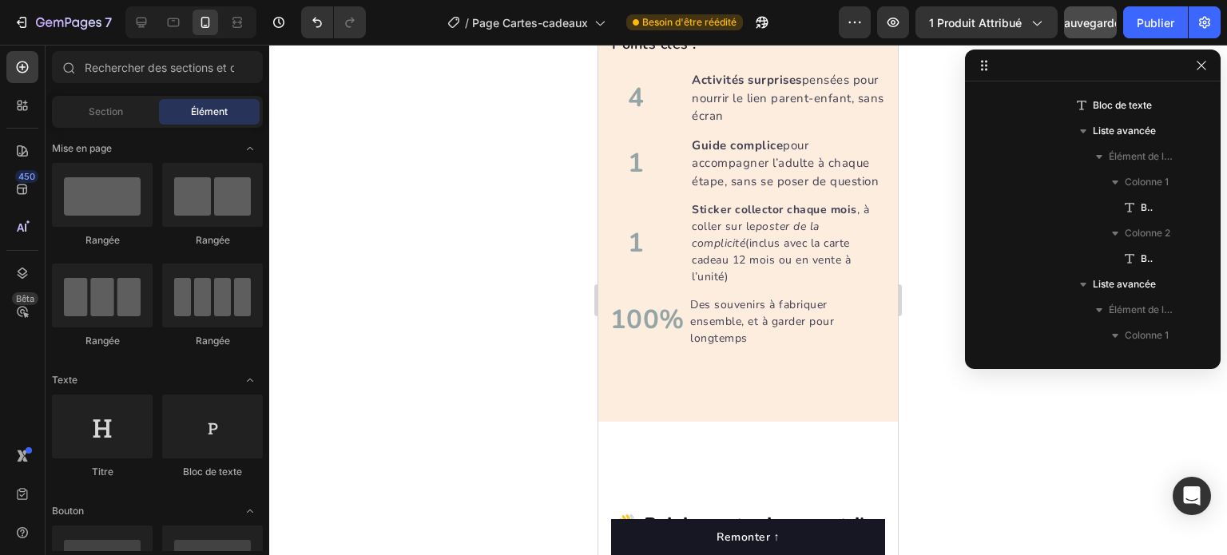
click at [450, 317] on div at bounding box center [748, 300] width 958 height 511
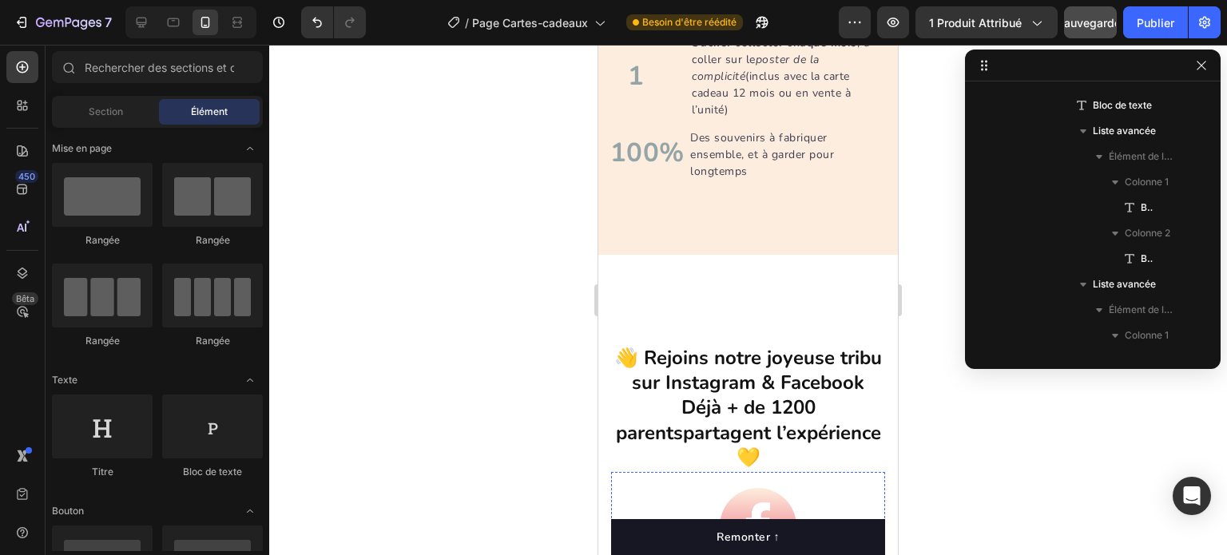
scroll to position [4891, 0]
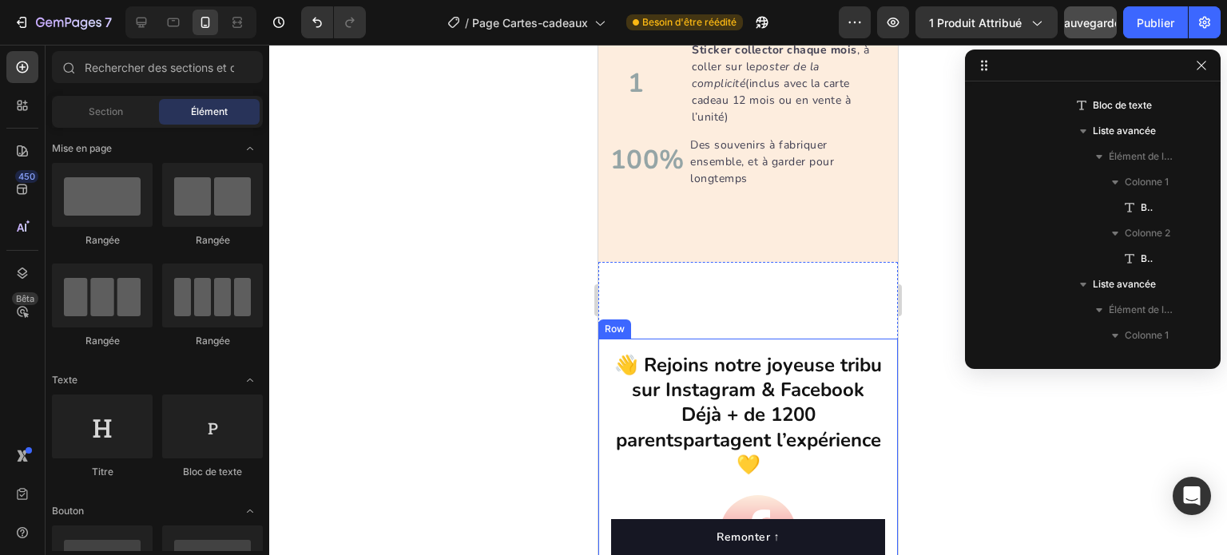
click at [736, 355] on div "👋 Rejoins notre joyeuse tribu sur Instagram & Facebook Déjà + de 1200 parents p…" at bounding box center [748, 515] width 300 height 352
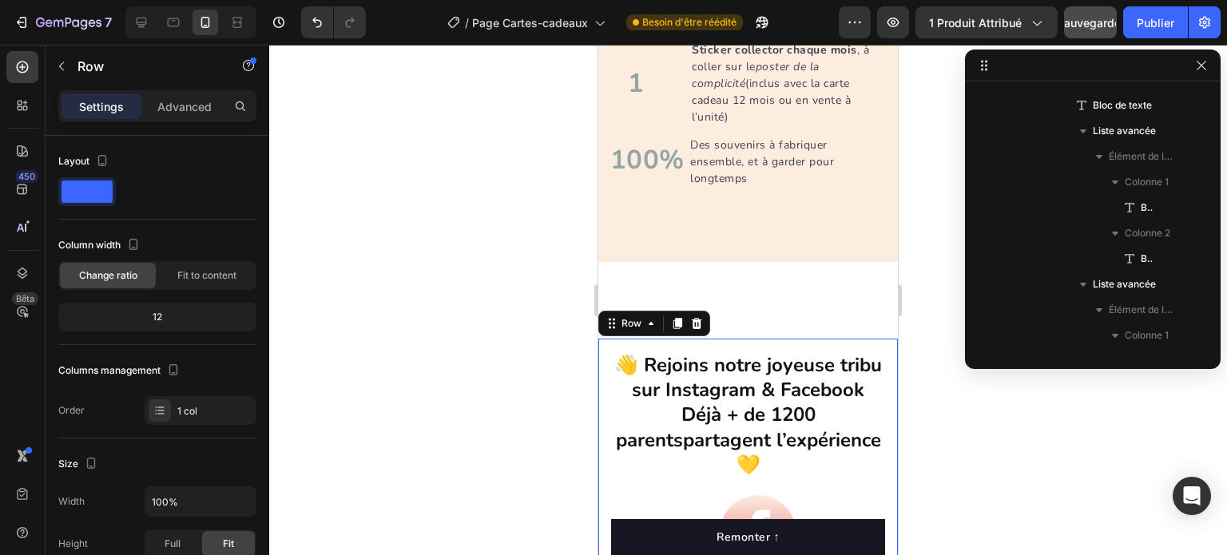
scroll to position [1832, 0]
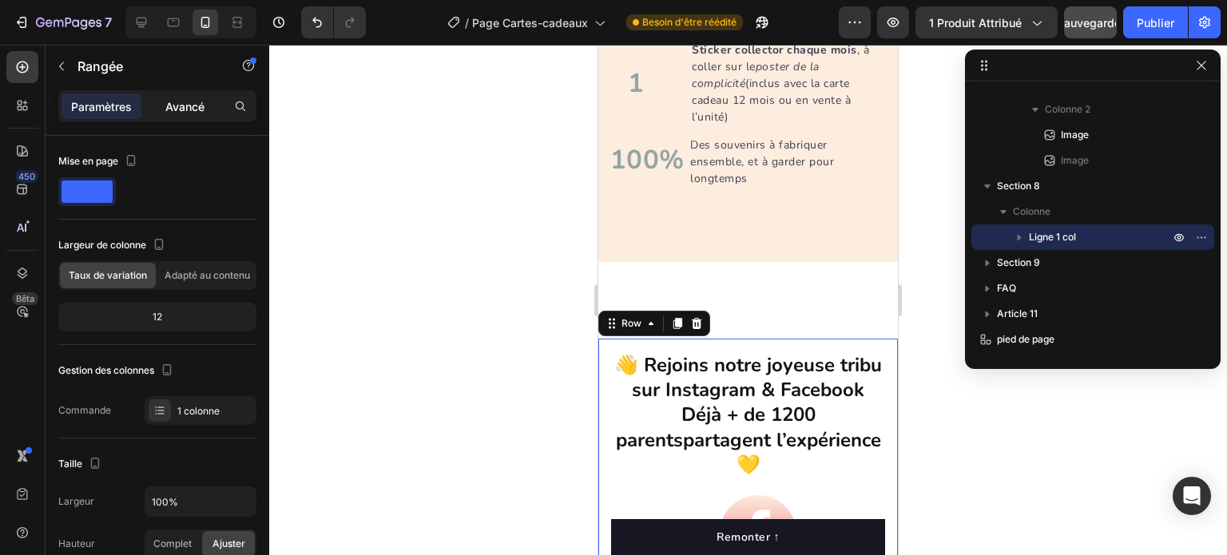
click at [191, 101] on font "Avancé" at bounding box center [184, 107] width 39 height 14
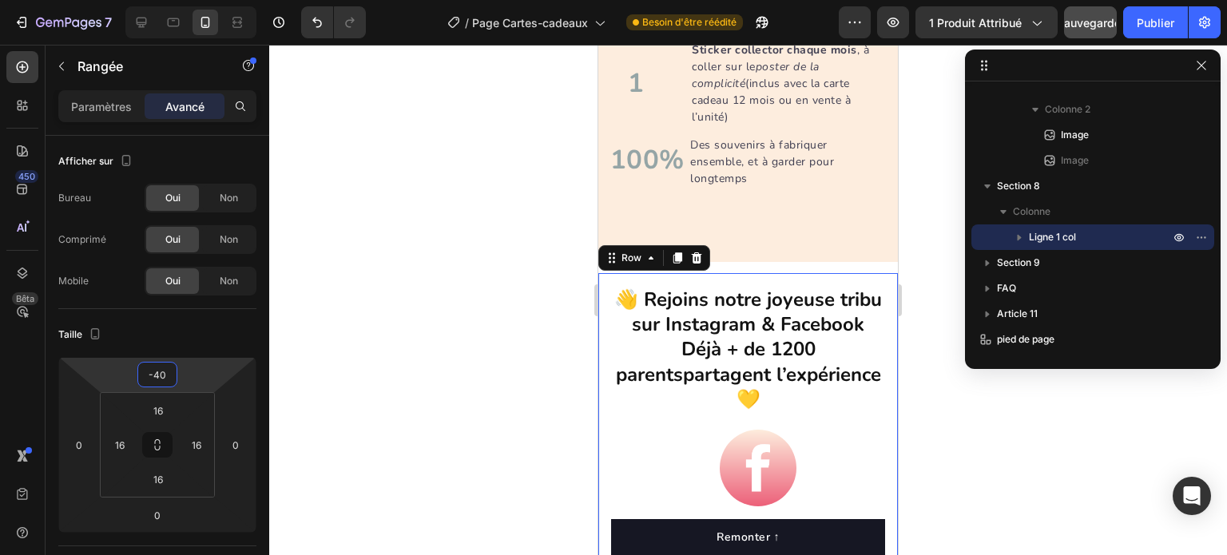
type input "-42"
drag, startPoint x: 187, startPoint y: 372, endPoint x: 201, endPoint y: 405, distance: 35.5
click at [201, 0] on html "7 Version history / Page Cartes-cadeaux Besoin d'être réédité Aperçu 1 produit …" at bounding box center [613, 0] width 1227 height 0
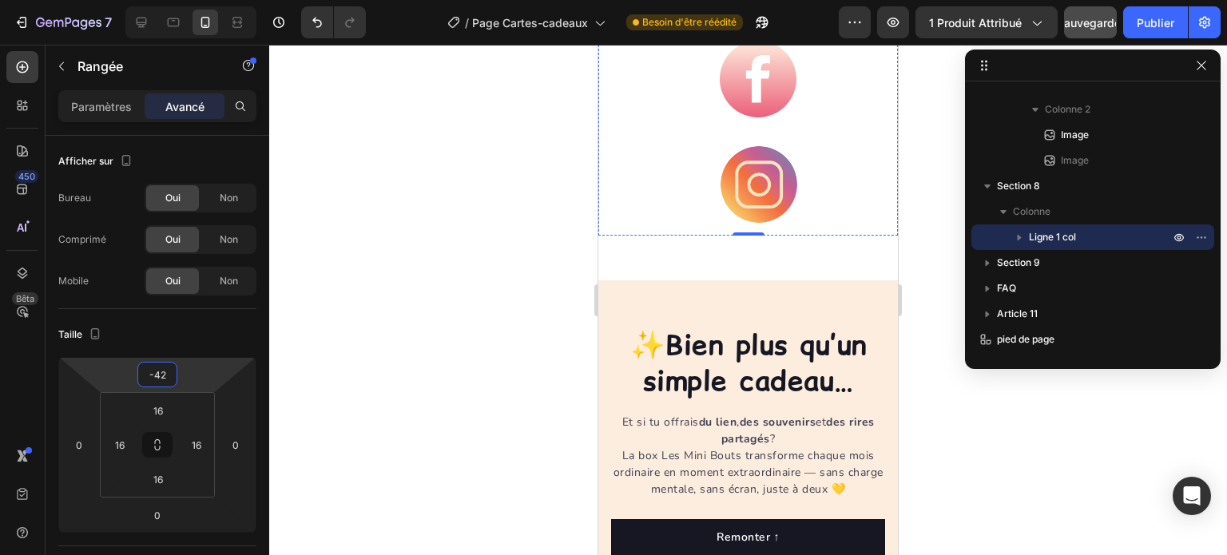
scroll to position [5370, 0]
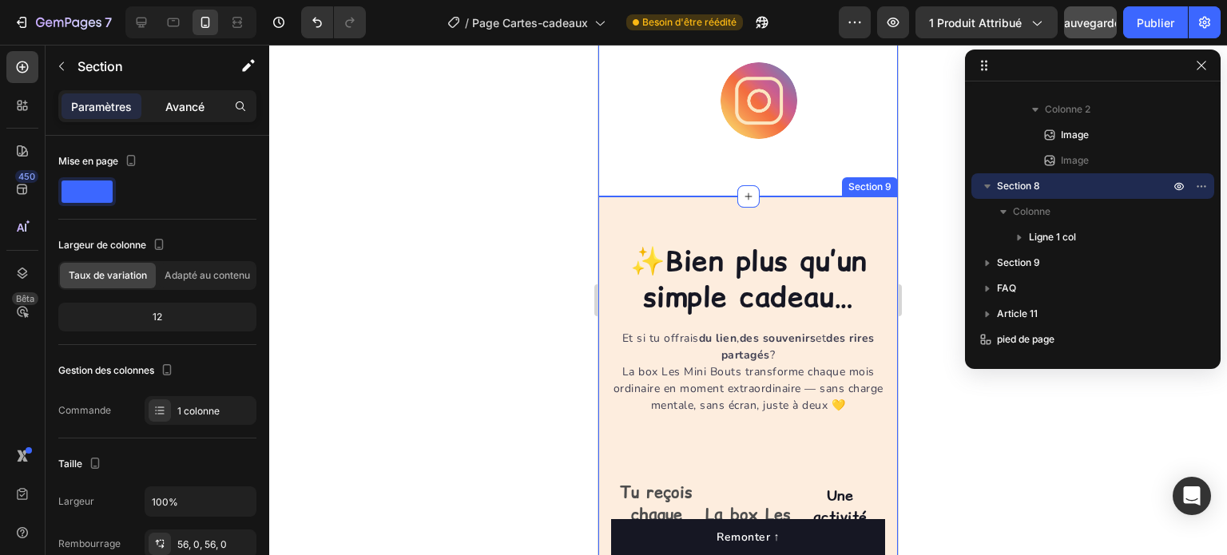
click at [190, 107] on font "Avancé" at bounding box center [184, 107] width 39 height 14
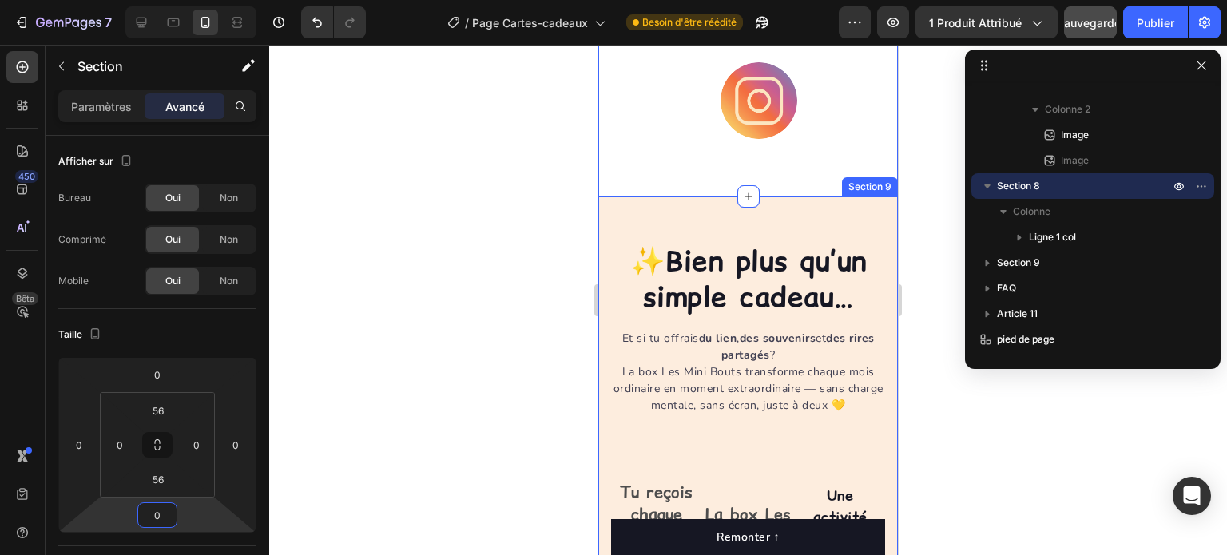
type input "-2"
drag, startPoint x: 182, startPoint y: 519, endPoint x: 190, endPoint y: 520, distance: 8.0
click at [190, 0] on html "7 Version history / Page Cartes-cadeaux Besoin d'être réédité Aperçu 1 produit …" at bounding box center [613, 0] width 1227 height 0
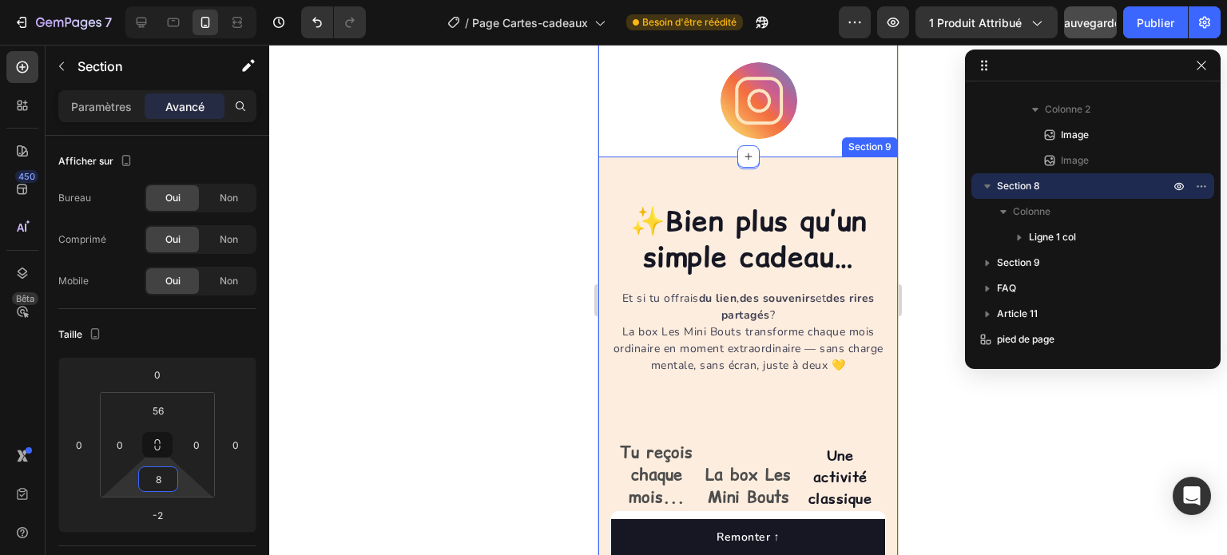
type input "6"
drag, startPoint x: 179, startPoint y: 478, endPoint x: 185, endPoint y: 498, distance: 21.0
click at [185, 0] on html "7 Version history / Page Cartes-cadeaux Besoin d'être réédité Aperçu 1 produit …" at bounding box center [613, 0] width 1227 height 0
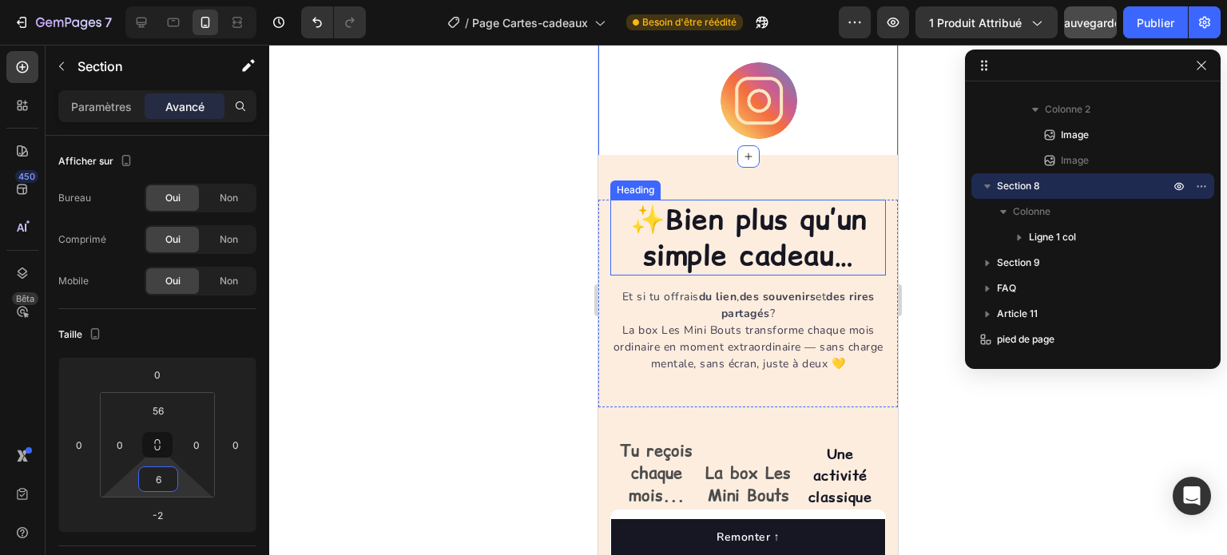
click at [761, 233] on strong "Bien plus qu’un simple cadeau…" at bounding box center [755, 238] width 224 height 76
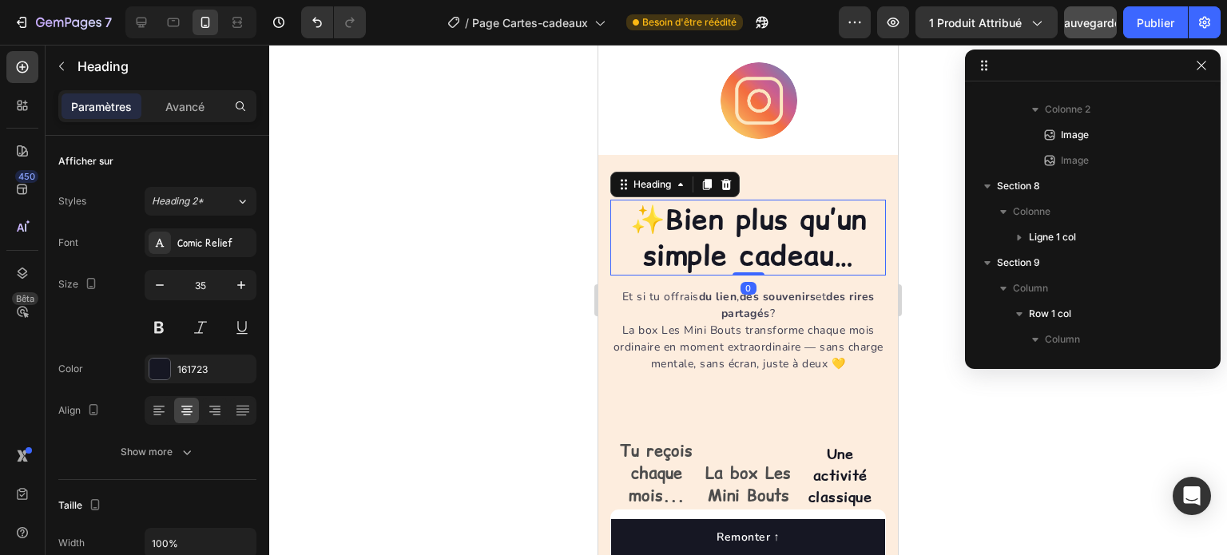
scroll to position [1986, 0]
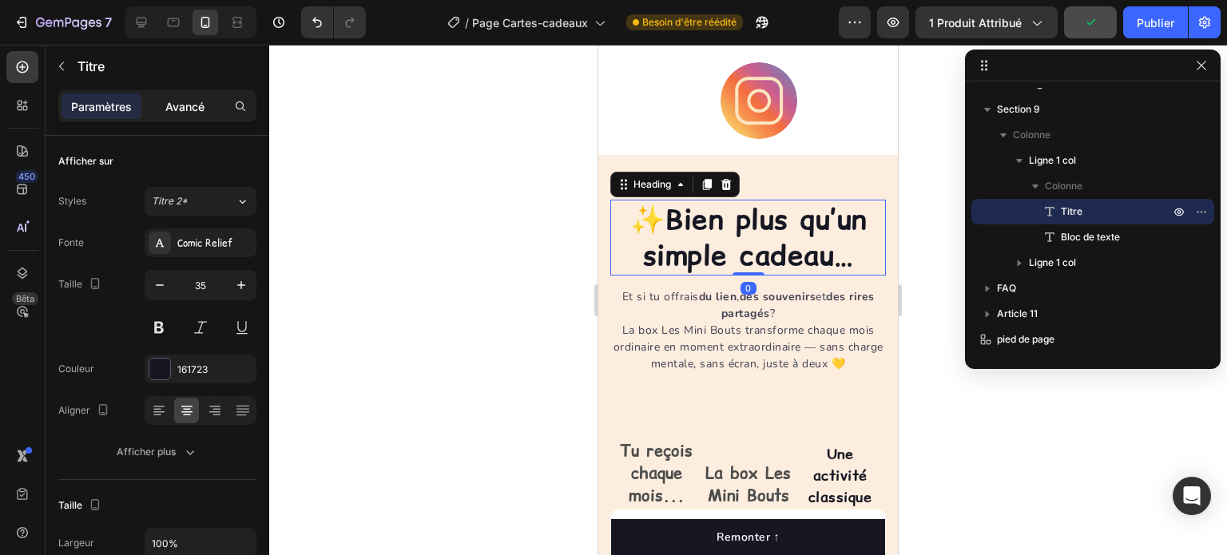
click at [201, 111] on font "Avancé" at bounding box center [184, 107] width 39 height 14
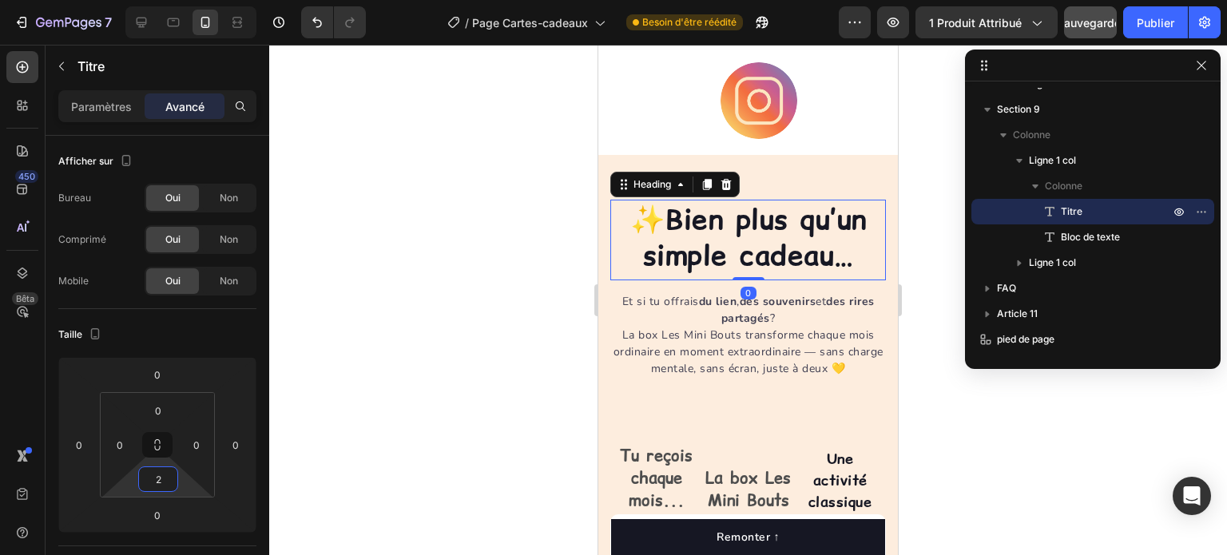
type input "0"
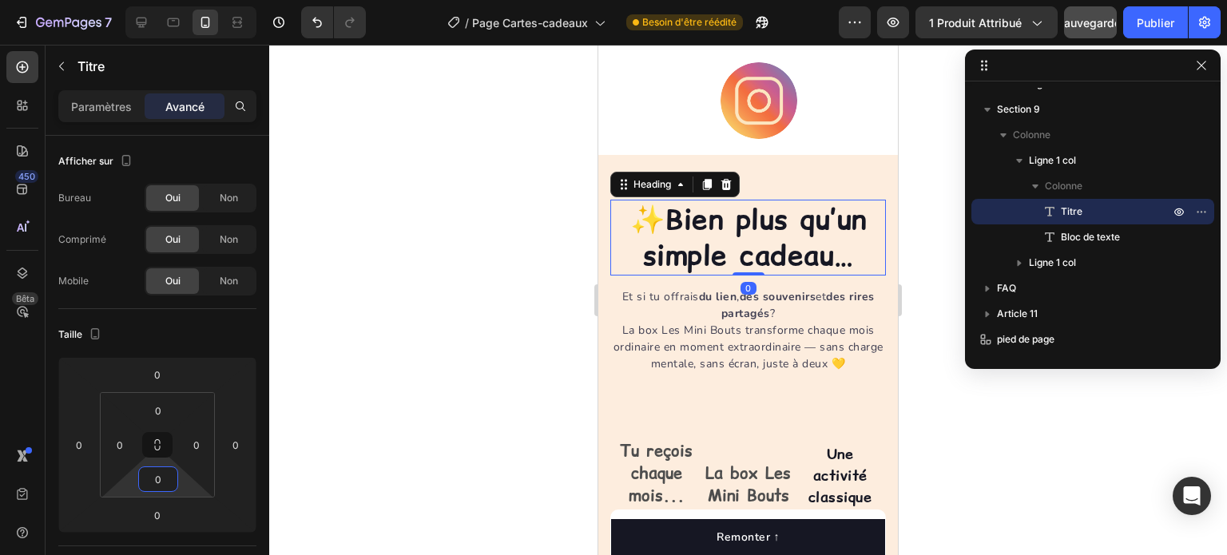
drag, startPoint x: 185, startPoint y: 491, endPoint x: 189, endPoint y: 501, distance: 10.9
click at [189, 0] on html "7 Version history / Page Cartes-cadeaux Besoin d'être réédité Aperçu 1 produit …" at bounding box center [613, 0] width 1227 height 0
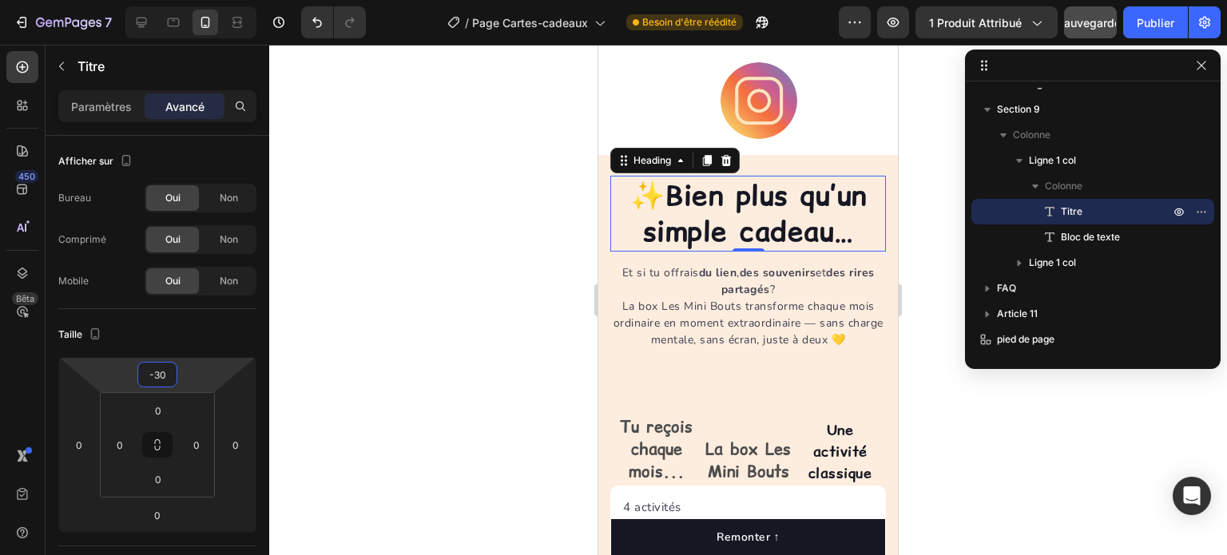
type input "-32"
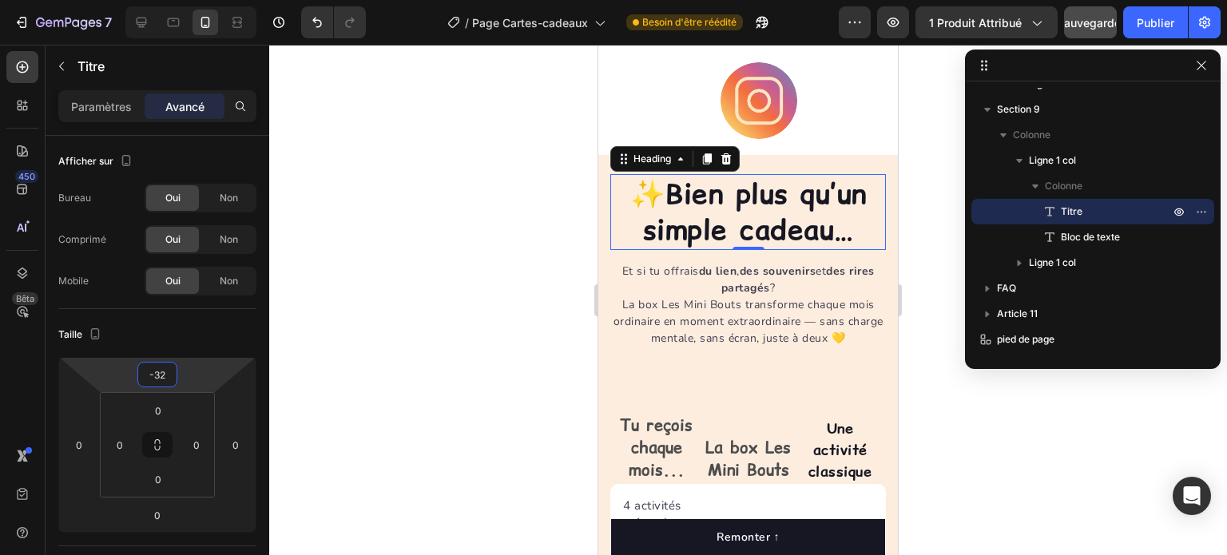
drag, startPoint x: 189, startPoint y: 377, endPoint x: 189, endPoint y: 390, distance: 12.8
click at [189, 0] on html "7 Version history / Page Cartes-cadeaux Besoin d'être réédité Aperçu 1 produit …" at bounding box center [613, 0] width 1227 height 0
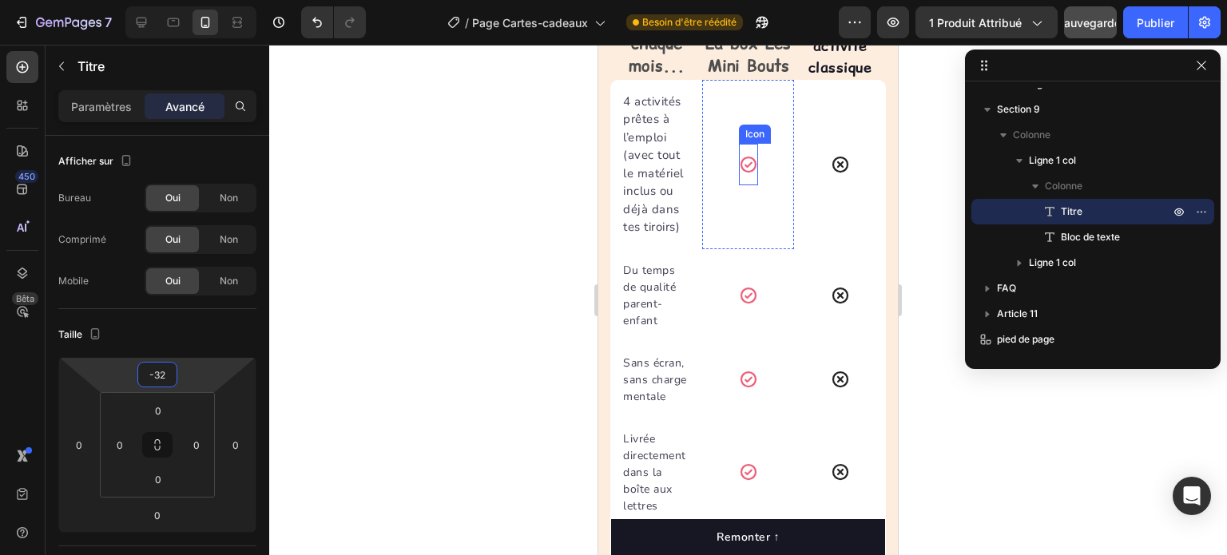
scroll to position [5770, 0]
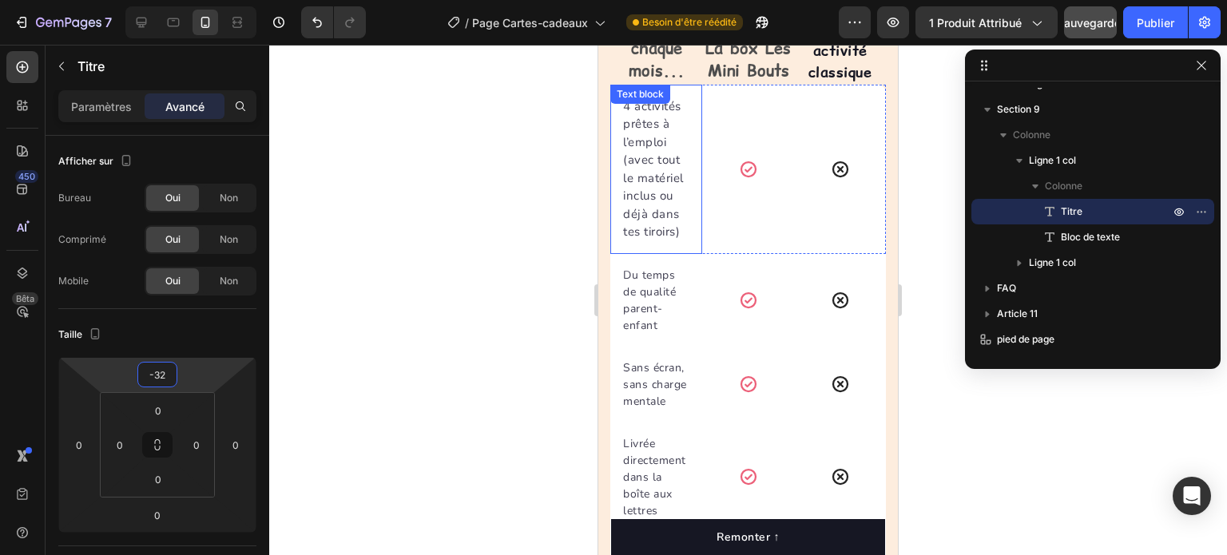
click at [674, 236] on p "4 activités prêtes à l’emploi (avec tout le matériel inclus ou déjà dans tes ti…" at bounding box center [656, 169] width 66 height 144
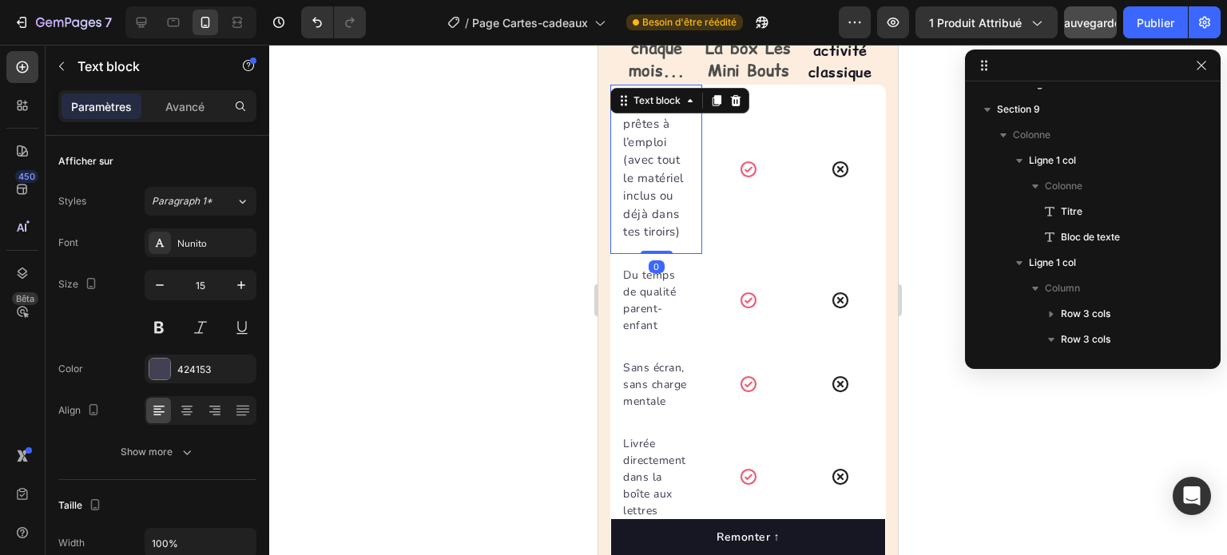
scroll to position [2169, 0]
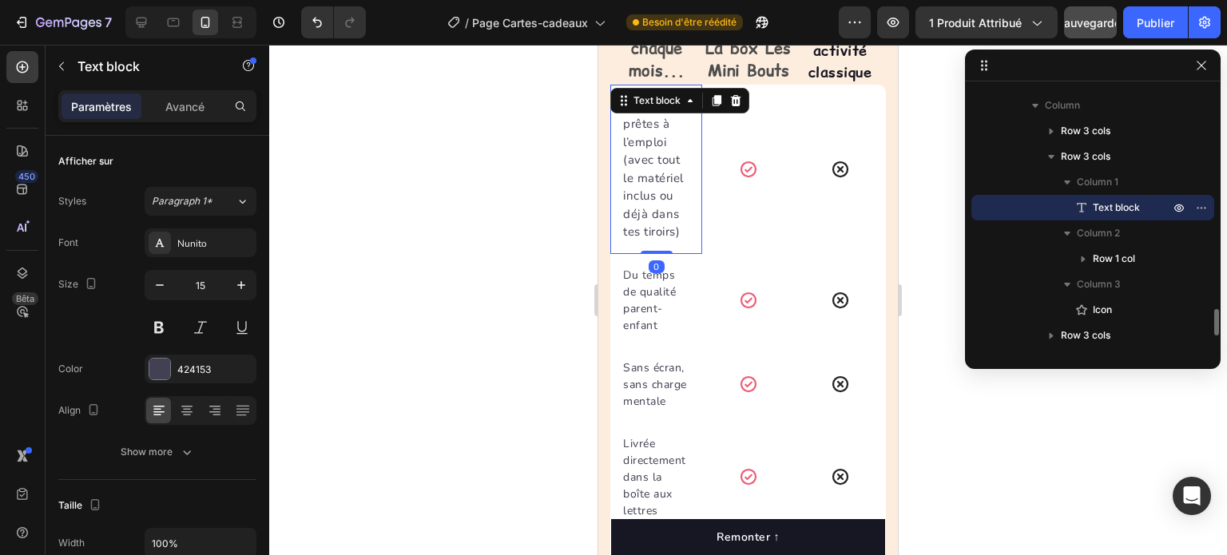
click at [685, 234] on p "4 activités prêtes à l’emploi (avec tout le matériel inclus ou déjà dans tes ti…" at bounding box center [656, 169] width 66 height 144
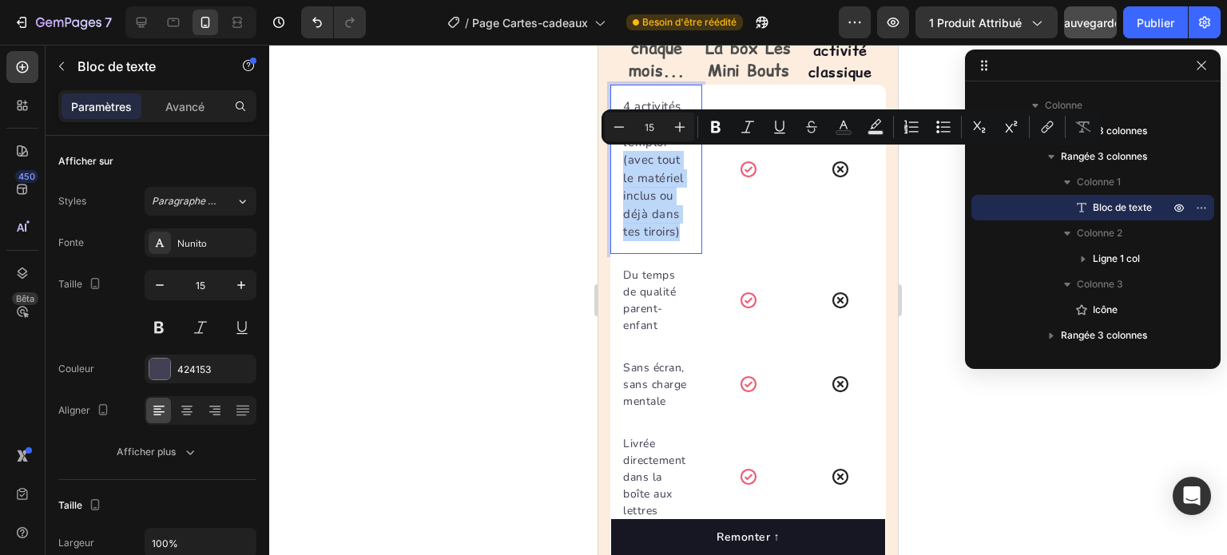
drag, startPoint x: 685, startPoint y: 234, endPoint x: 622, endPoint y: 162, distance: 95.7
click at [622, 162] on div "4 activités prêtes à l’emploi (avec tout le matériel inclus ou déjà dans tes ti…" at bounding box center [657, 169] width 70 height 147
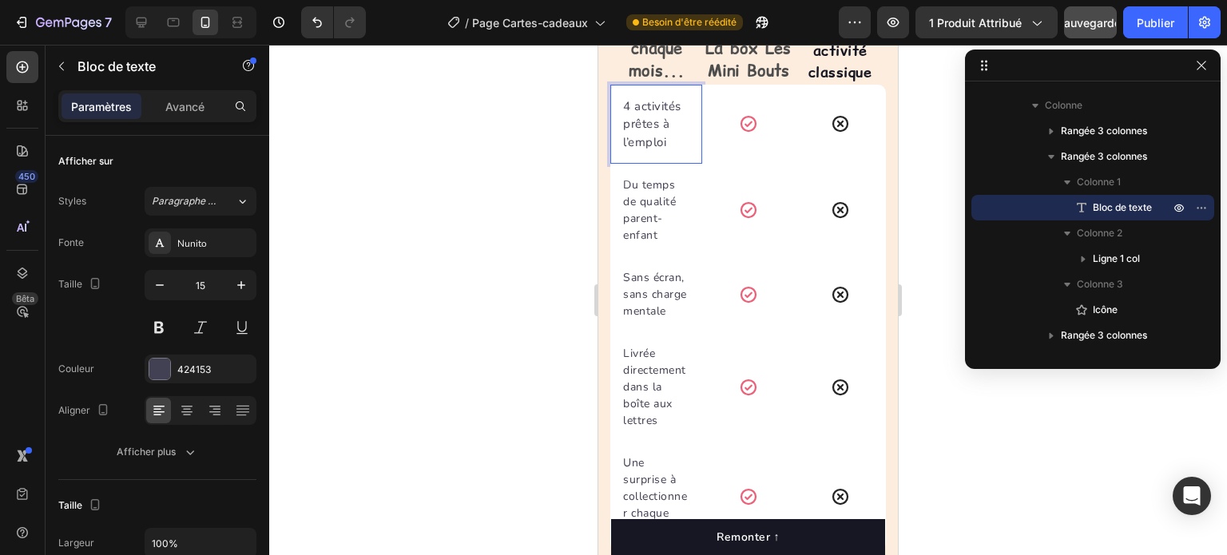
click at [470, 253] on div at bounding box center [748, 300] width 958 height 511
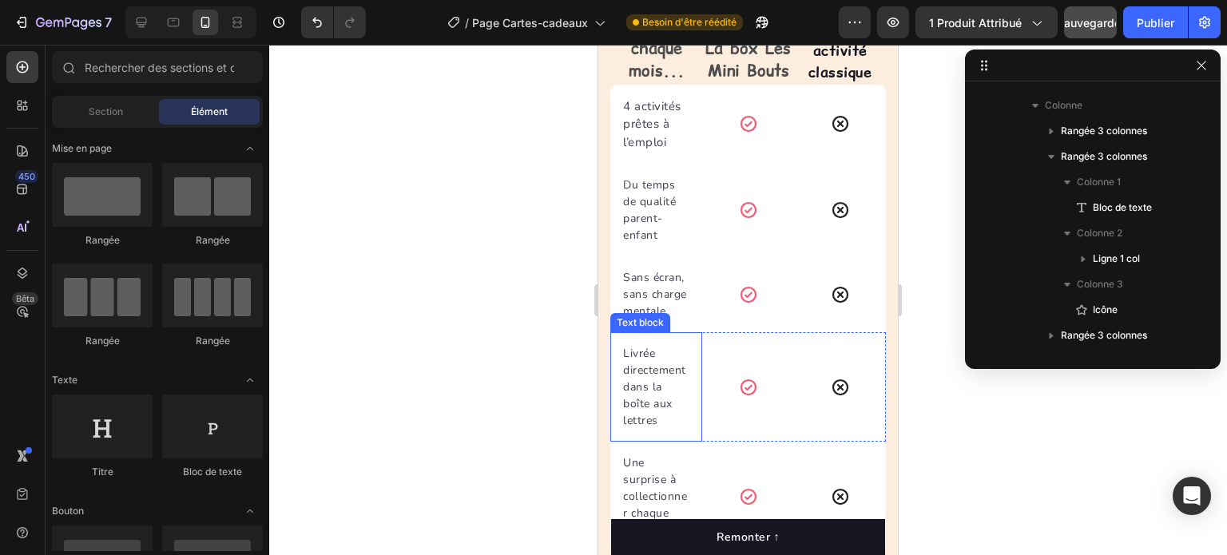
click at [623, 403] on p "Livrée directement dans la boîte aux lettres" at bounding box center [656, 387] width 66 height 84
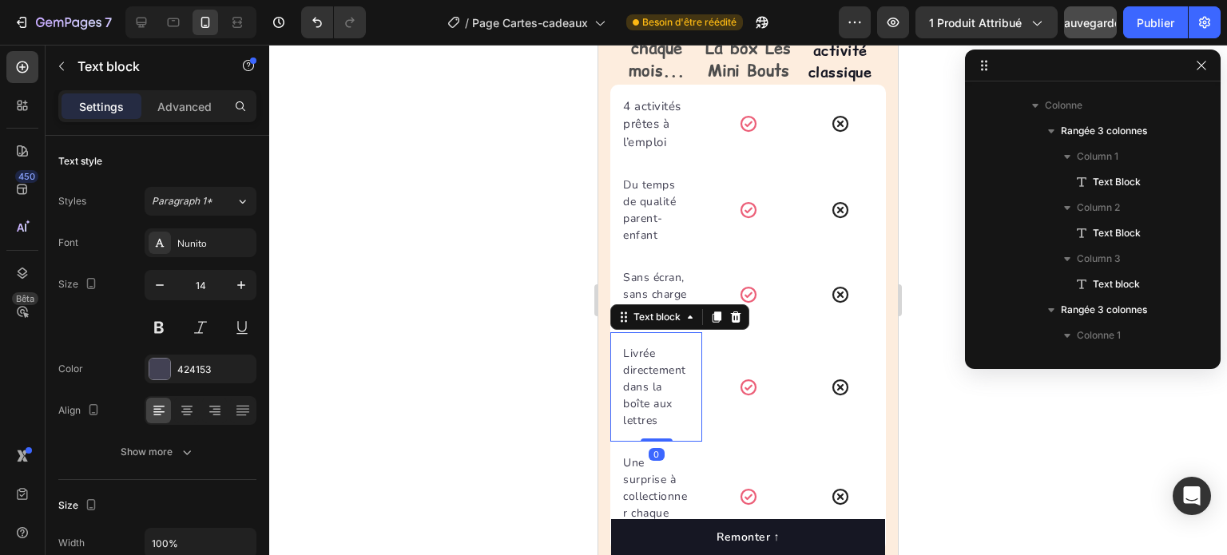
scroll to position [2910, 0]
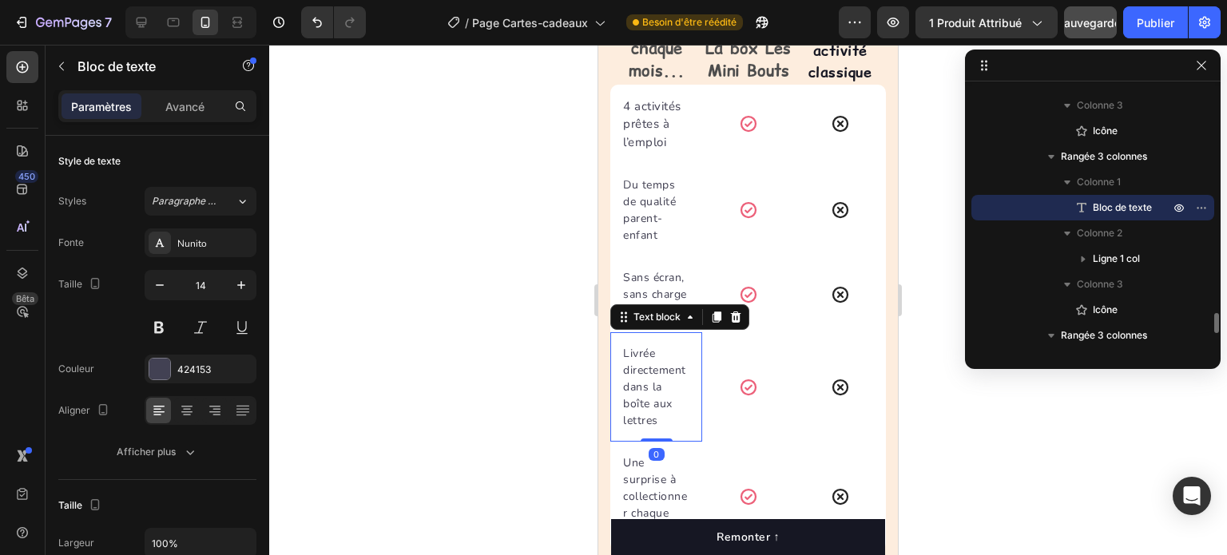
click at [626, 403] on p "Livrée directement dans la boîte aux lettres" at bounding box center [656, 387] width 66 height 84
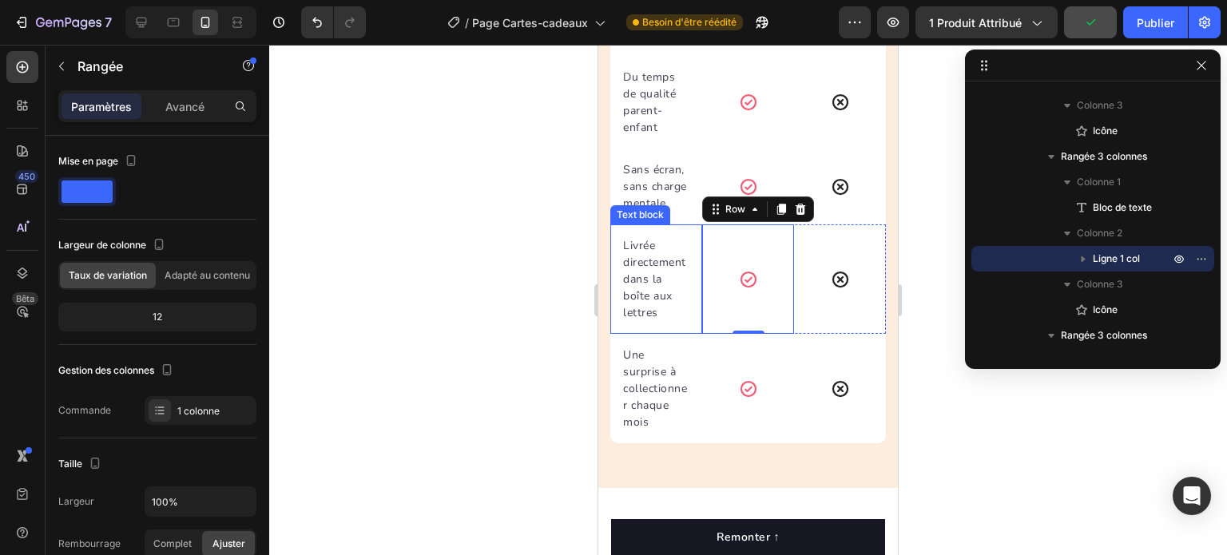
scroll to position [5850, 0]
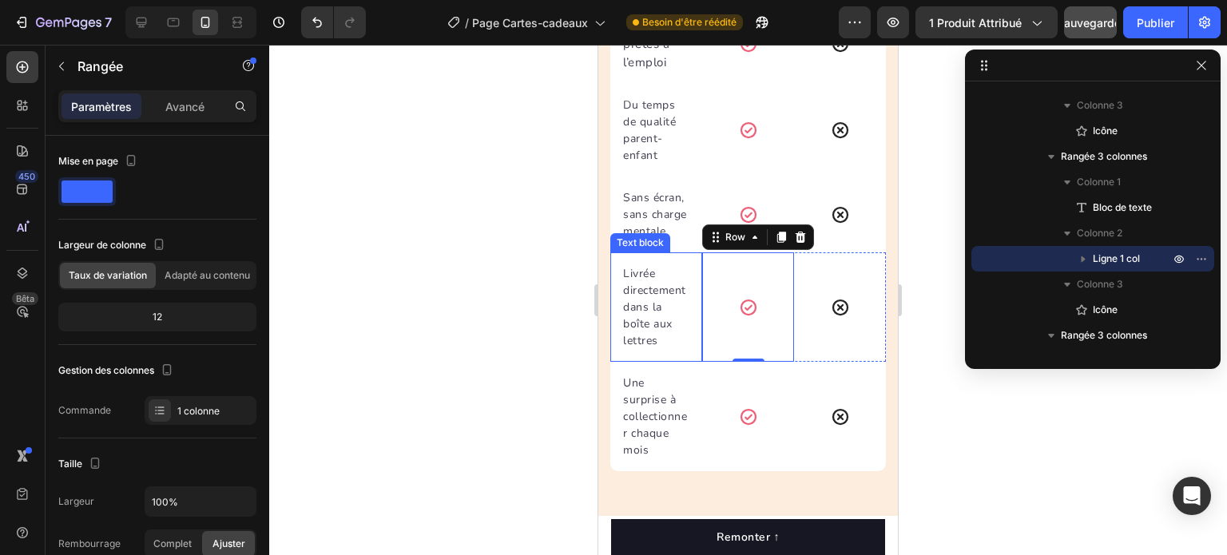
click at [636, 324] on p "Livrée directement dans la boîte aux lettres" at bounding box center [656, 307] width 66 height 84
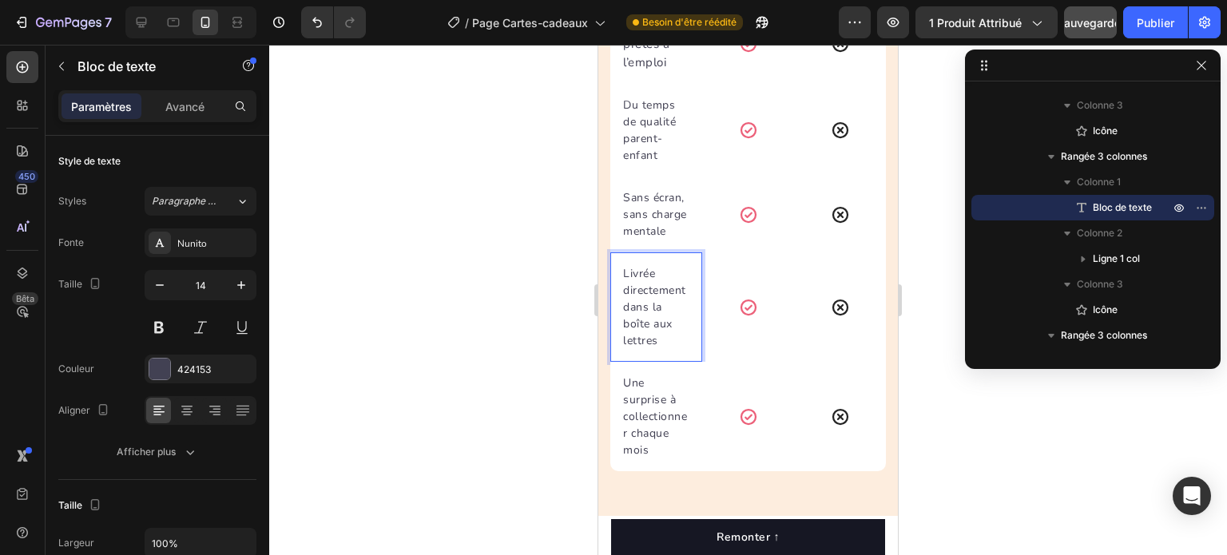
click at [630, 322] on p "Livrée directement dans la boîte aux lettres" at bounding box center [656, 307] width 66 height 84
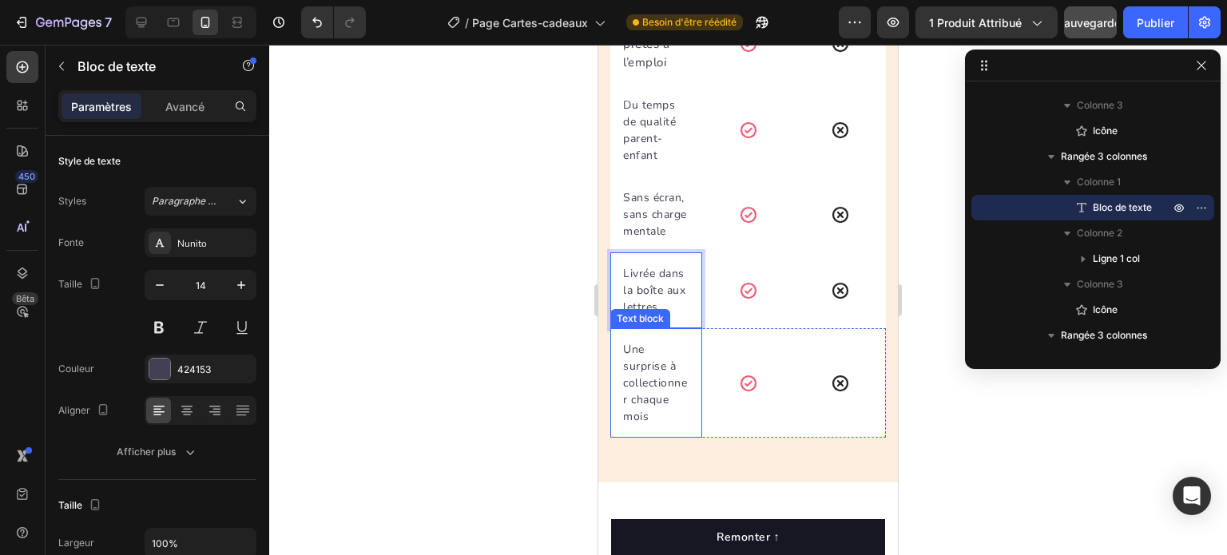
scroll to position [3089, 0]
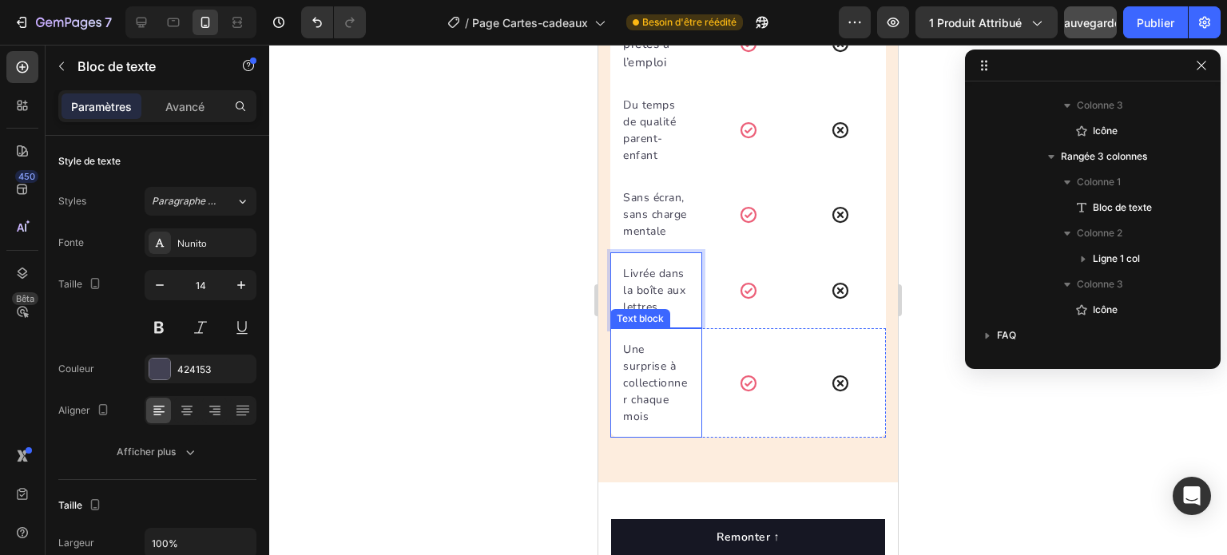
click at [634, 415] on p "Une surprise à collectionner chaque mois" at bounding box center [656, 383] width 66 height 84
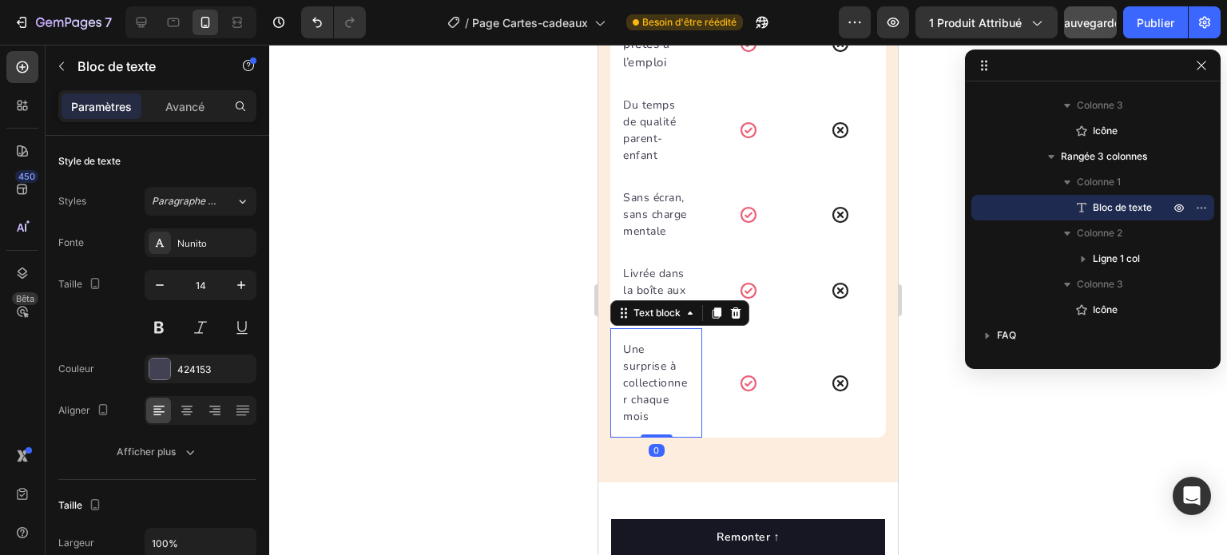
click at [634, 415] on p "Une surprise à collectionner chaque mois" at bounding box center [656, 383] width 66 height 84
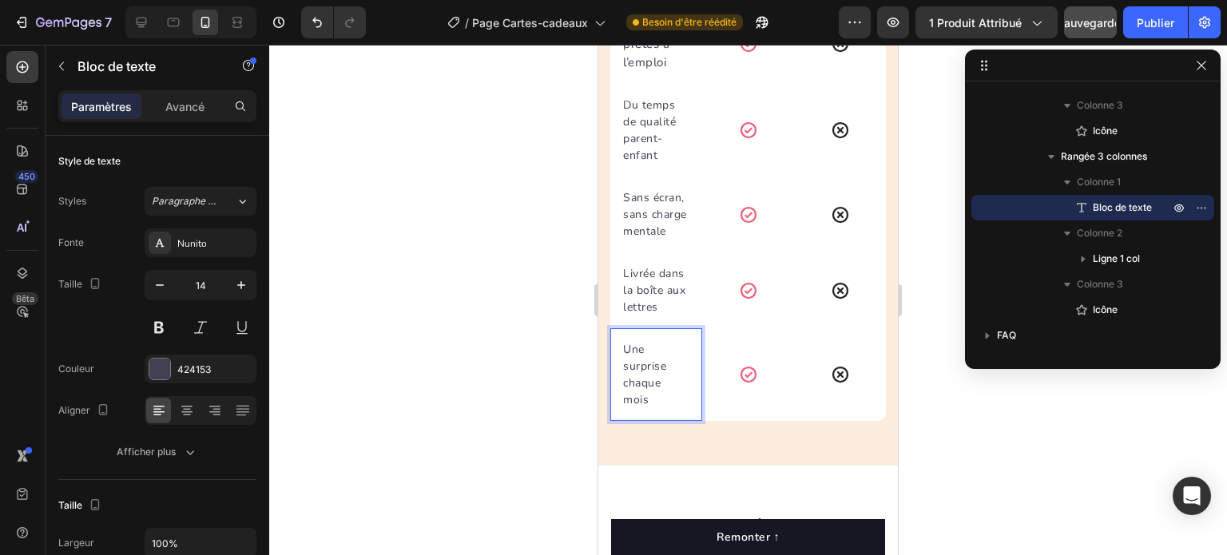
click at [528, 344] on div at bounding box center [748, 300] width 958 height 511
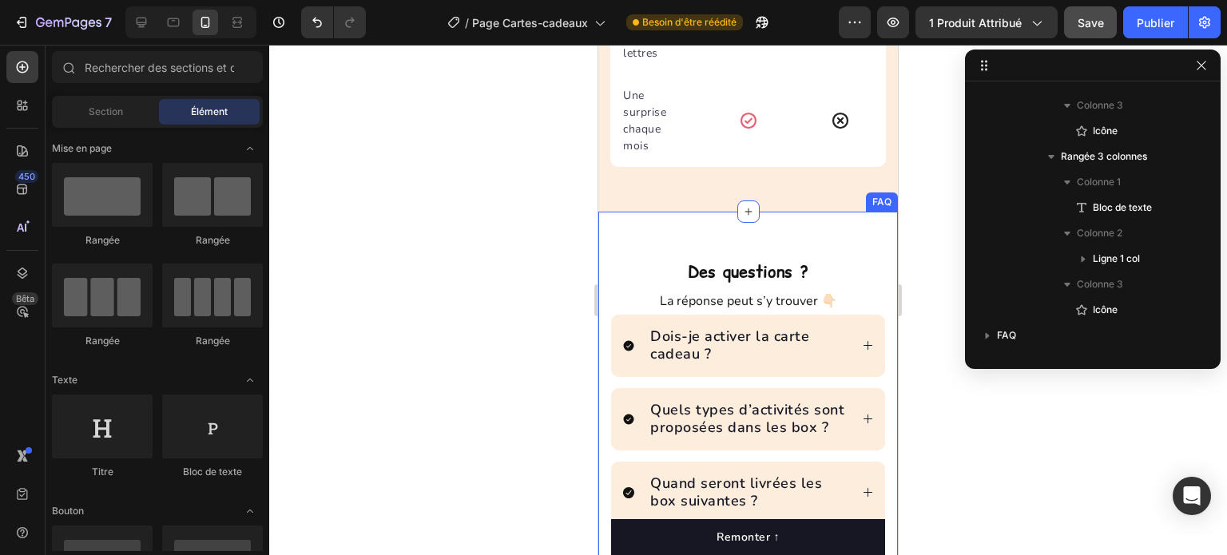
scroll to position [5989, 0]
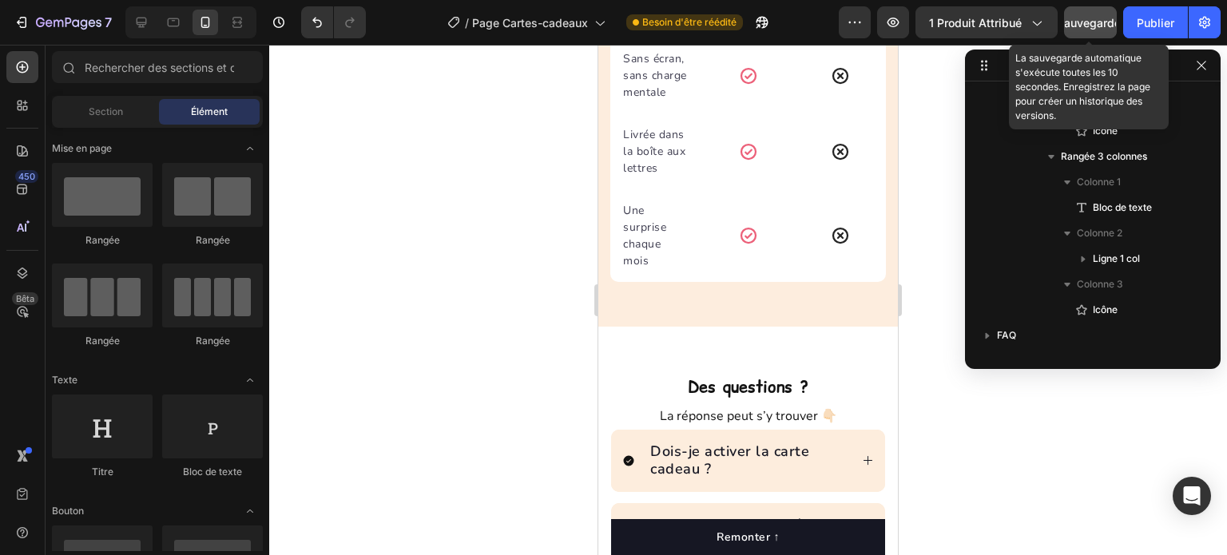
click at [1084, 23] on font "Sauvegarder" at bounding box center [1091, 23] width 68 height 14
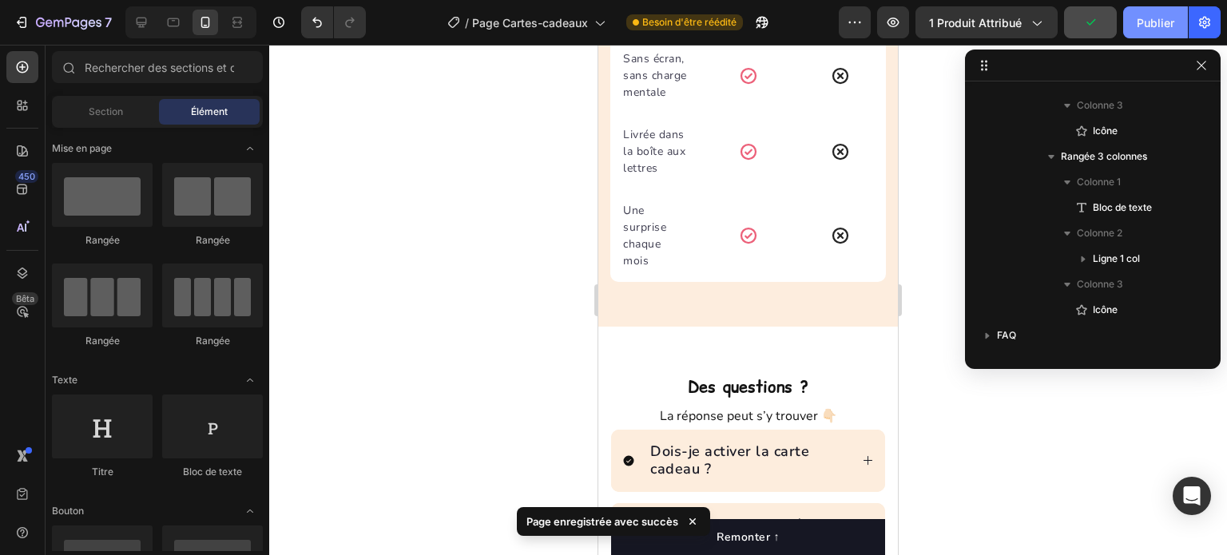
click at [1151, 18] on font "Publier" at bounding box center [1156, 23] width 38 height 14
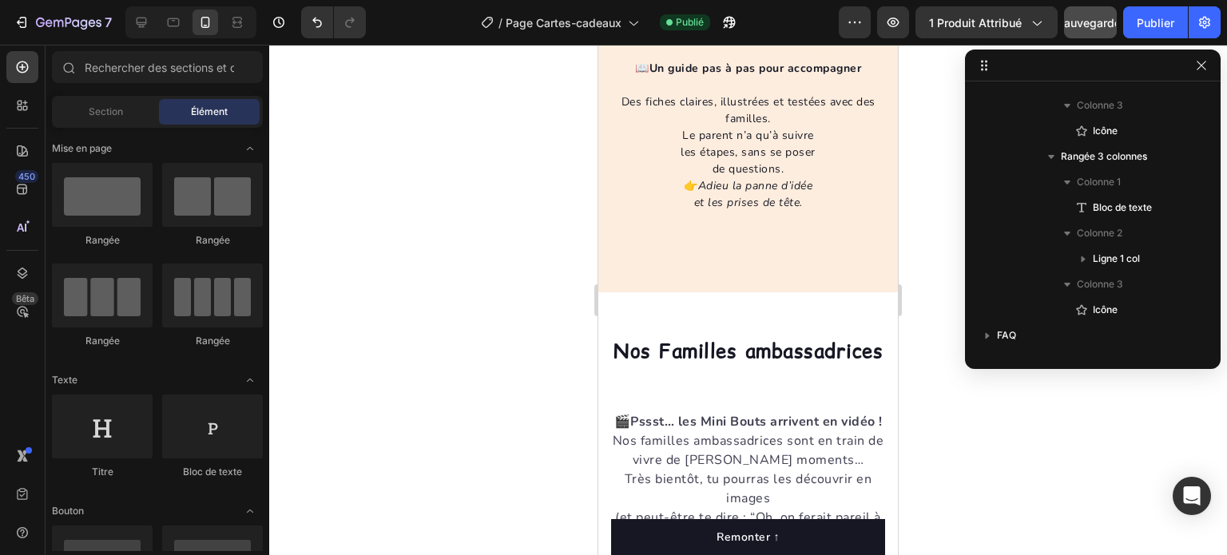
scroll to position [2313, 0]
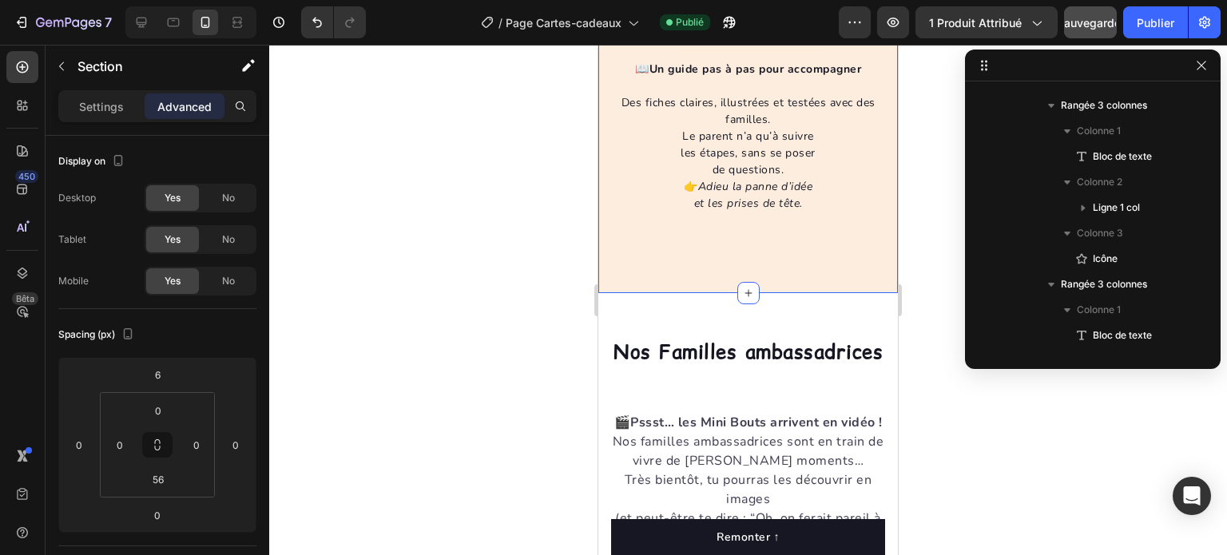
scroll to position [788, 0]
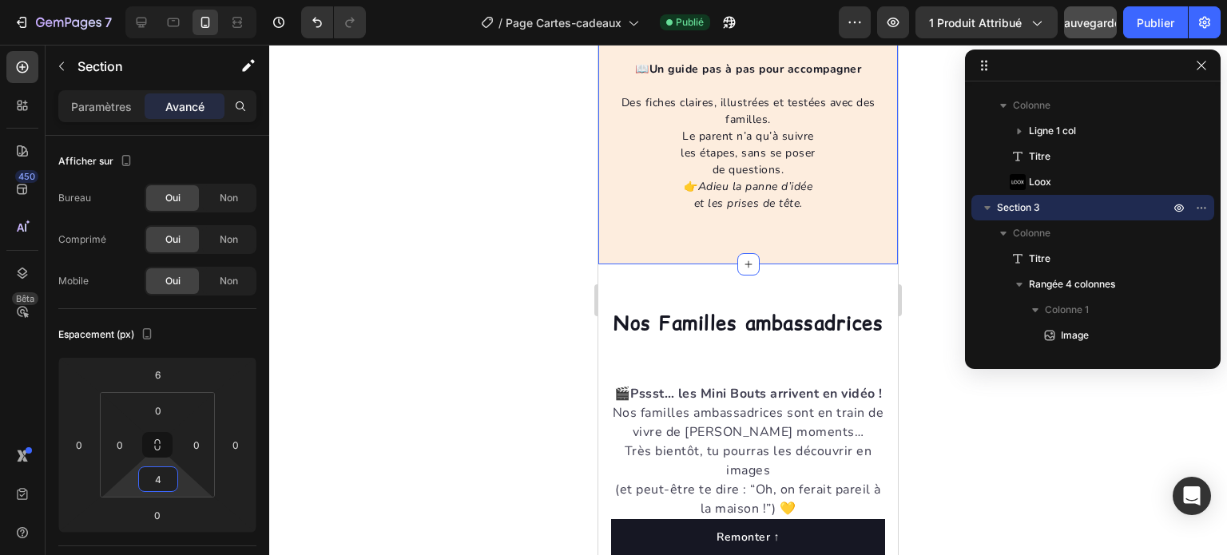
type input "0"
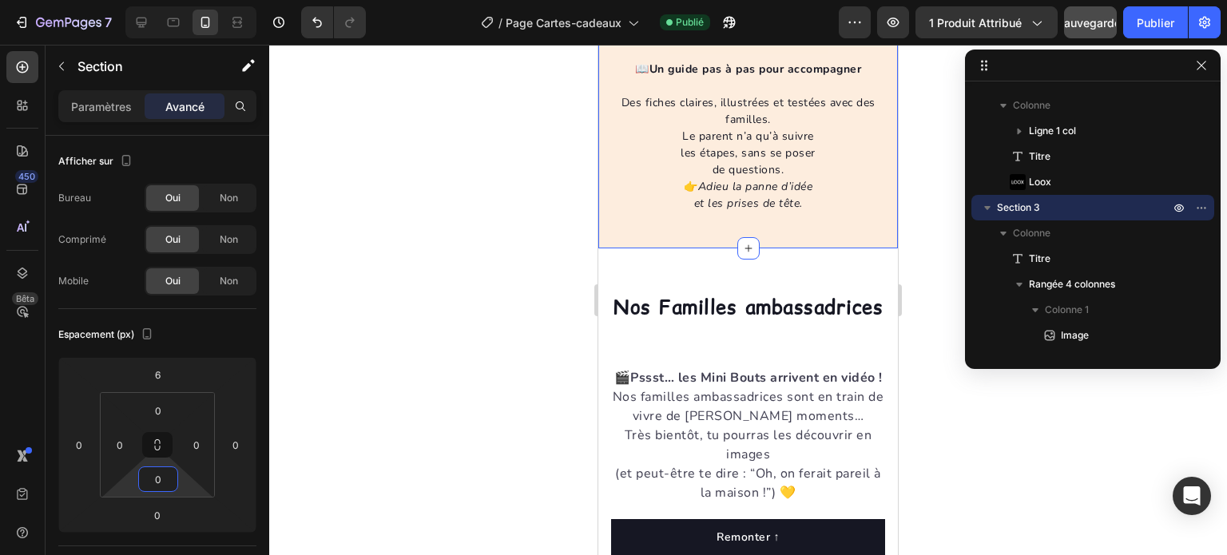
drag, startPoint x: 181, startPoint y: 484, endPoint x: 193, endPoint y: 531, distance: 47.7
click at [193, 0] on html "7 Version history / Page Cartes-cadeaux Publié Aperçu 1 produit attribué Sauveg…" at bounding box center [613, 0] width 1227 height 0
click at [657, 321] on h2 "Nos Familles ambassadrices" at bounding box center [748, 307] width 276 height 28
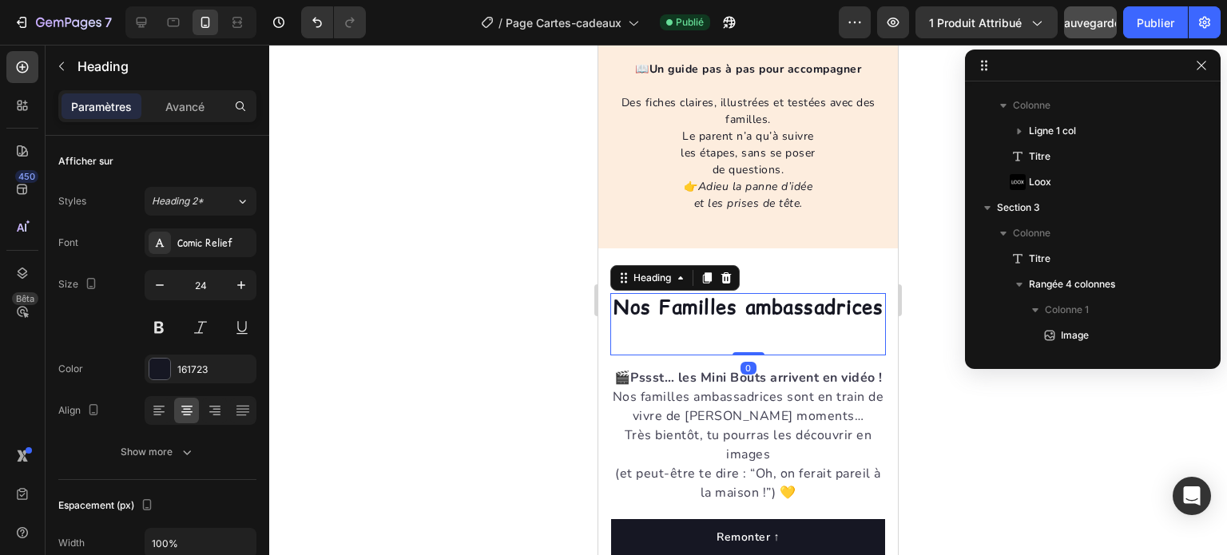
scroll to position [1299, 0]
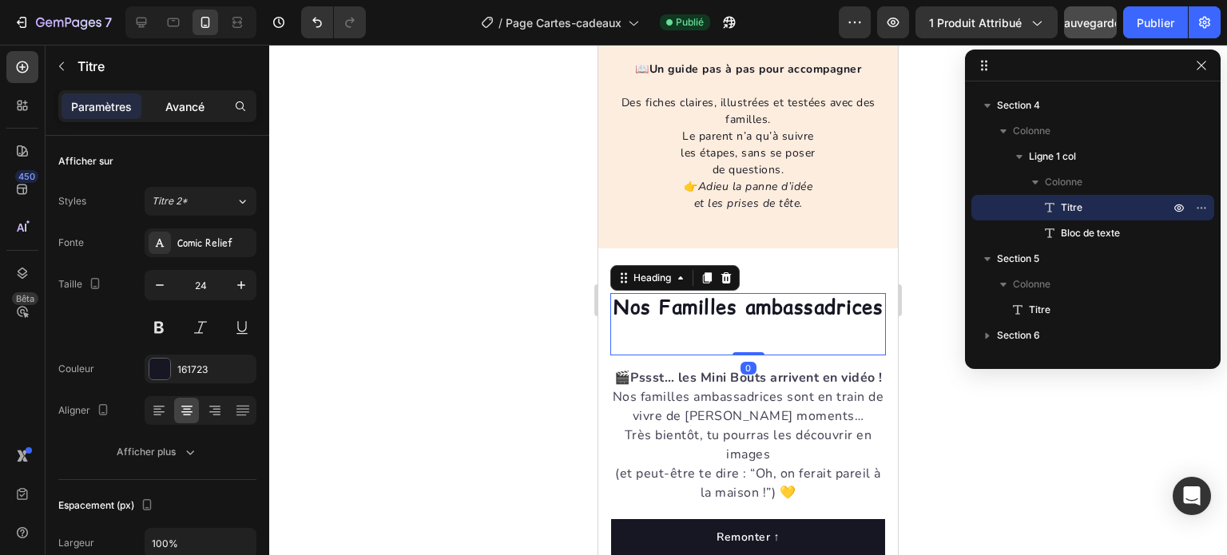
click at [186, 109] on font "Avancé" at bounding box center [184, 107] width 39 height 14
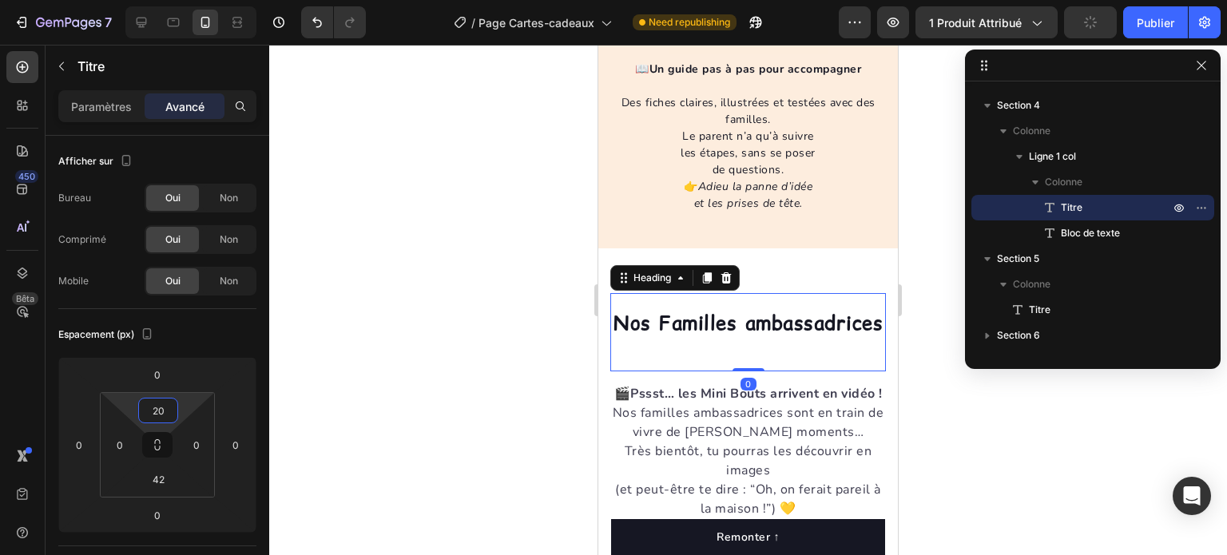
type input "0"
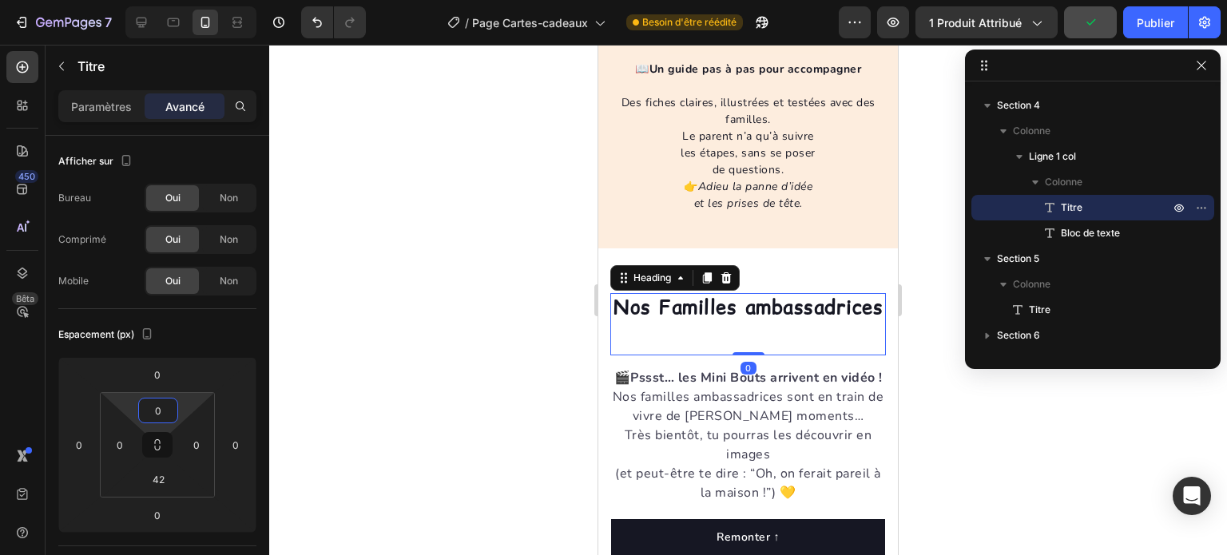
drag, startPoint x: 188, startPoint y: 399, endPoint x: 183, endPoint y: 416, distance: 18.2
click at [183, 0] on html "7 Version history / Page Cartes-cadeaux Besoin d'être réédité Aperçu 1 produit …" at bounding box center [613, 0] width 1227 height 0
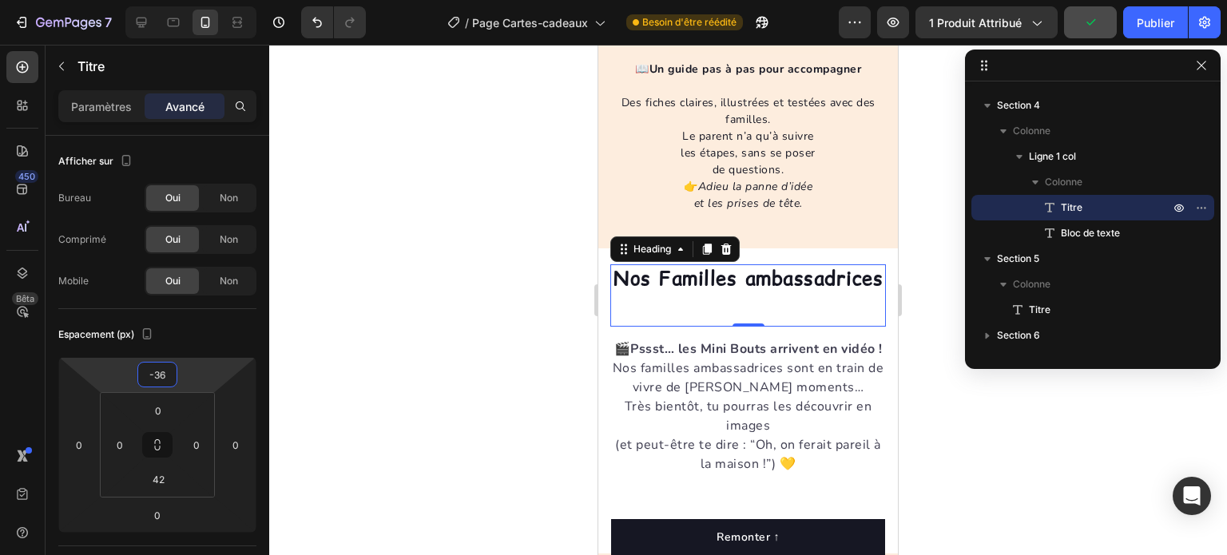
type input "-38"
drag, startPoint x: 201, startPoint y: 367, endPoint x: 203, endPoint y: 382, distance: 15.3
click at [203, 0] on html "7 Version history / Page Cartes-cadeaux Besoin d'être réédité Aperçu 1 produit …" at bounding box center [613, 0] width 1227 height 0
click at [498, 162] on div at bounding box center [748, 300] width 958 height 511
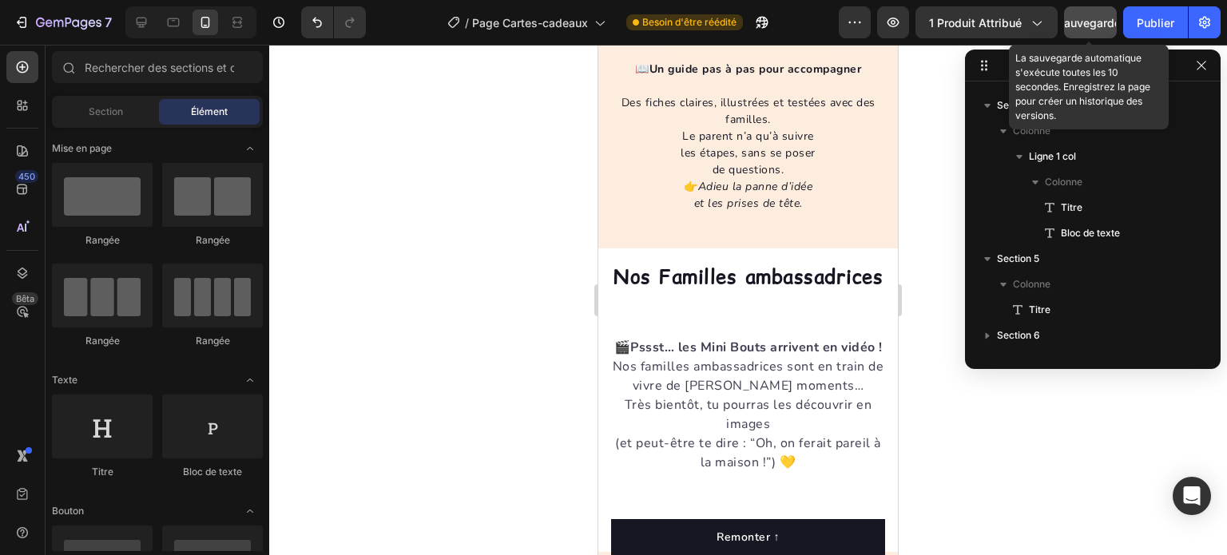
click at [1080, 23] on font "Sauvegarder" at bounding box center [1091, 23] width 68 height 14
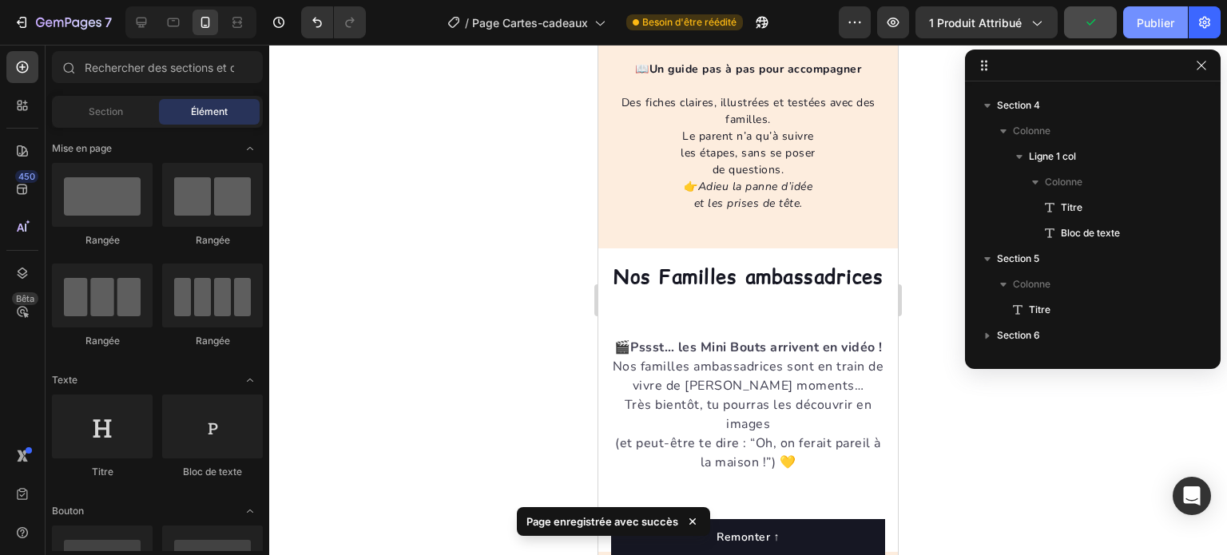
click at [1140, 25] on font "Publier" at bounding box center [1156, 23] width 38 height 14
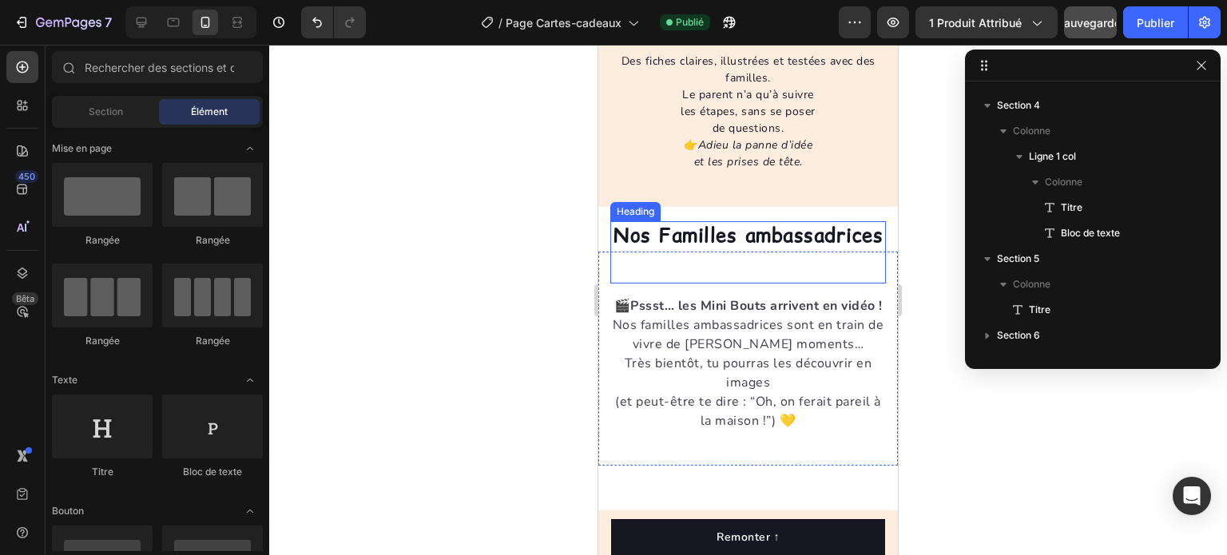
scroll to position [2633, 0]
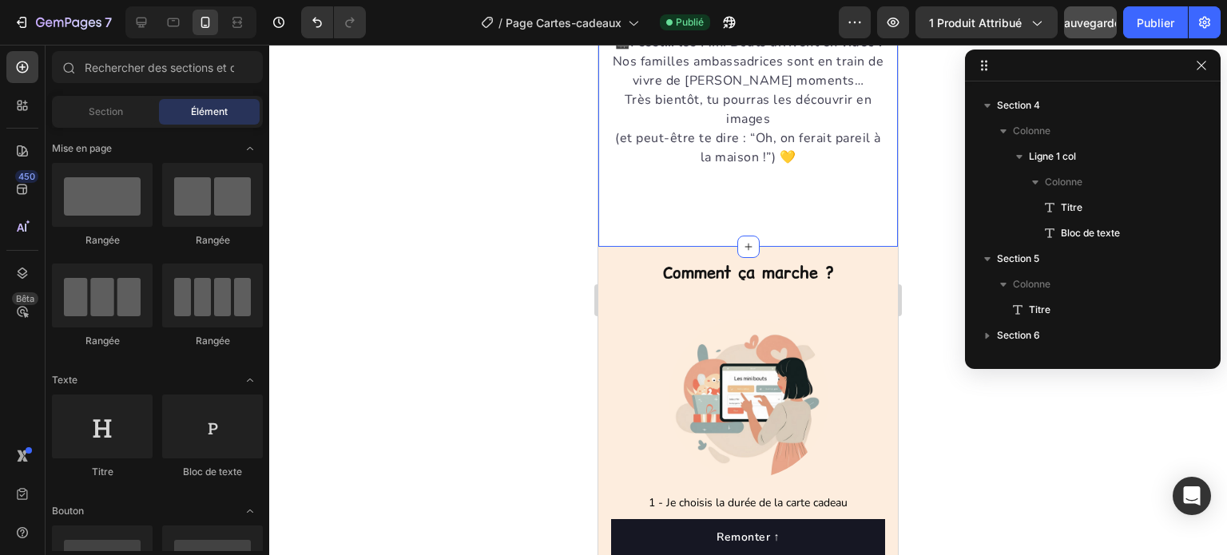
click at [757, 246] on div "Nos Familles ambassadrices Heading 🎬 Pssst… les Mini Bouts arrivent en vidéo ! …" at bounding box center [748, 94] width 300 height 303
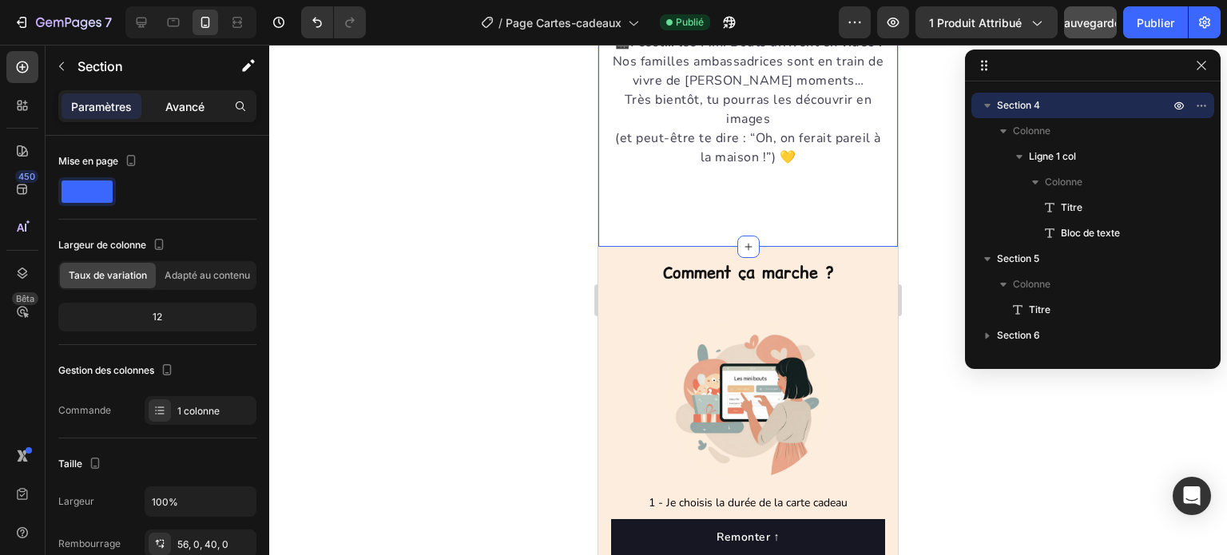
click at [194, 114] on p "Avancé" at bounding box center [184, 106] width 39 height 17
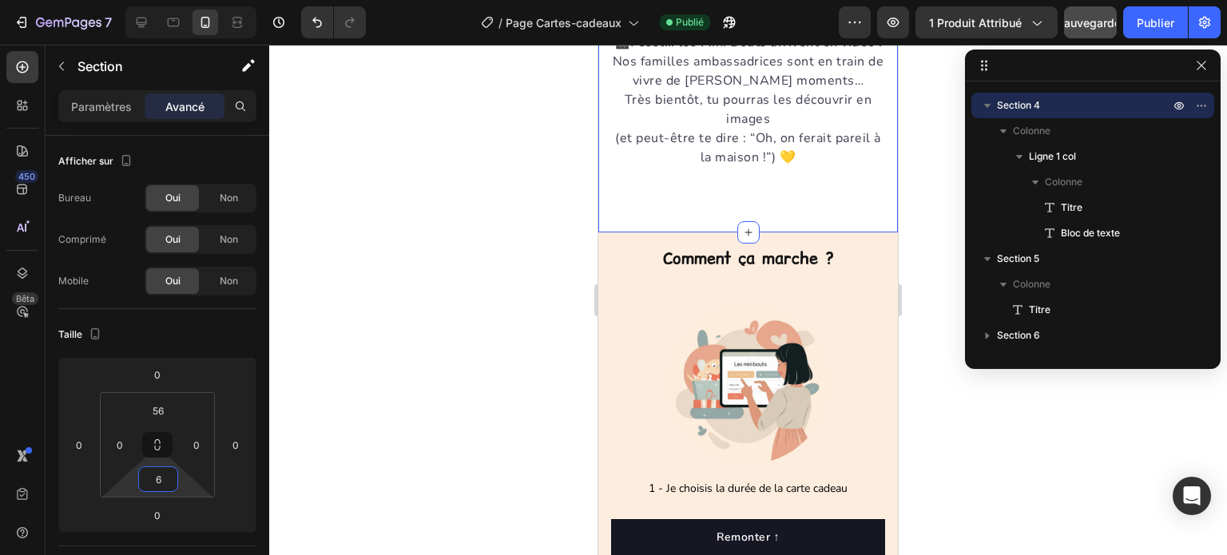
type input "0"
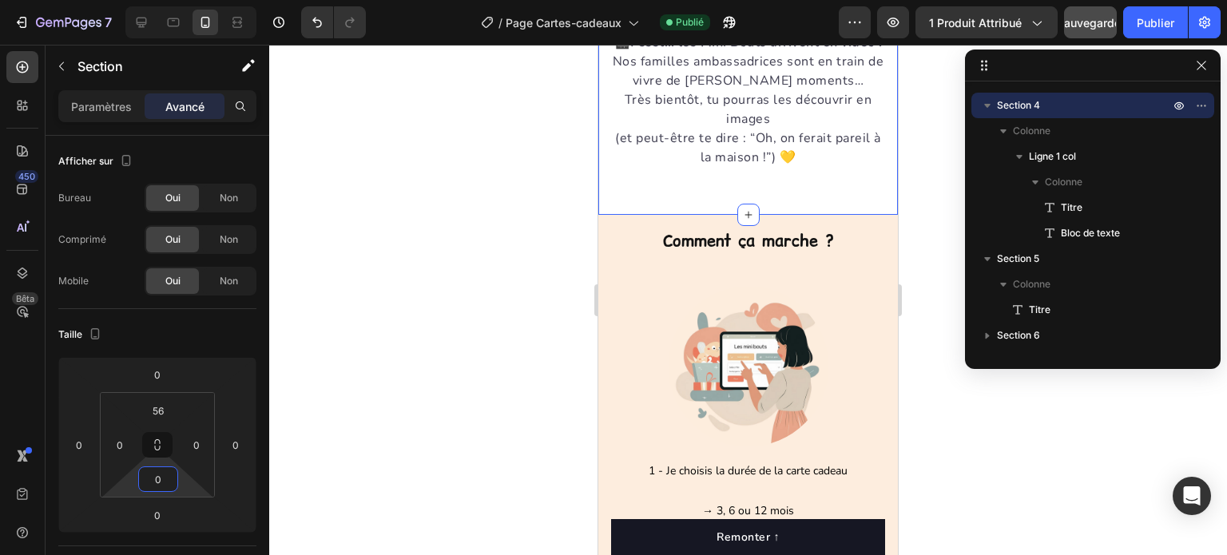
drag, startPoint x: 181, startPoint y: 481, endPoint x: 187, endPoint y: 514, distance: 33.2
click at [187, 0] on html "7 Version history / Page Cartes-cadeaux Publié Aperçu 1 produit attribué Sauveg…" at bounding box center [613, 0] width 1227 height 0
click at [410, 346] on div at bounding box center [748, 300] width 958 height 511
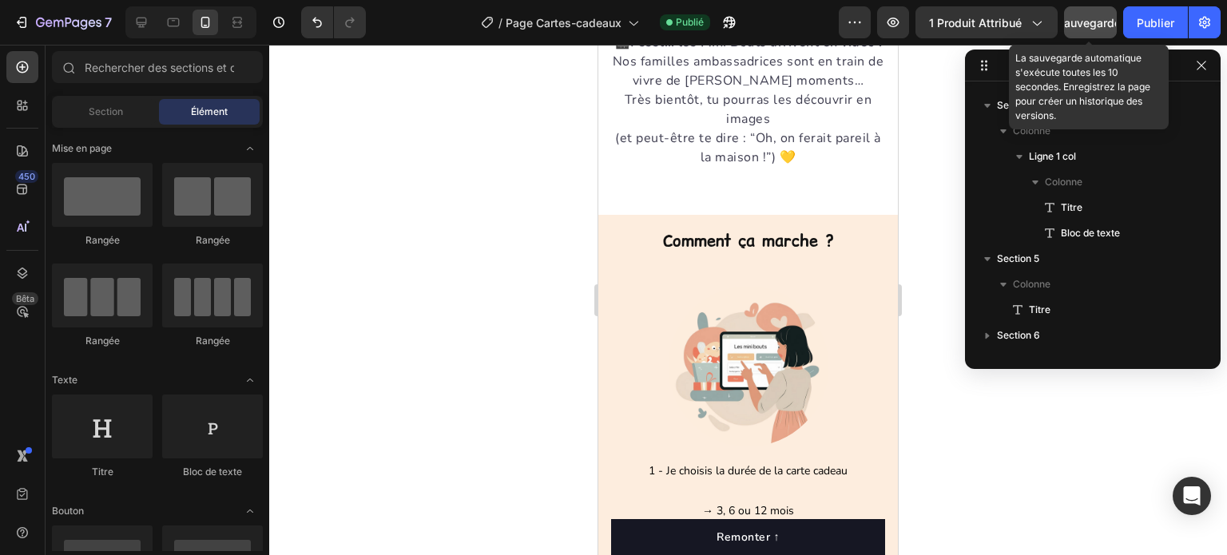
click at [1088, 22] on font "Sauvegarder" at bounding box center [1091, 23] width 68 height 14
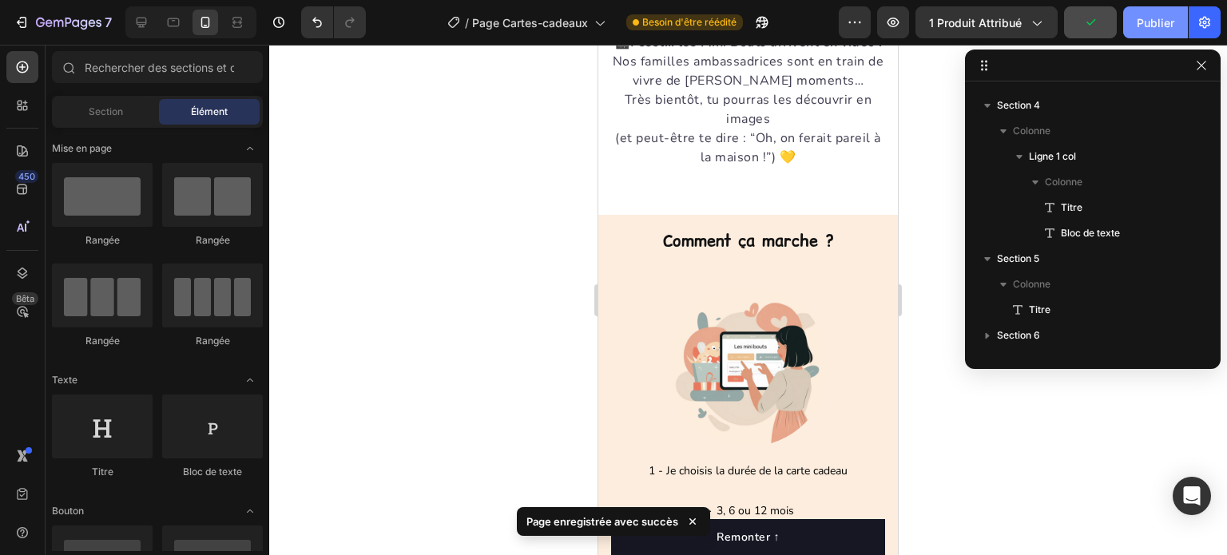
click at [1141, 24] on font "Publier" at bounding box center [1156, 23] width 38 height 14
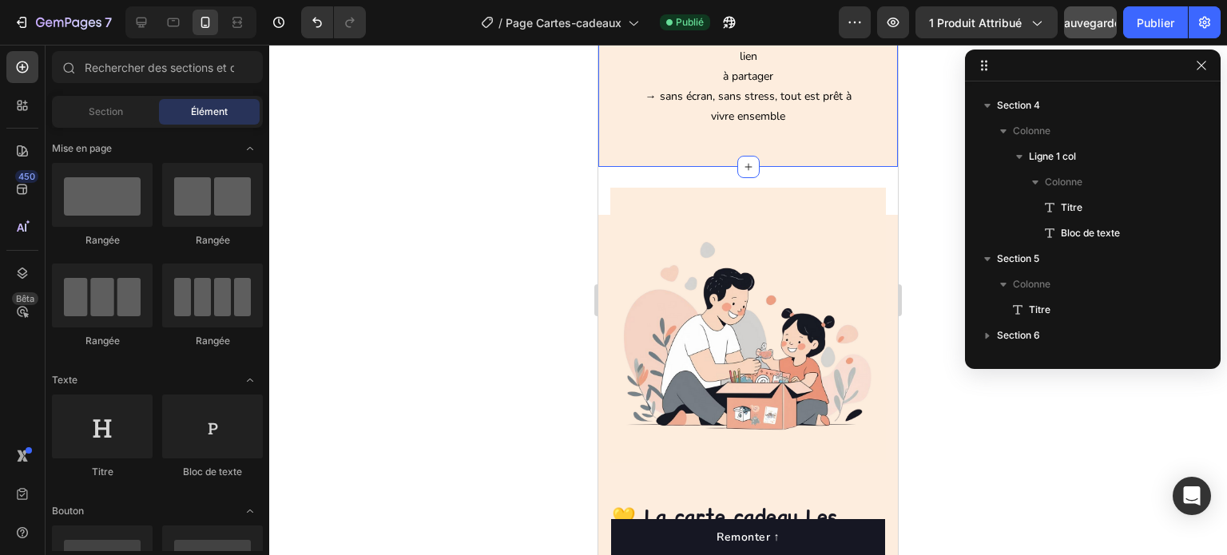
scroll to position [3752, 0]
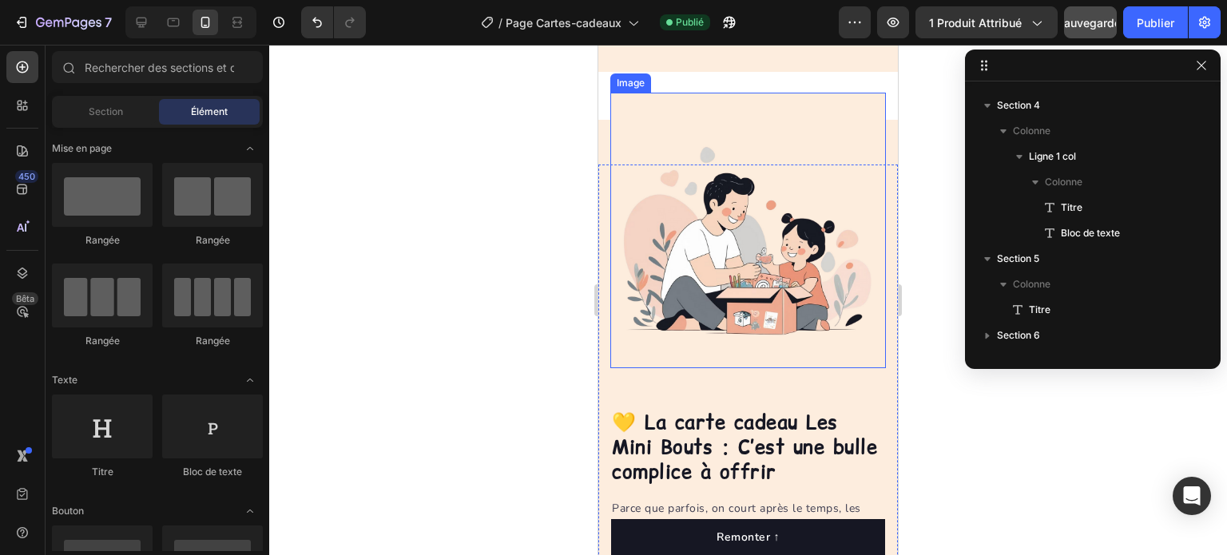
click at [785, 248] on img at bounding box center [748, 231] width 276 height 276
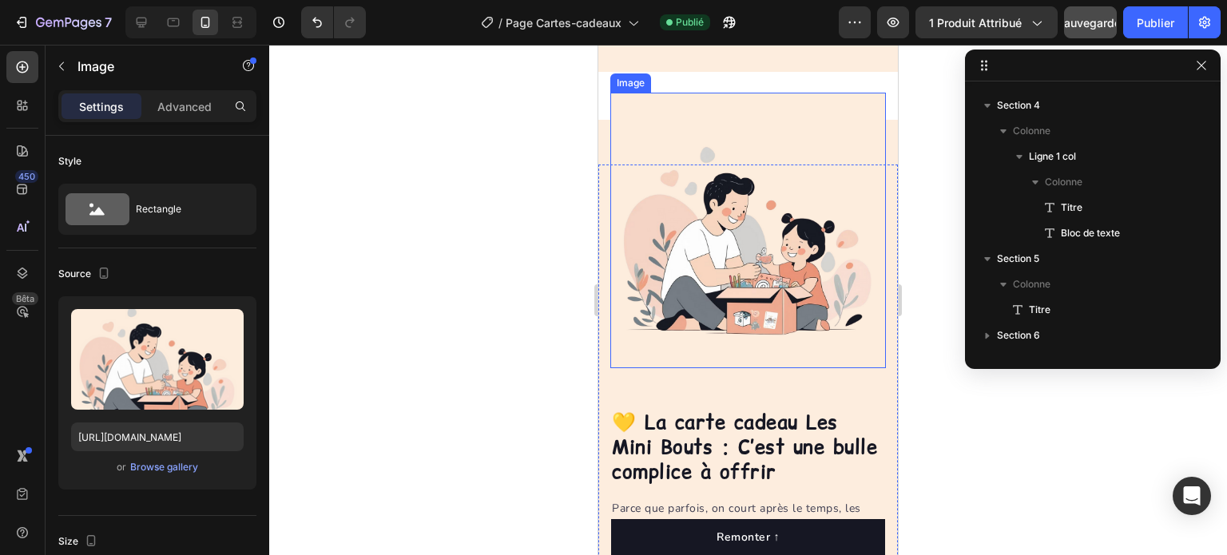
scroll to position [2322, 0]
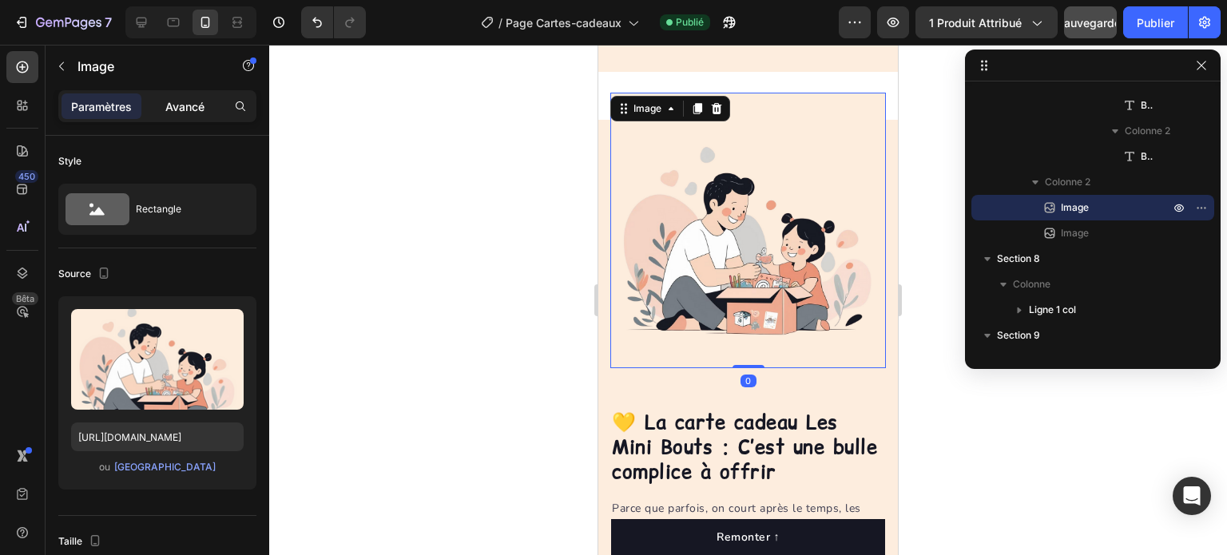
click at [177, 111] on font "Avancé" at bounding box center [184, 107] width 39 height 14
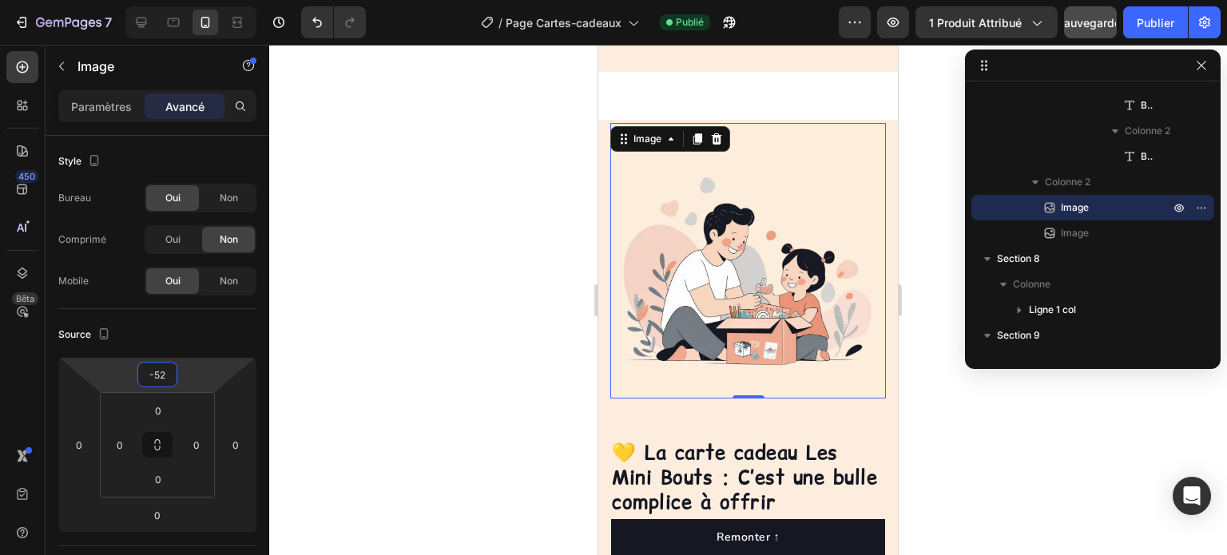
type input "-50"
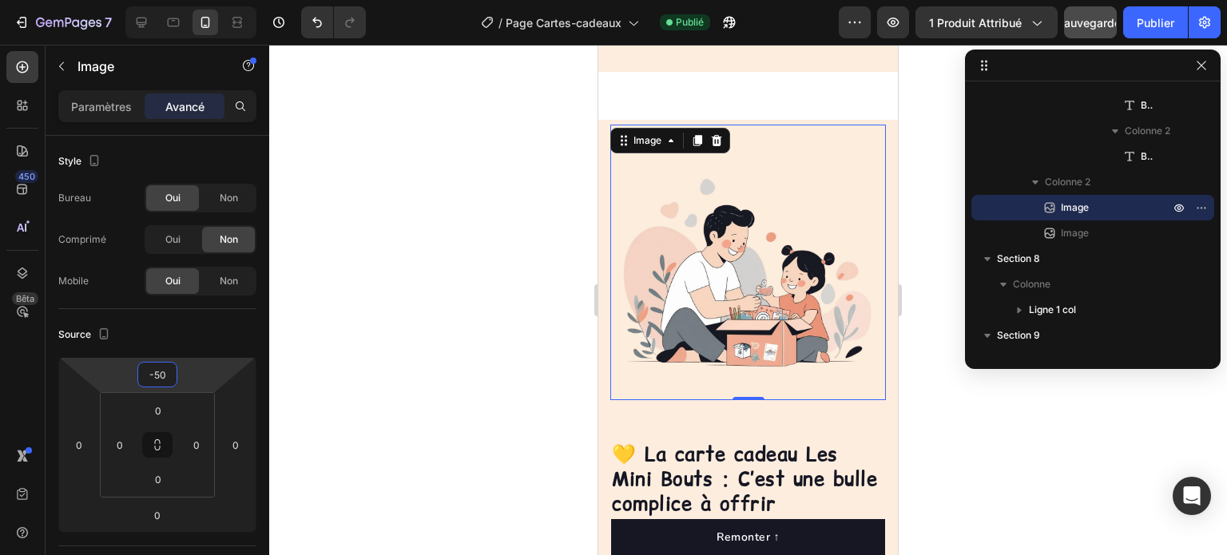
drag, startPoint x: 186, startPoint y: 377, endPoint x: 186, endPoint y: 361, distance: 16.0
click at [186, 0] on html "7 Version history / Page Cartes-cadeaux Publié Aperçu 1 produit attribué Sauveg…" at bounding box center [613, 0] width 1227 height 0
click at [431, 222] on div at bounding box center [748, 300] width 958 height 511
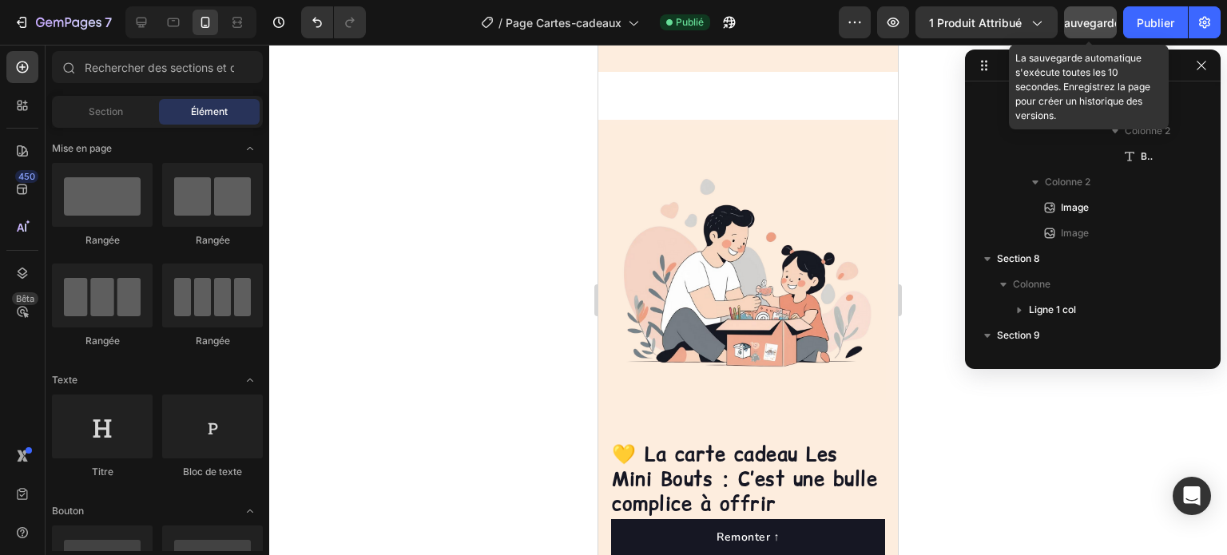
click at [1092, 22] on font "Sauvegarder" at bounding box center [1091, 23] width 68 height 14
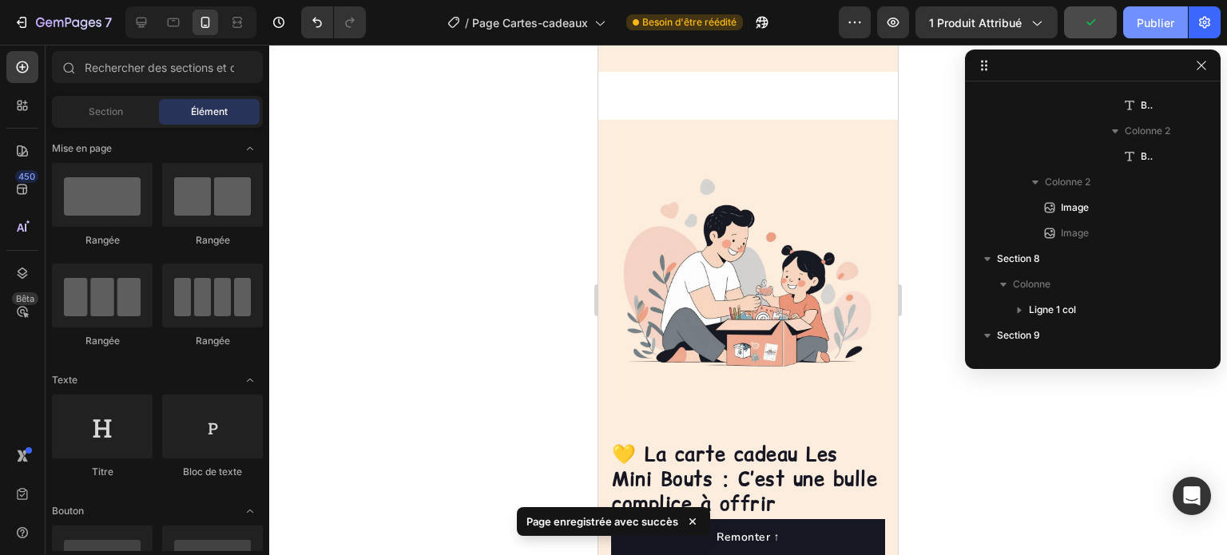
click at [1162, 17] on font "Publier" at bounding box center [1156, 23] width 38 height 14
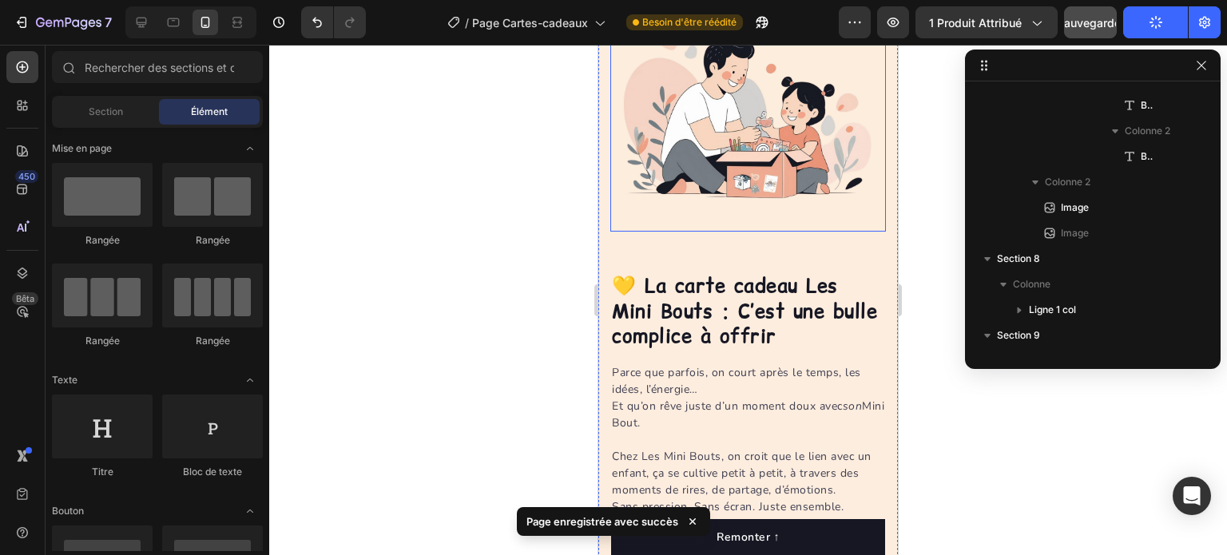
scroll to position [3911, 0]
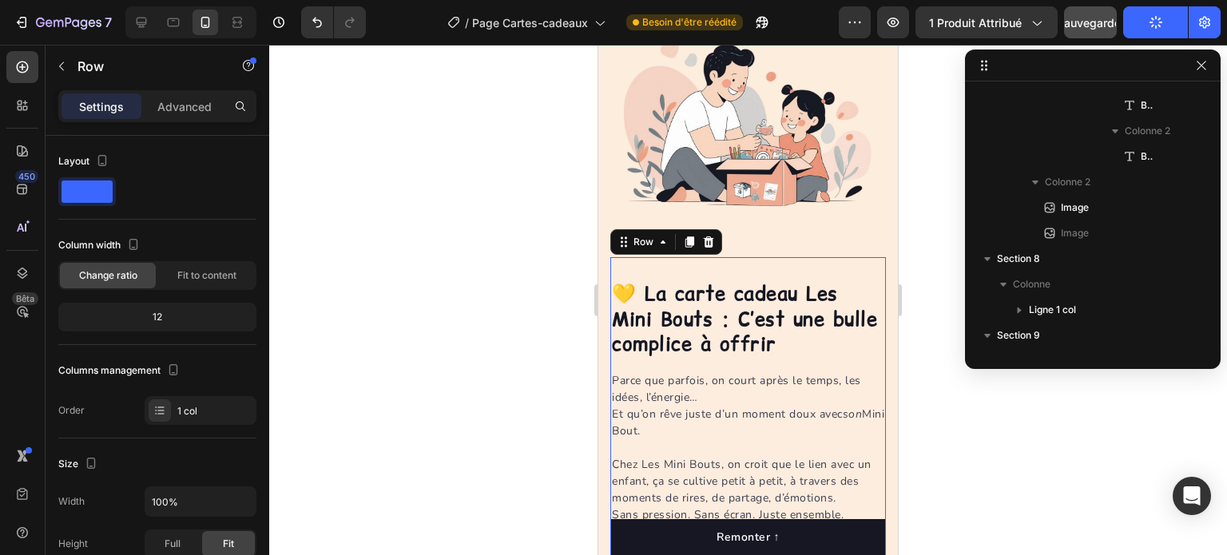
scroll to position [1555, 0]
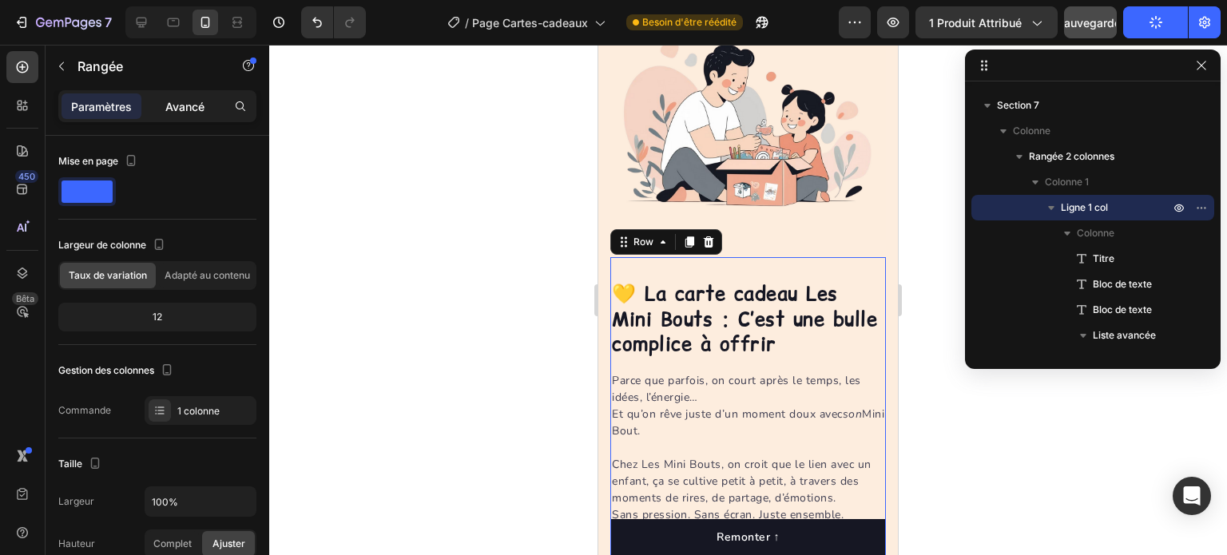
click at [172, 106] on font "Avancé" at bounding box center [184, 107] width 39 height 14
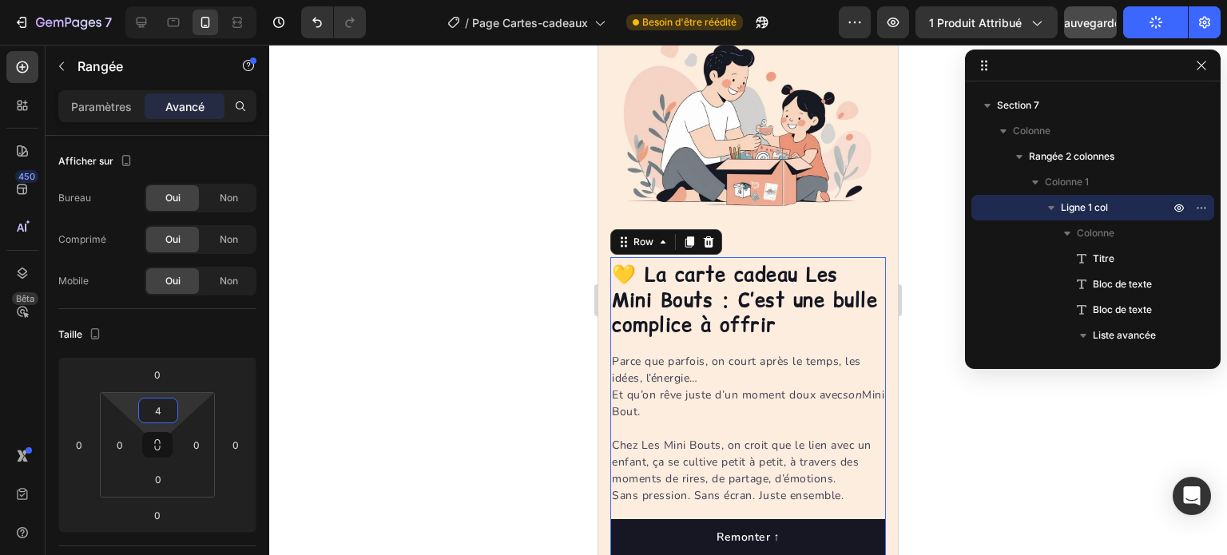
type input "2"
drag, startPoint x: 181, startPoint y: 402, endPoint x: 175, endPoint y: 412, distance: 11.8
click at [175, 0] on html "7 Version history / Page Cartes-cadeaux Besoin d'être réédité Aperçu 1 produit …" at bounding box center [613, 0] width 1227 height 0
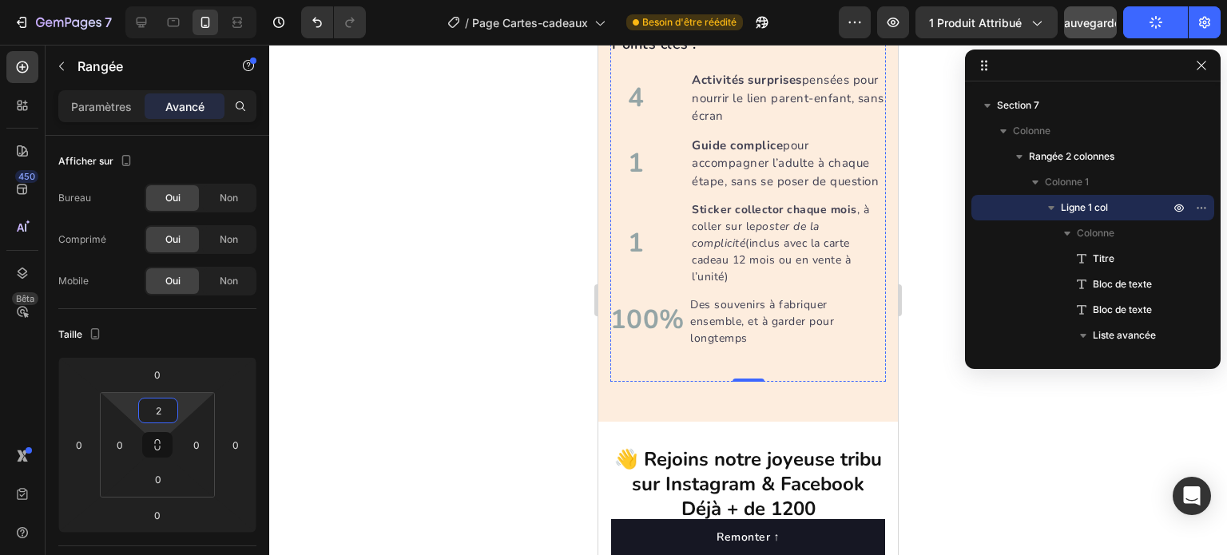
scroll to position [4710, 0]
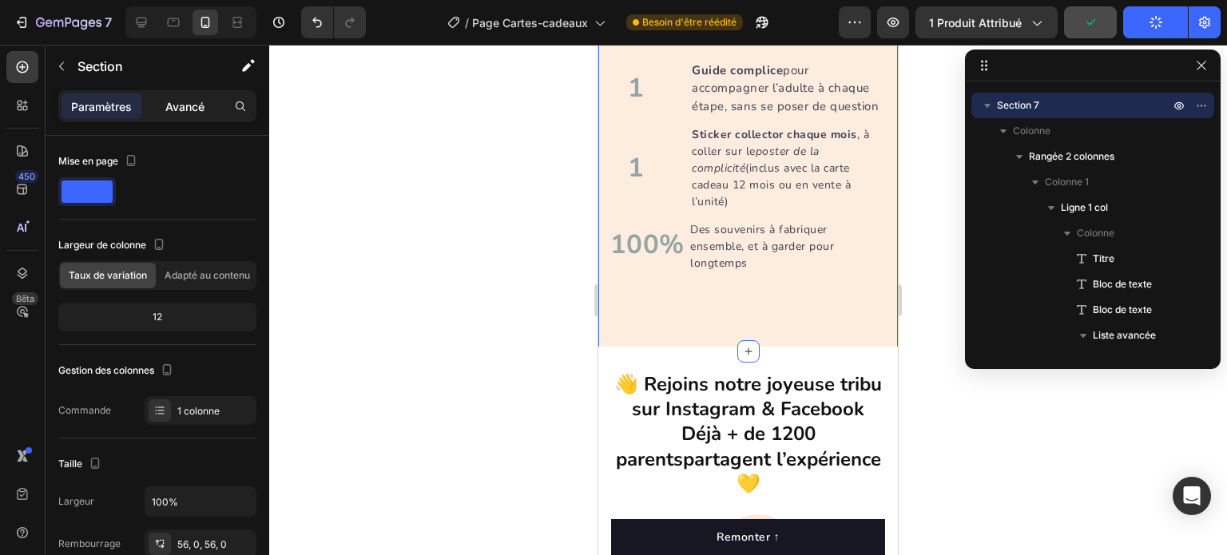
click at [209, 114] on div "Avancé" at bounding box center [185, 106] width 80 height 26
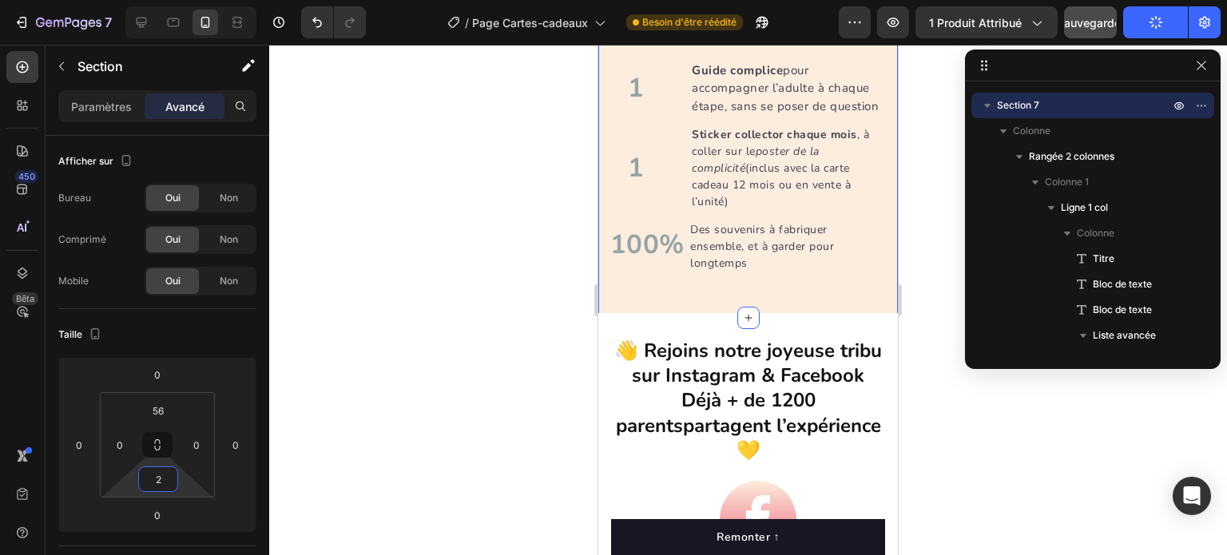
type input "0"
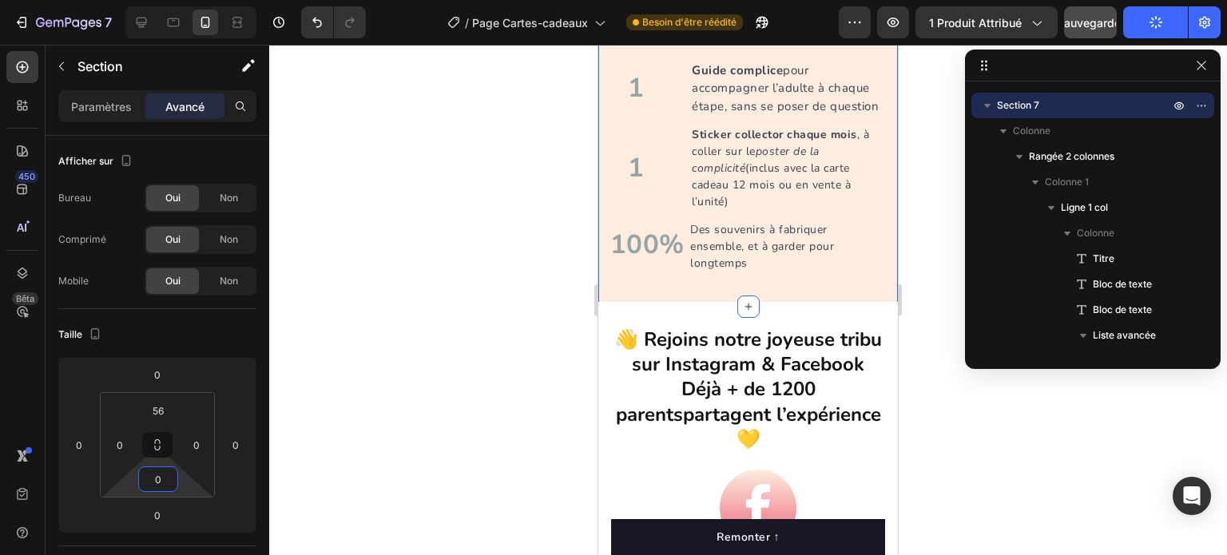
drag, startPoint x: 179, startPoint y: 475, endPoint x: 189, endPoint y: 499, distance: 26.6
click at [189, 0] on html "7 Version history / Page Cartes-cadeaux Besoin d'être réédité Aperçu 1 produit …" at bounding box center [613, 0] width 1227 height 0
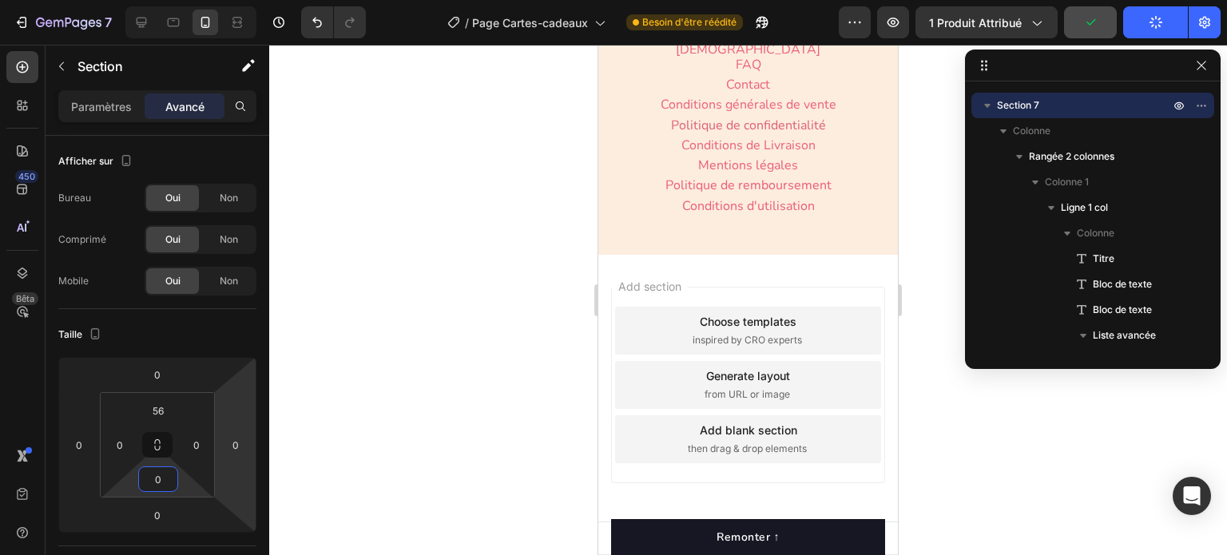
scroll to position [7127, 0]
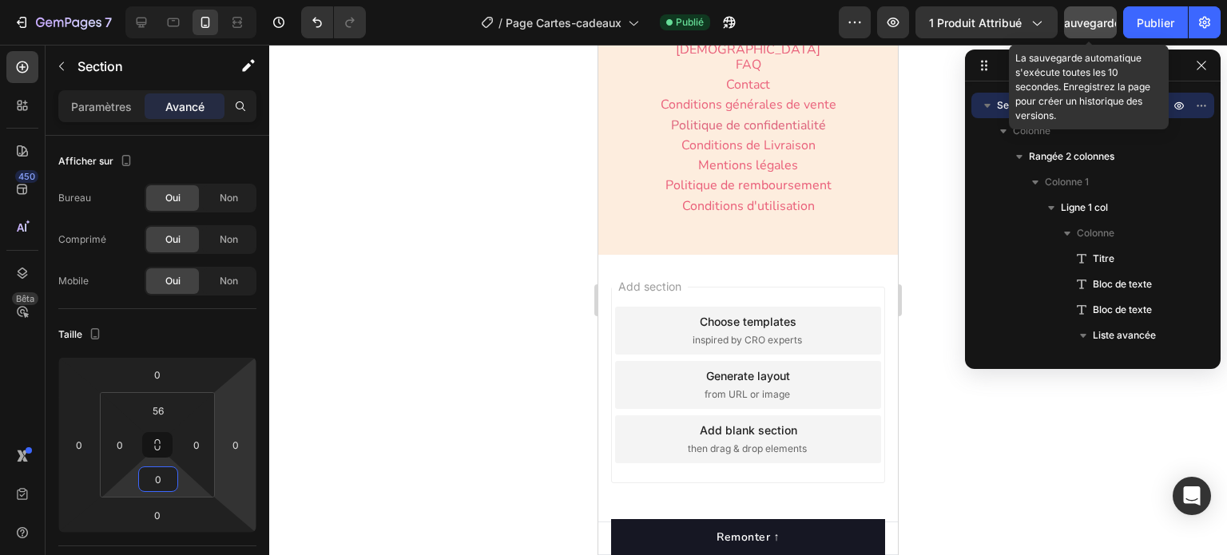
click at [1090, 22] on font "Sauvegarder" at bounding box center [1091, 23] width 68 height 14
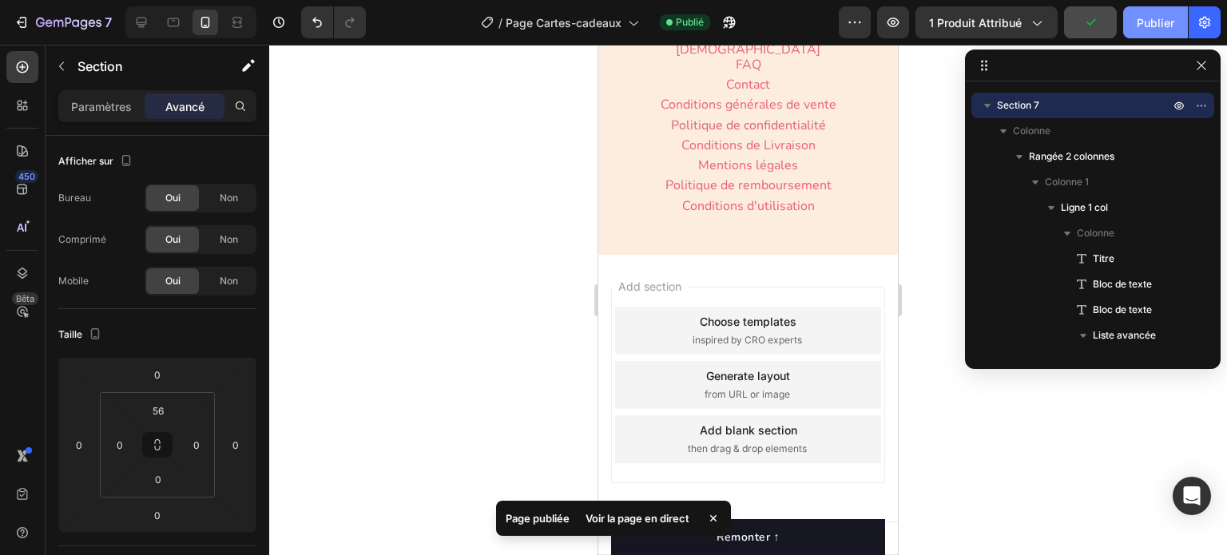
click at [1152, 28] on font "Publier" at bounding box center [1156, 23] width 38 height 14
